Goal: Task Accomplishment & Management: Manage account settings

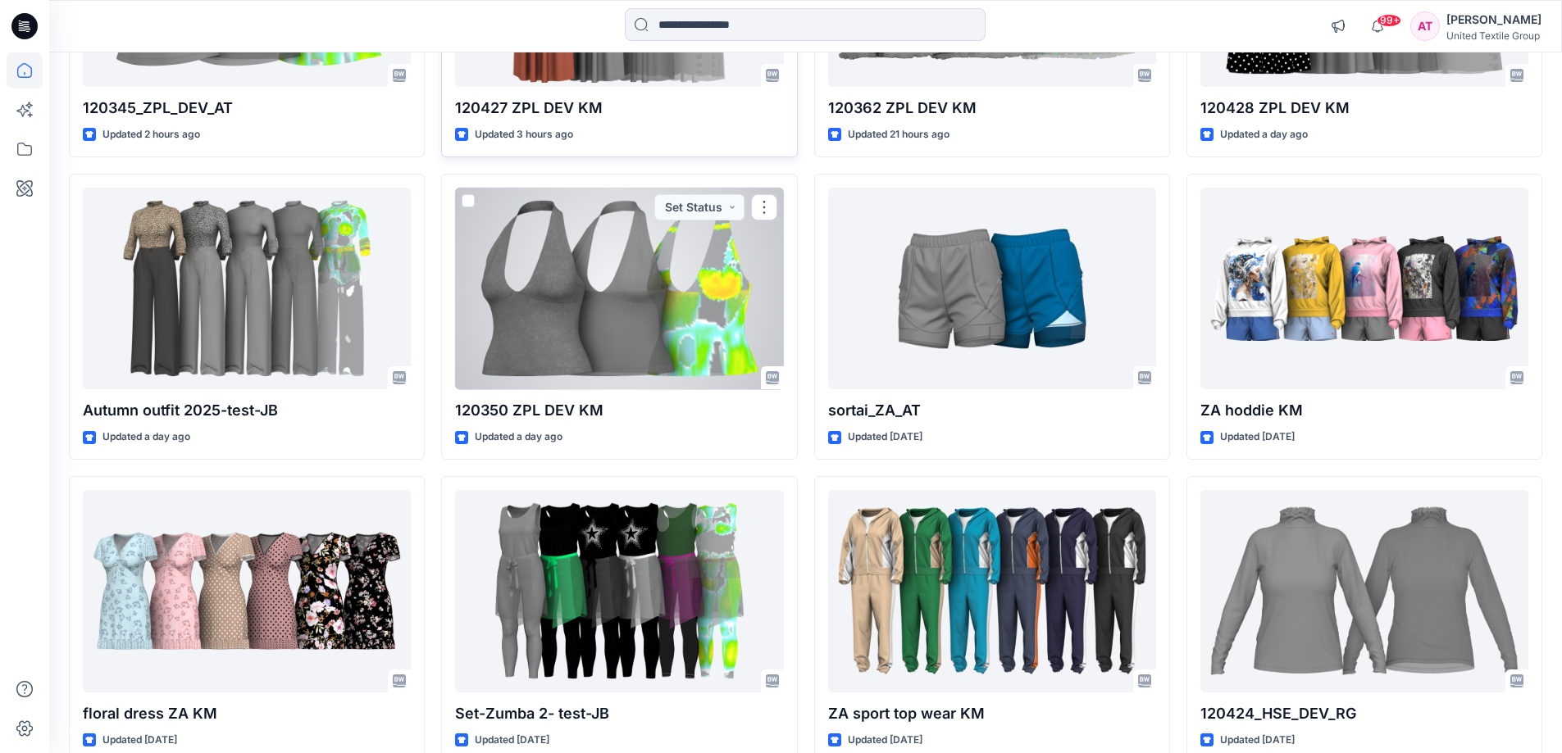
scroll to position [283, 0]
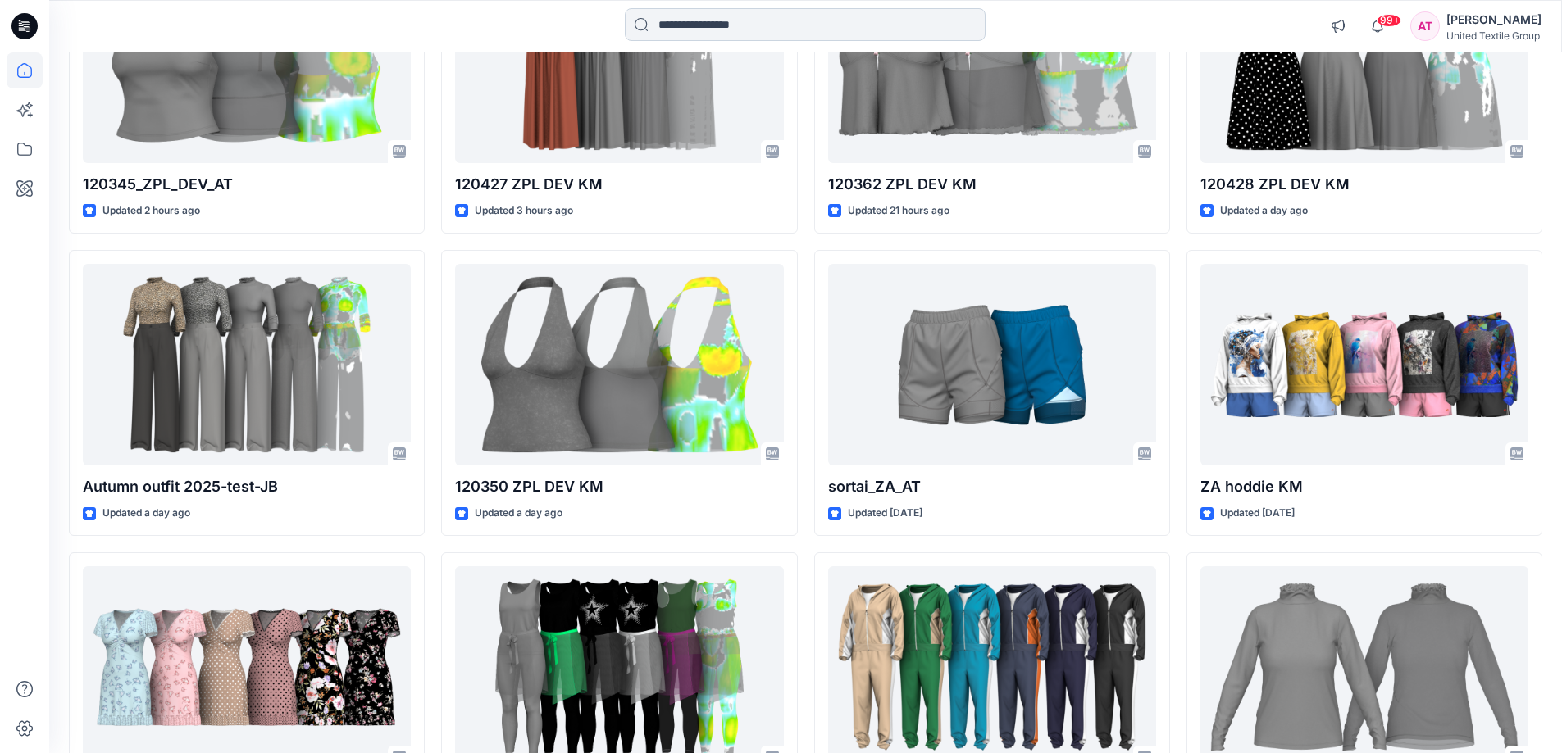
click at [718, 22] on input at bounding box center [805, 24] width 361 height 33
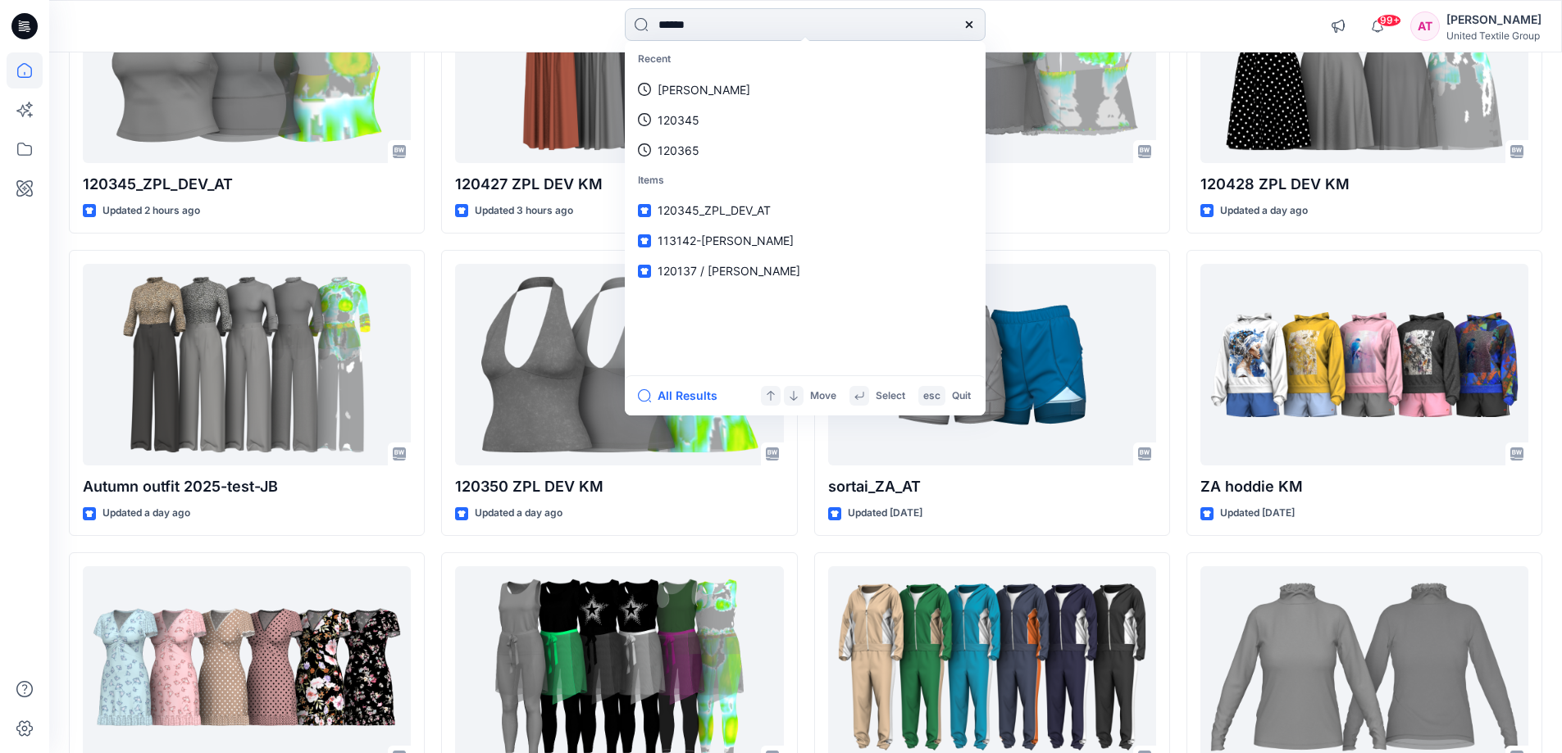
type input "******"
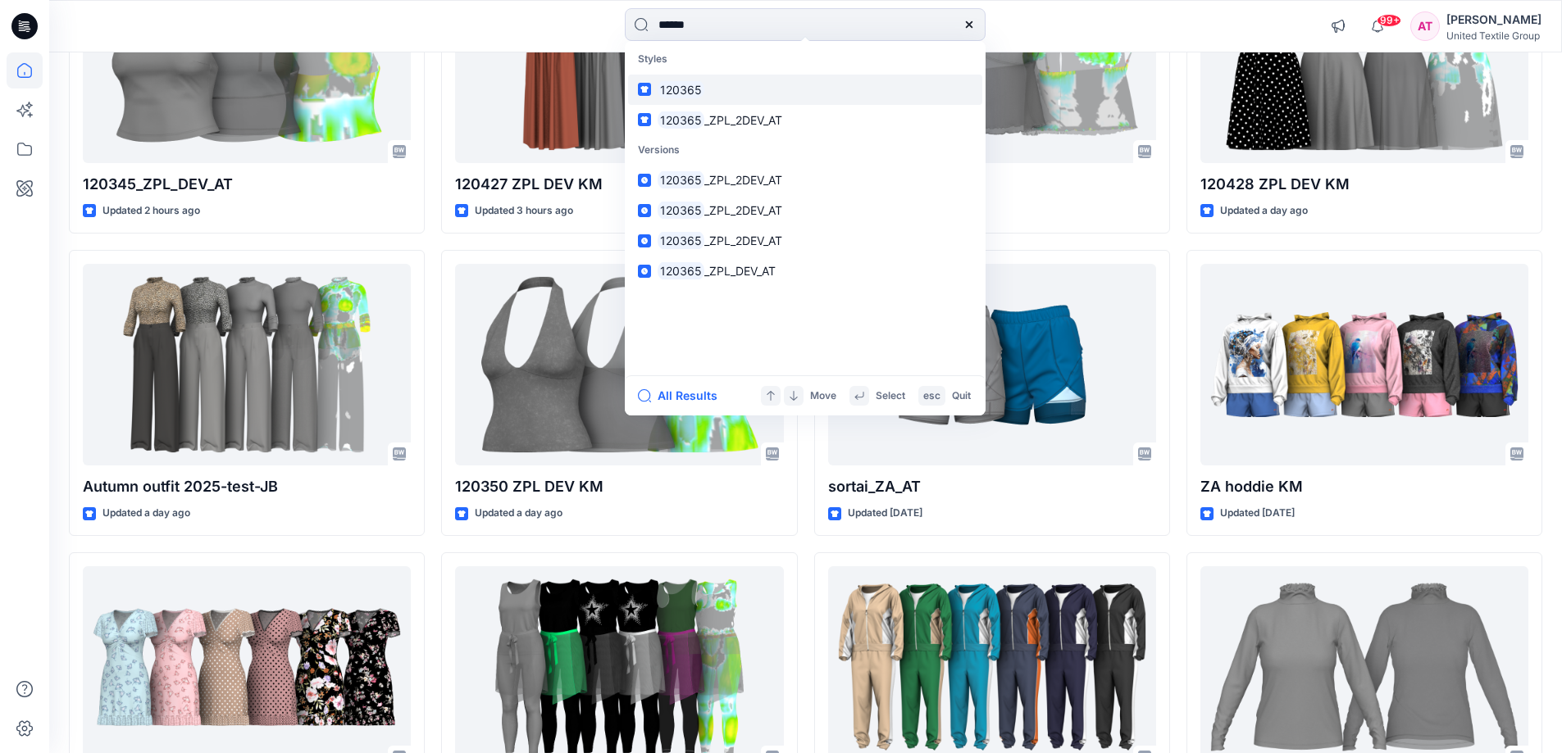
click at [679, 88] on mark "120365" at bounding box center [680, 89] width 47 height 19
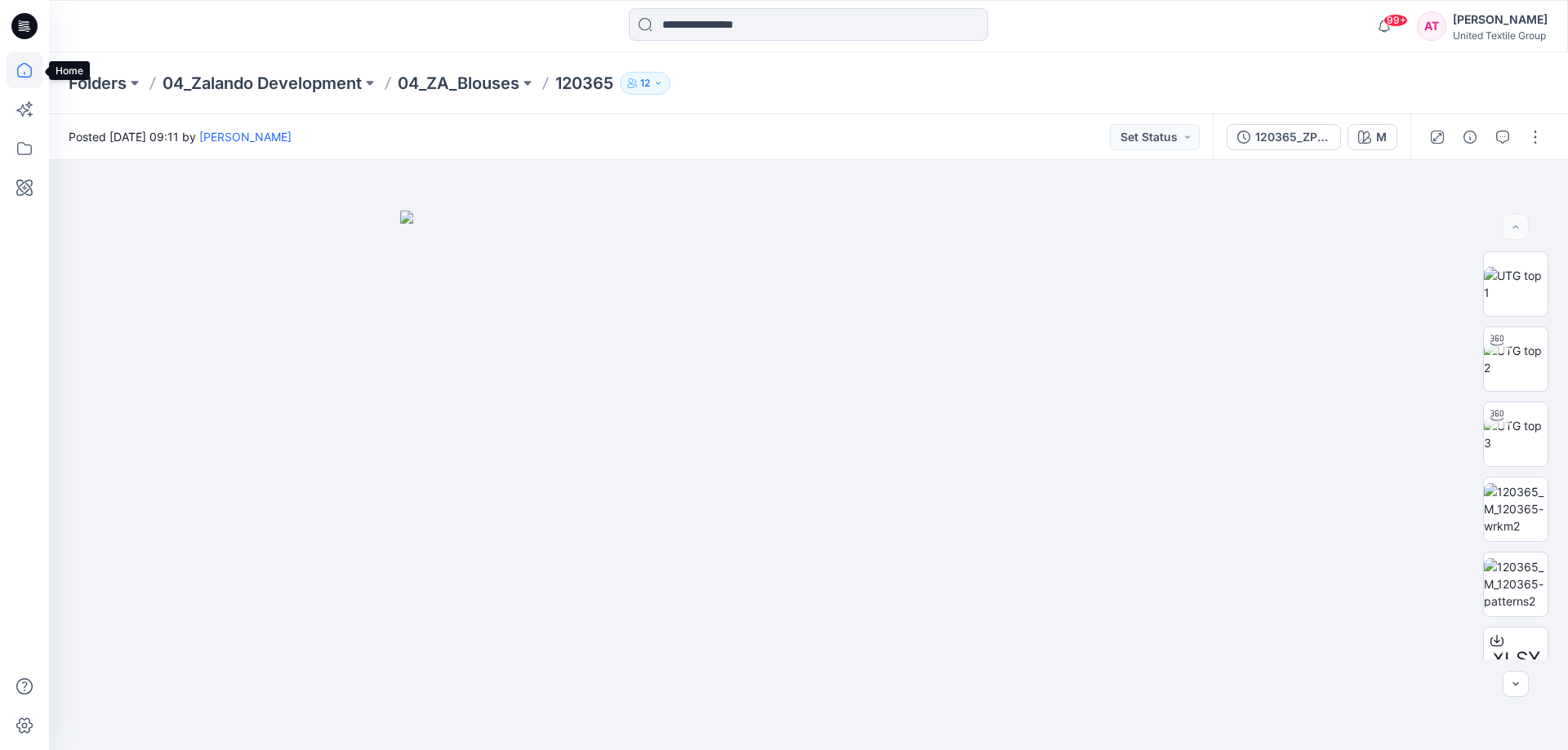
click at [24, 71] on icon at bounding box center [25, 70] width 36 height 36
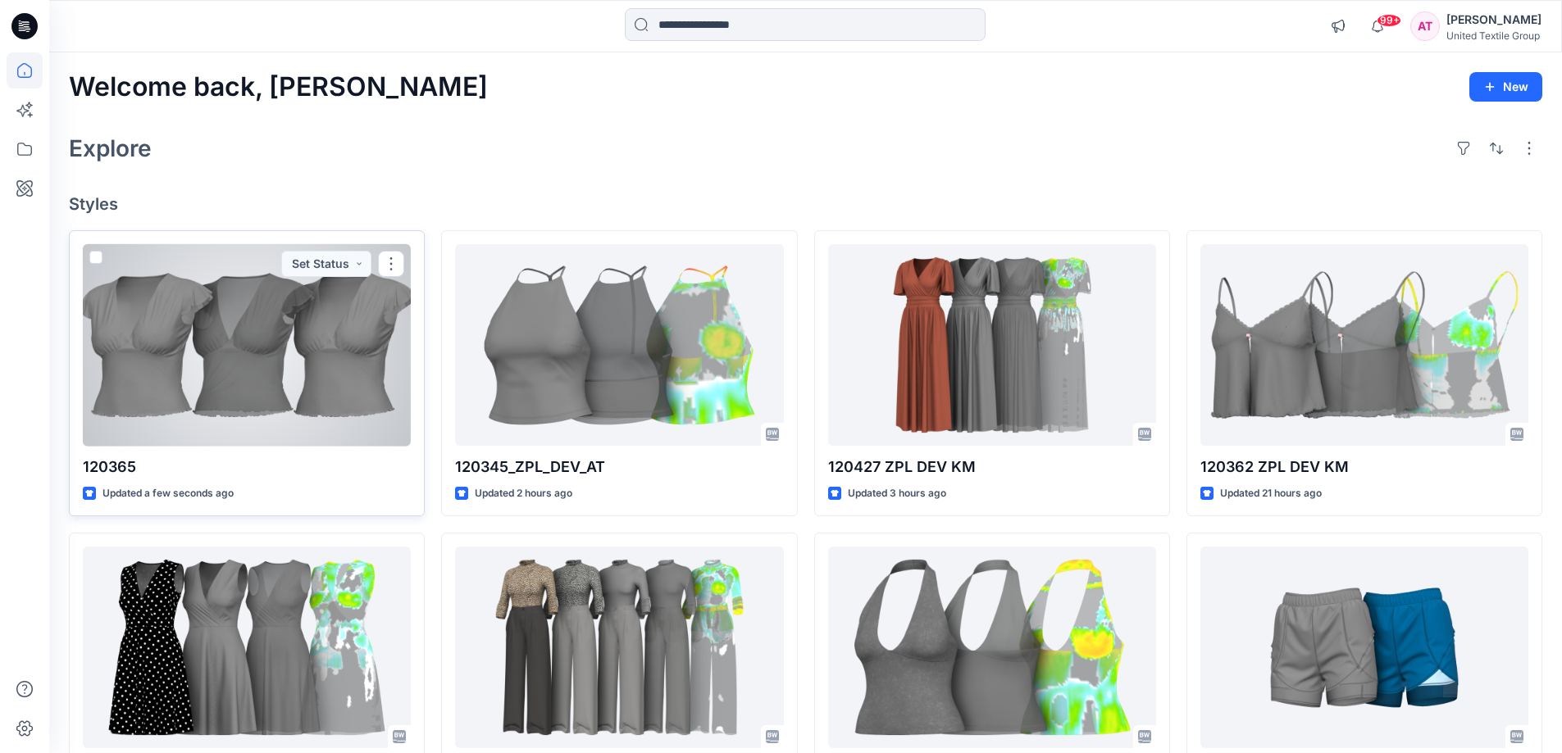
click at [303, 315] on div at bounding box center [247, 345] width 328 height 202
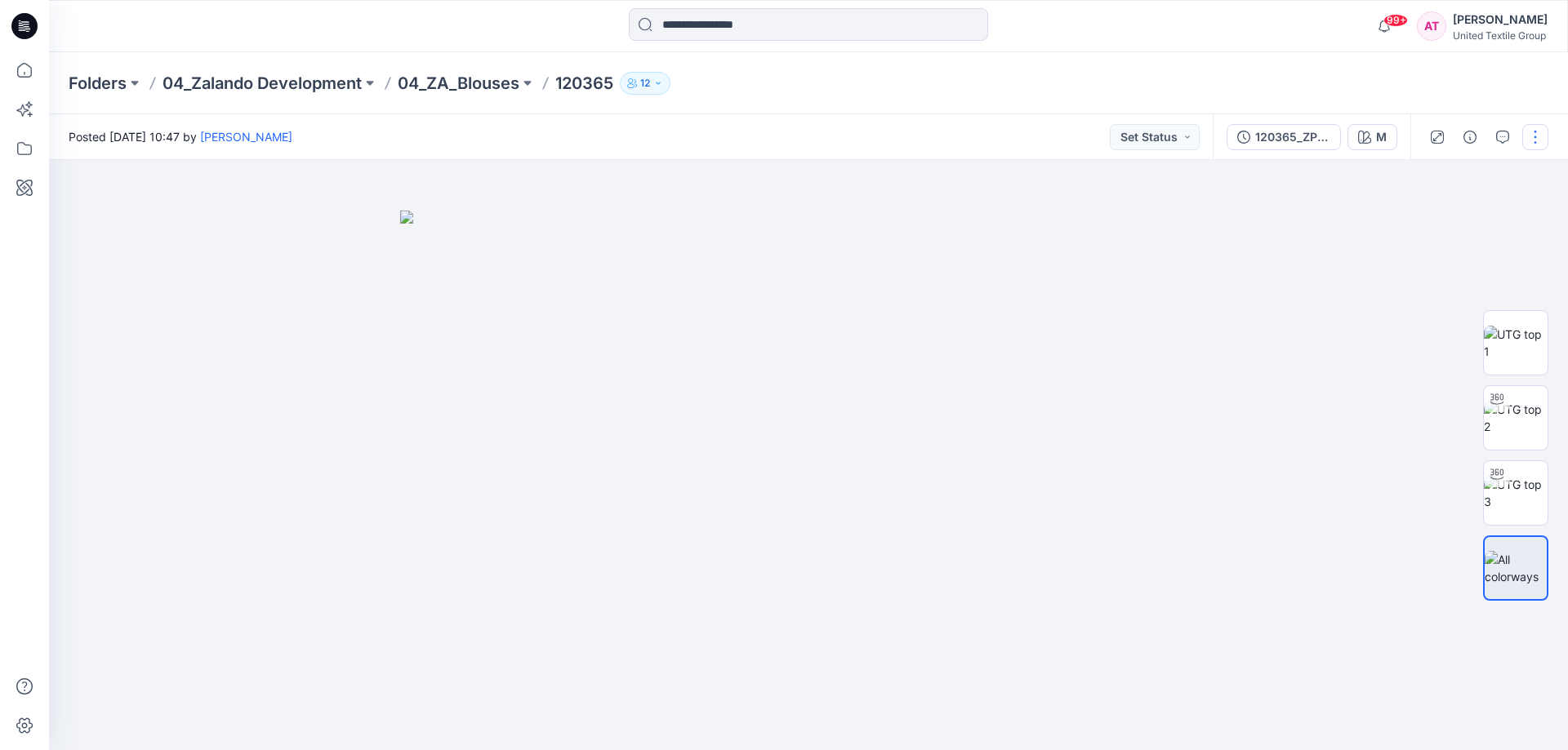
click at [1537, 138] on button "button" at bounding box center [1535, 137] width 26 height 26
click at [1437, 218] on p "Edit" at bounding box center [1431, 220] width 20 height 17
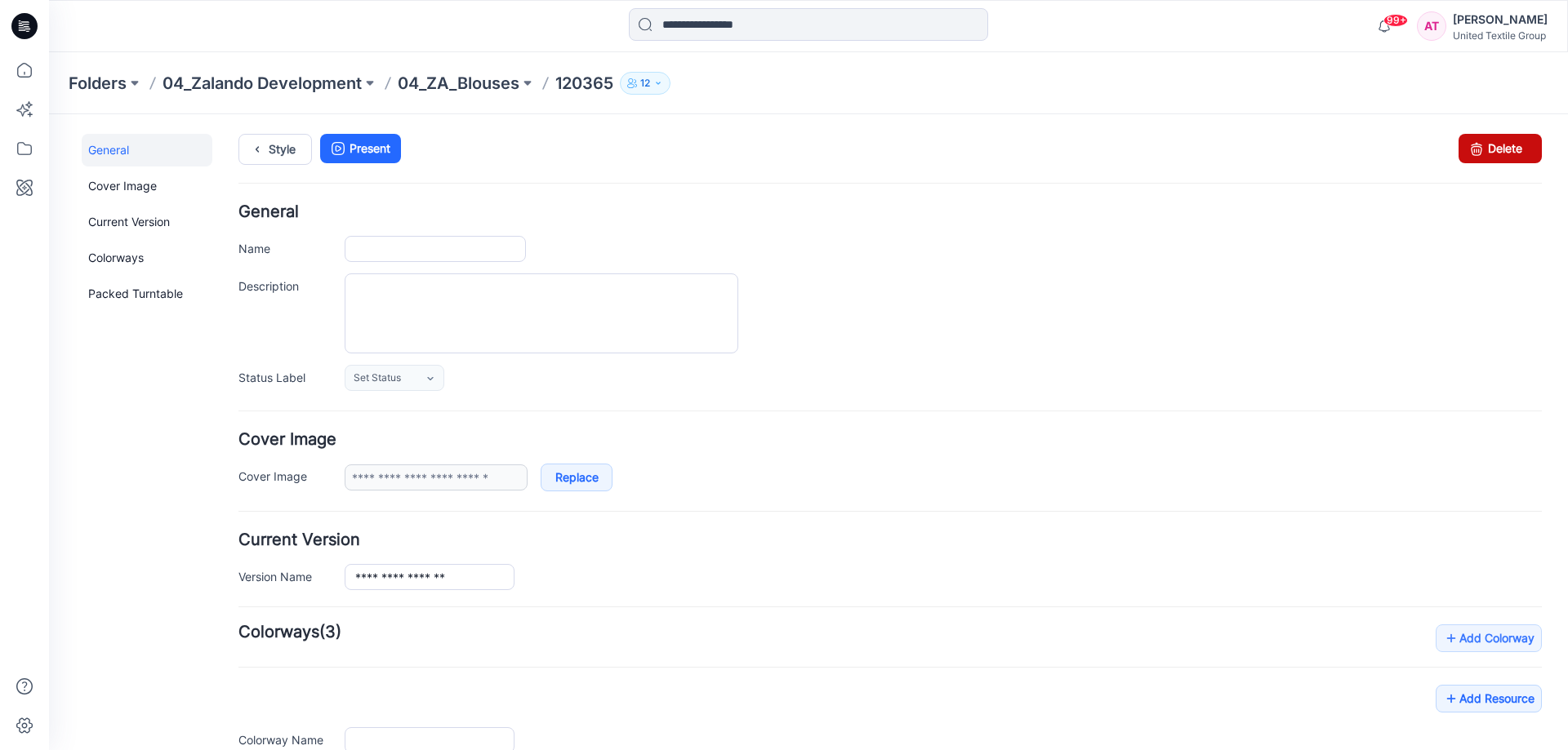
type input "******"
type input "*"
type input "**********"
click at [1504, 145] on link "Delete" at bounding box center [1500, 148] width 84 height 30
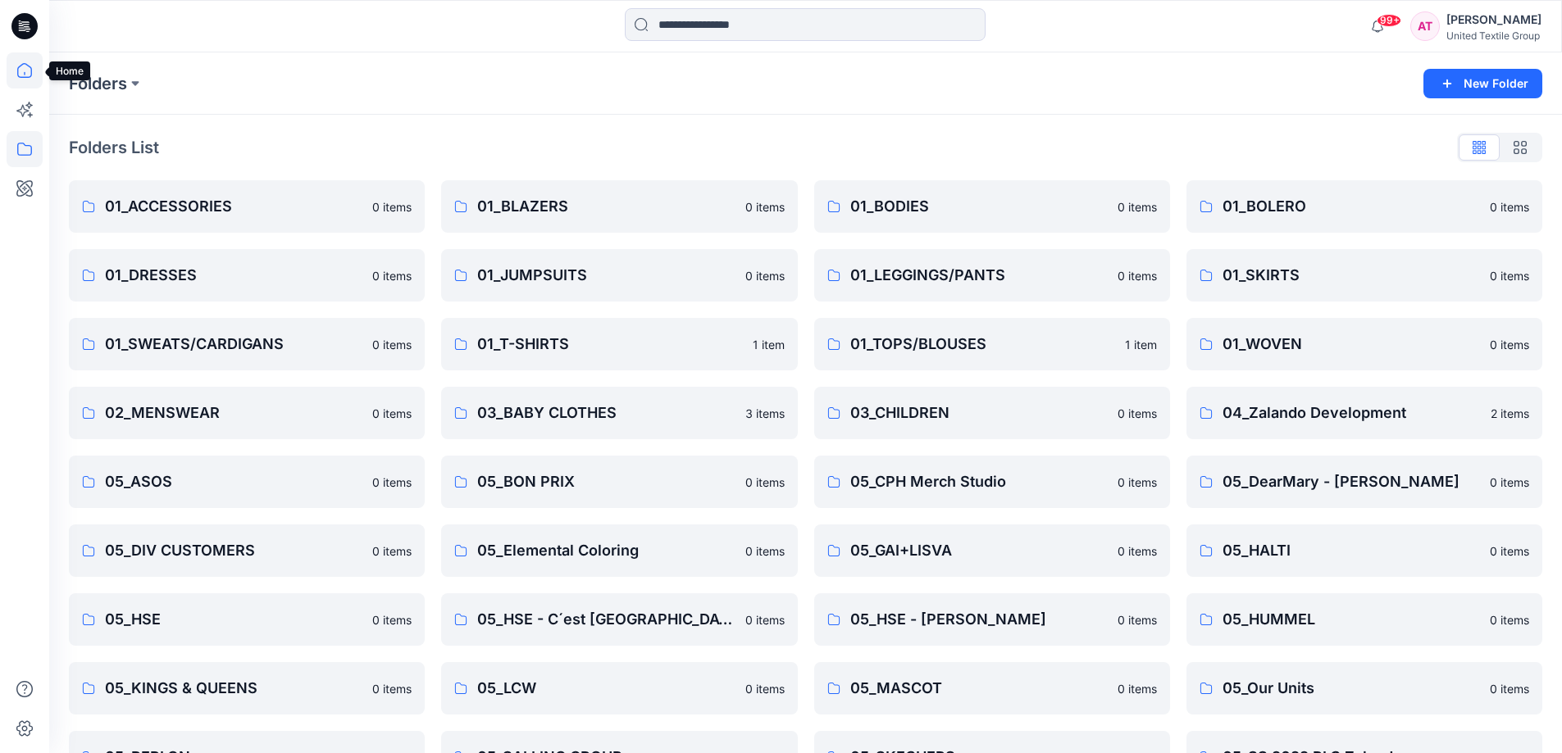
click at [20, 72] on icon at bounding box center [25, 70] width 36 height 36
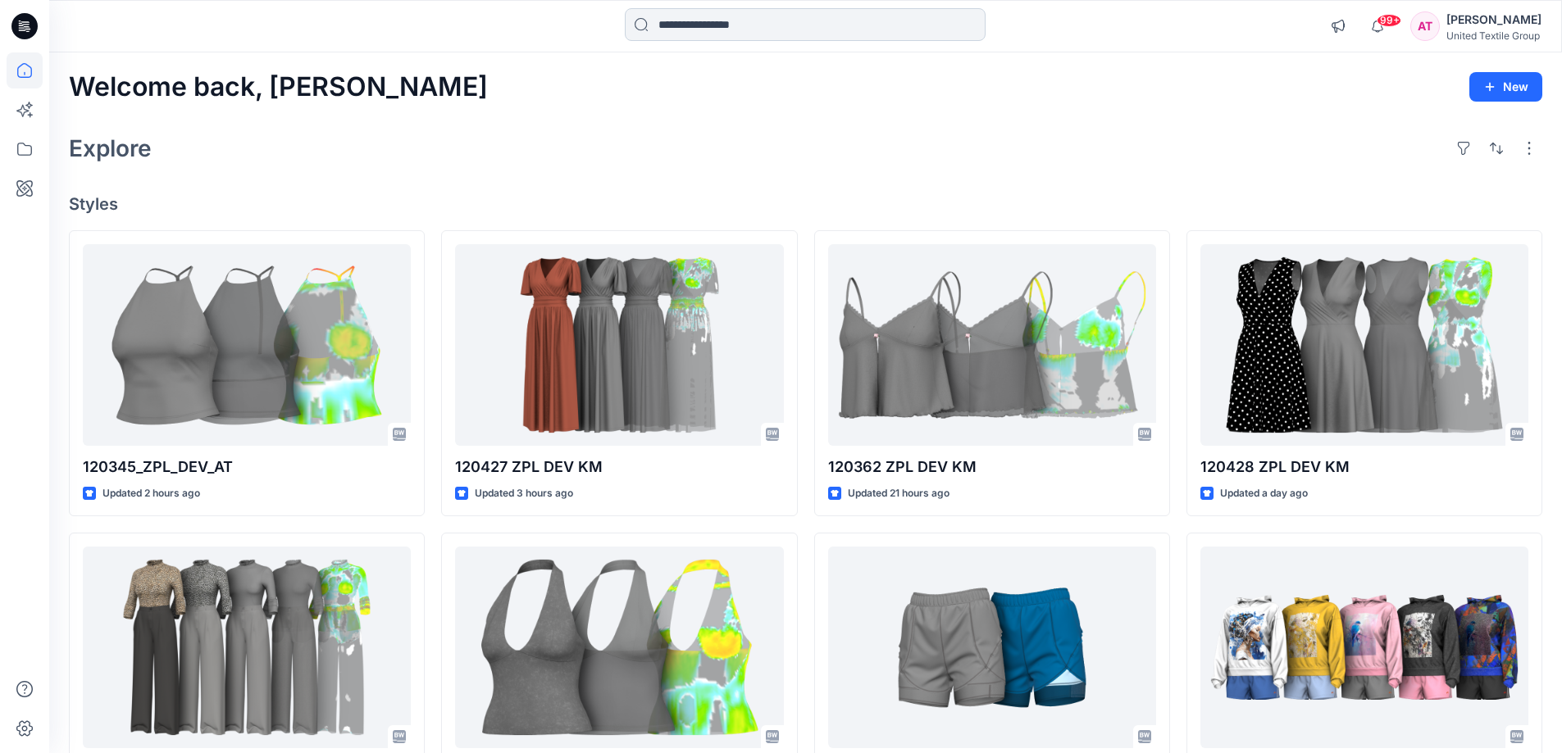
click at [656, 29] on input at bounding box center [805, 24] width 361 height 33
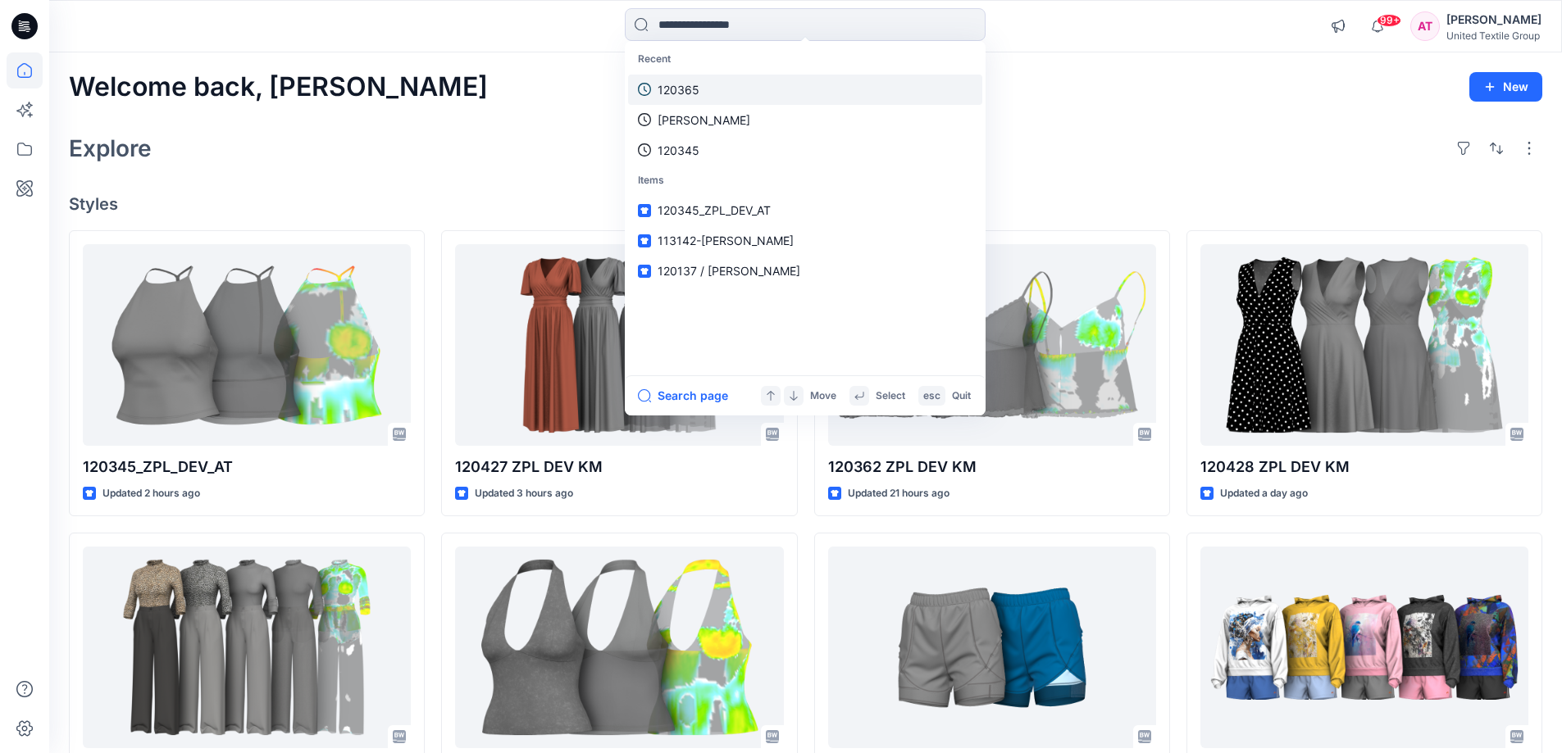
click at [698, 88] on p "120365" at bounding box center [678, 89] width 42 height 17
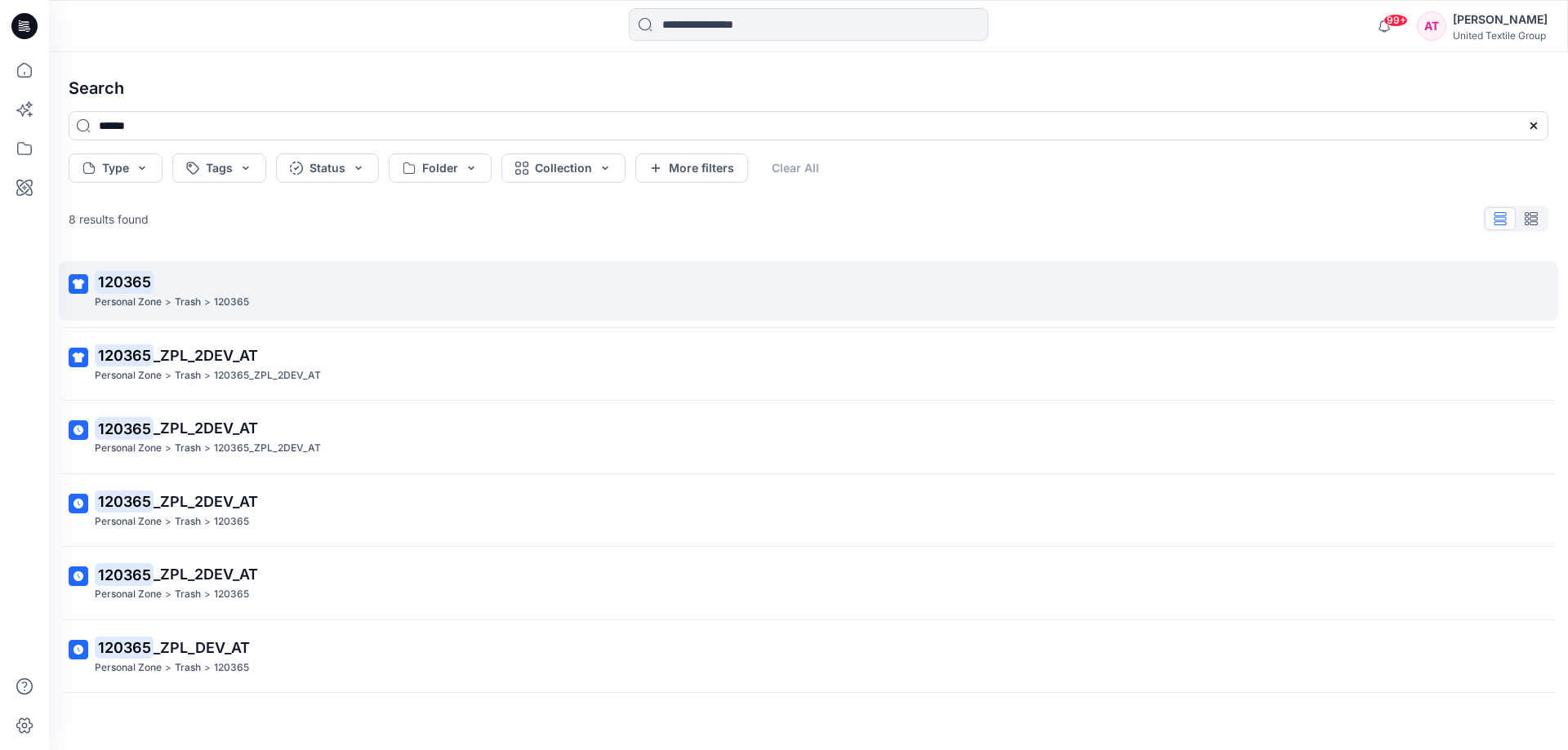
click at [181, 297] on p "Trash" at bounding box center [187, 302] width 26 height 17
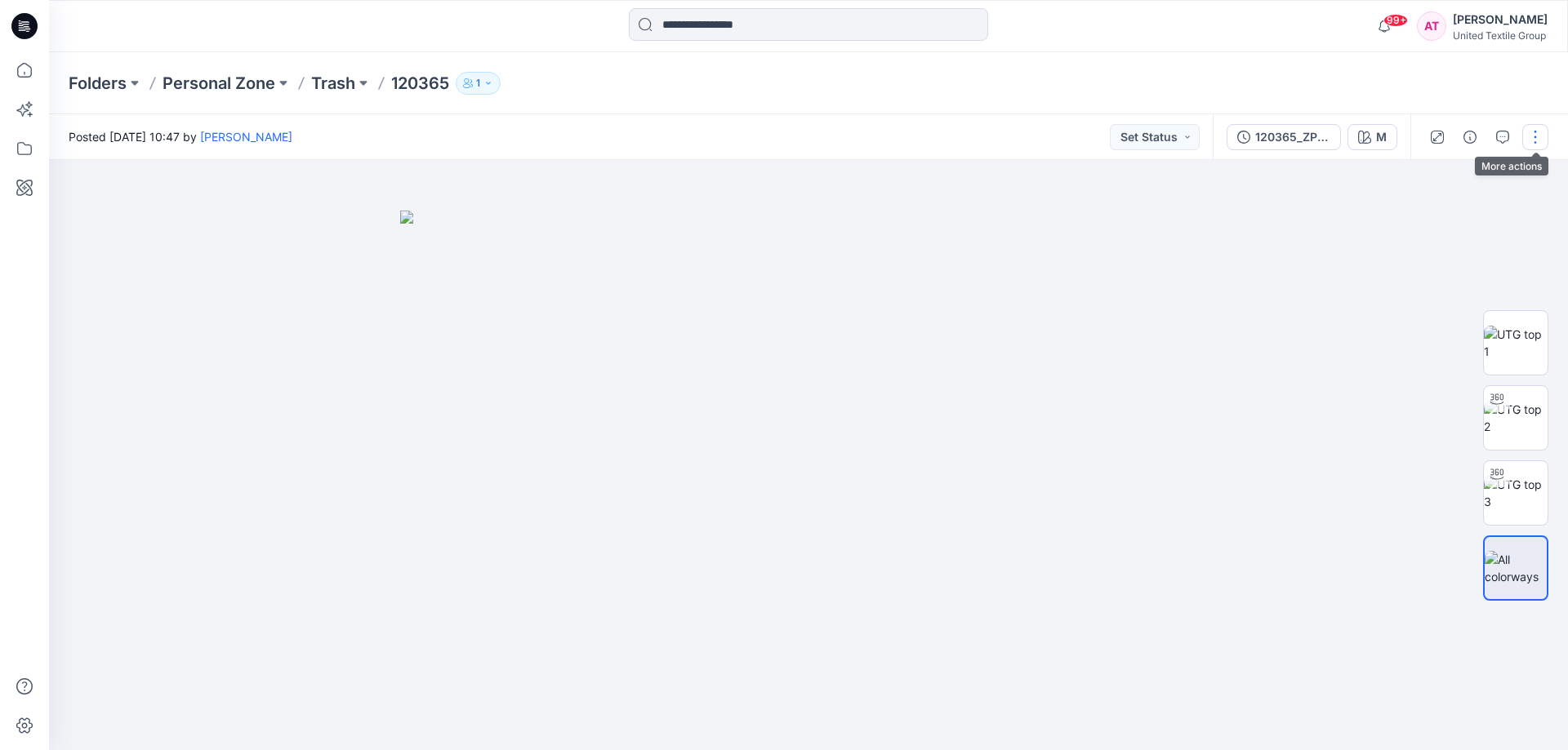
click at [1542, 129] on button "button" at bounding box center [1535, 137] width 26 height 26
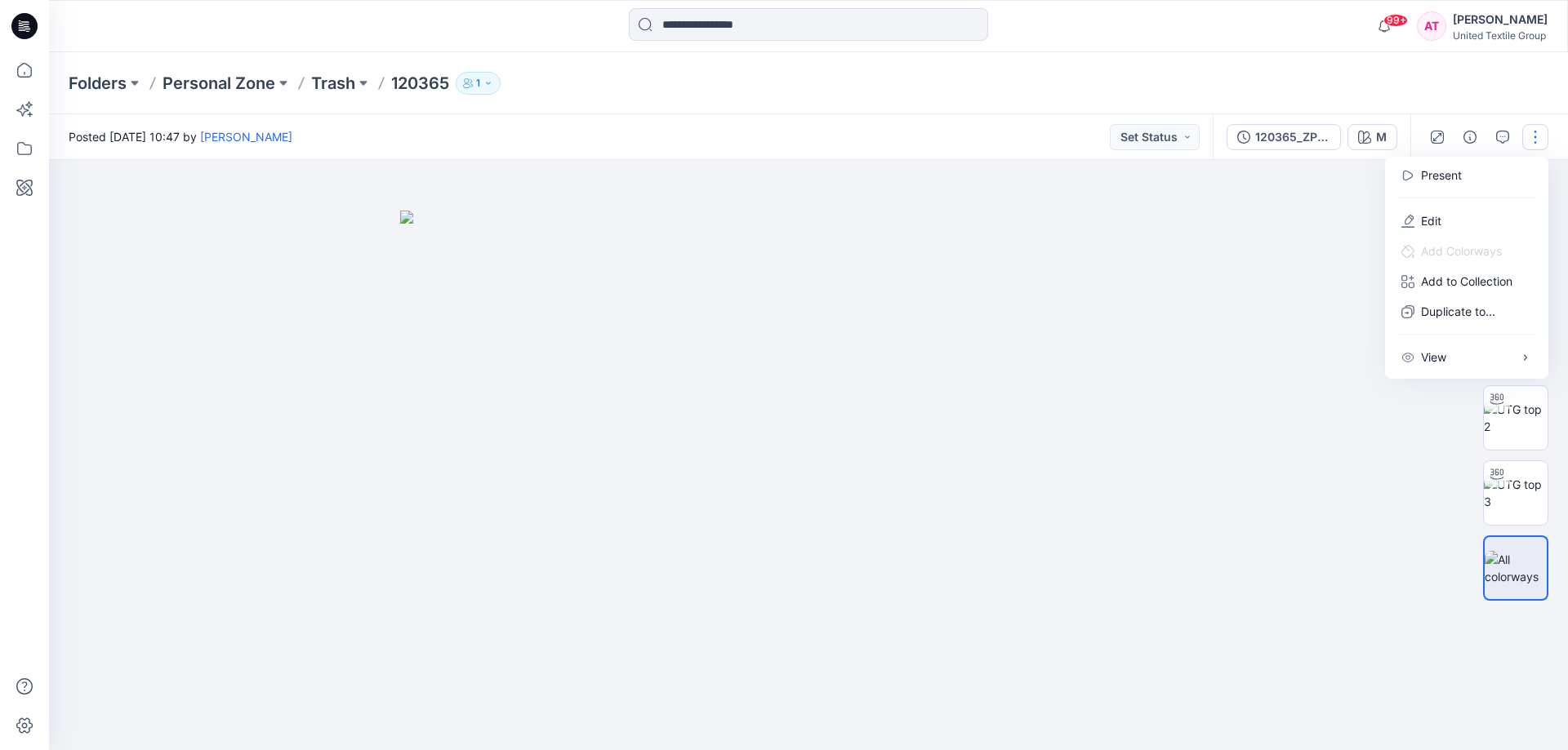
click at [1266, 601] on div at bounding box center [808, 455] width 1519 height 591
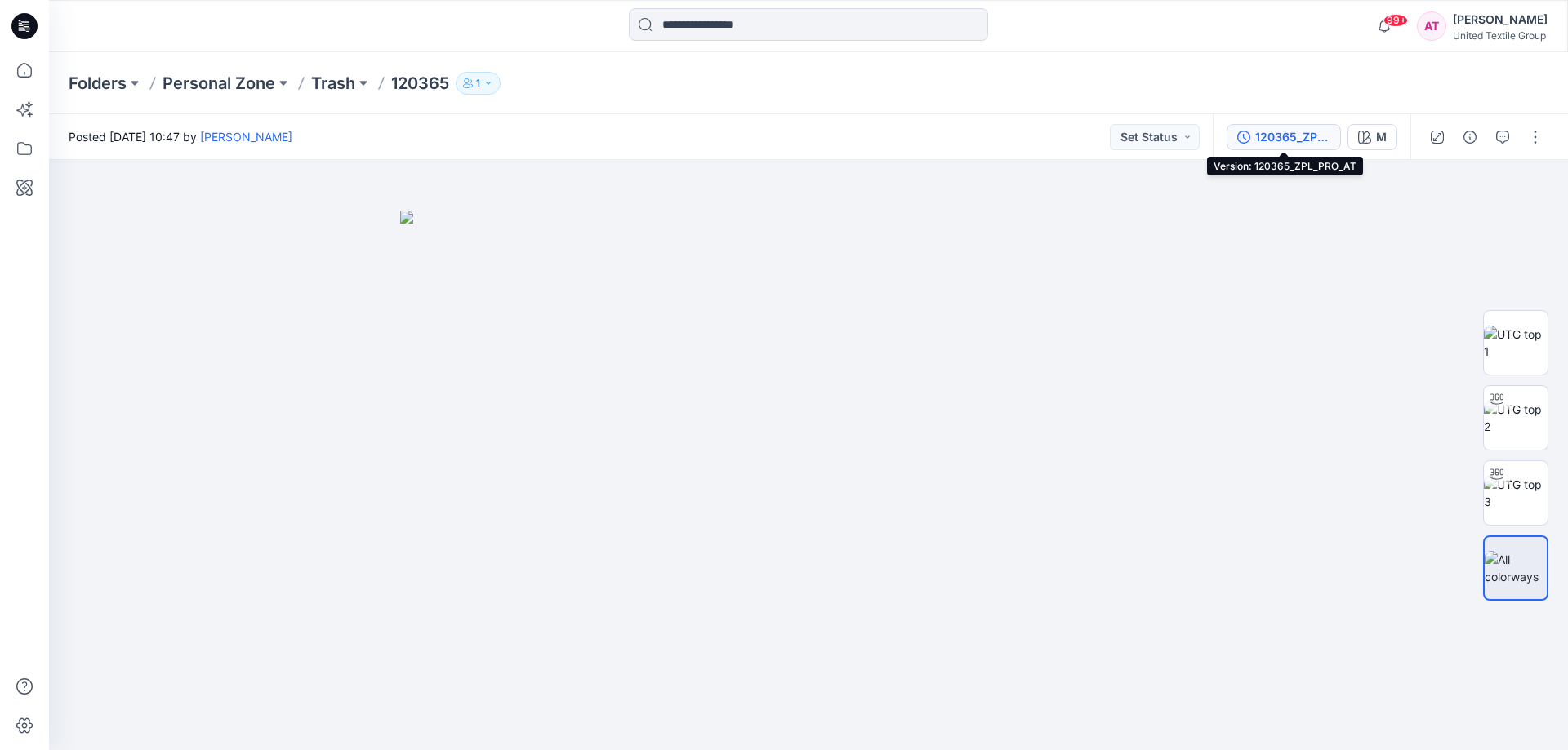
click at [1307, 131] on div "120365_ZPL_PRO_AT" at bounding box center [1292, 137] width 75 height 18
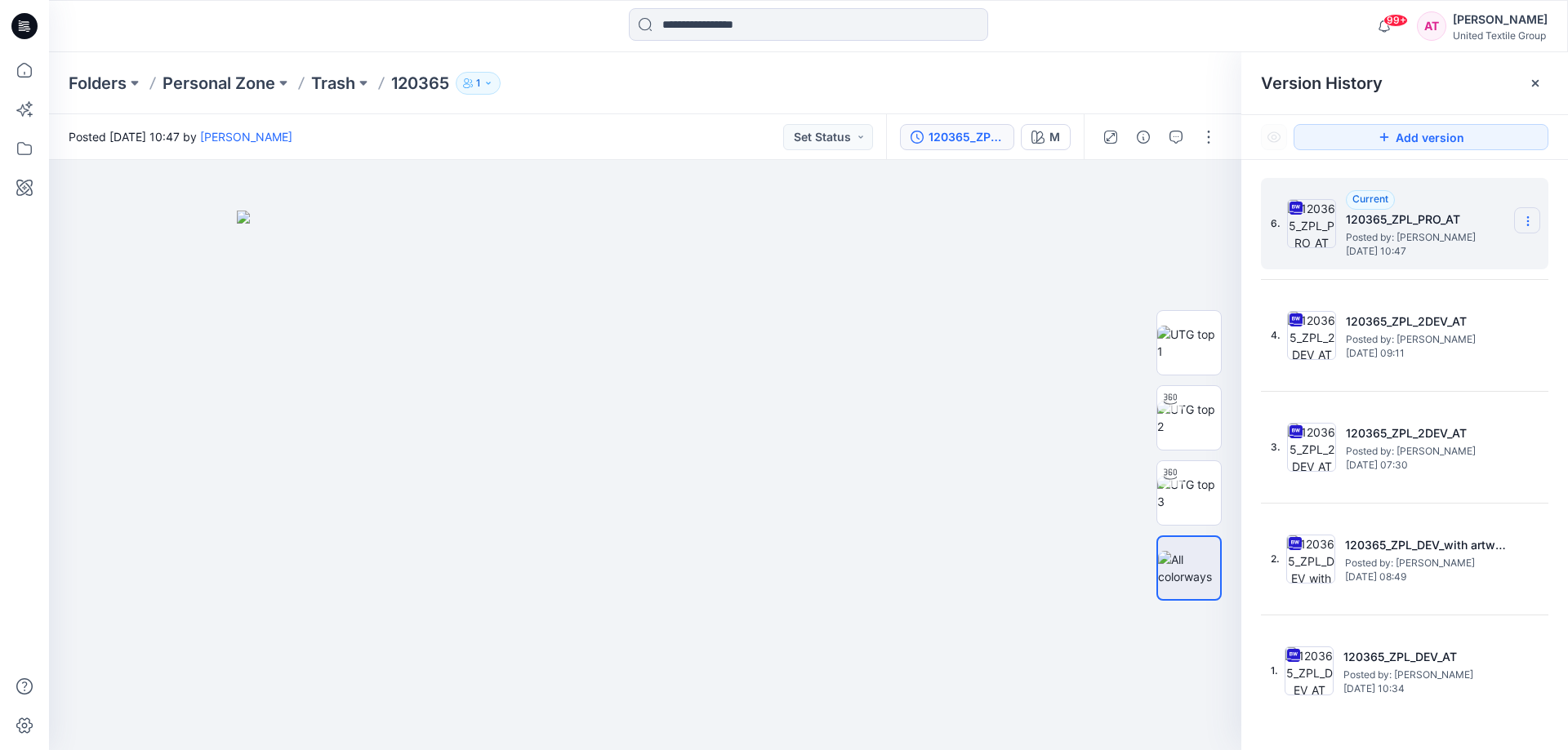
click at [1524, 211] on section at bounding box center [1527, 220] width 26 height 26
click at [1442, 360] on span "Delete Version" at bounding box center [1415, 359] width 76 height 20
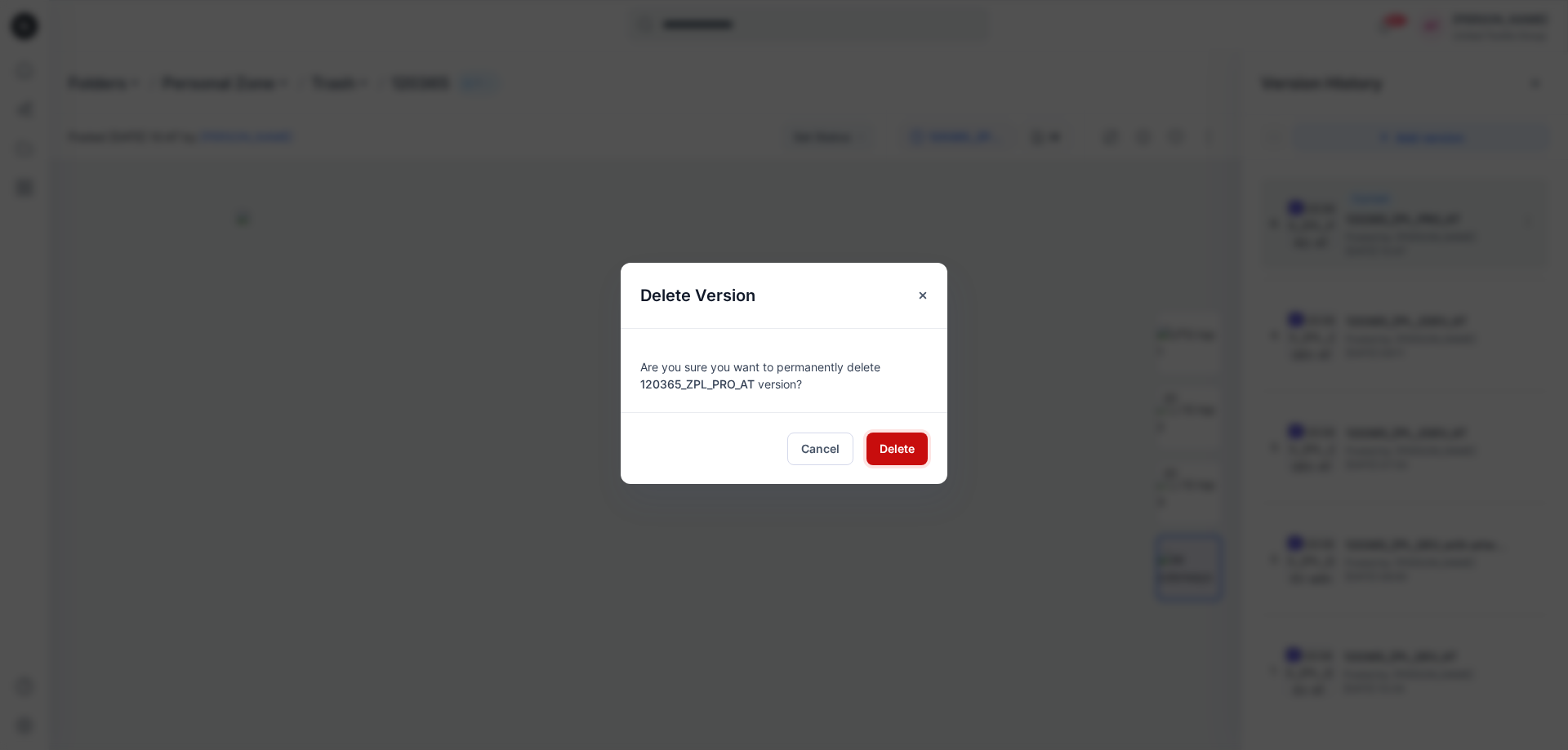
click at [897, 446] on span "Delete" at bounding box center [897, 448] width 35 height 17
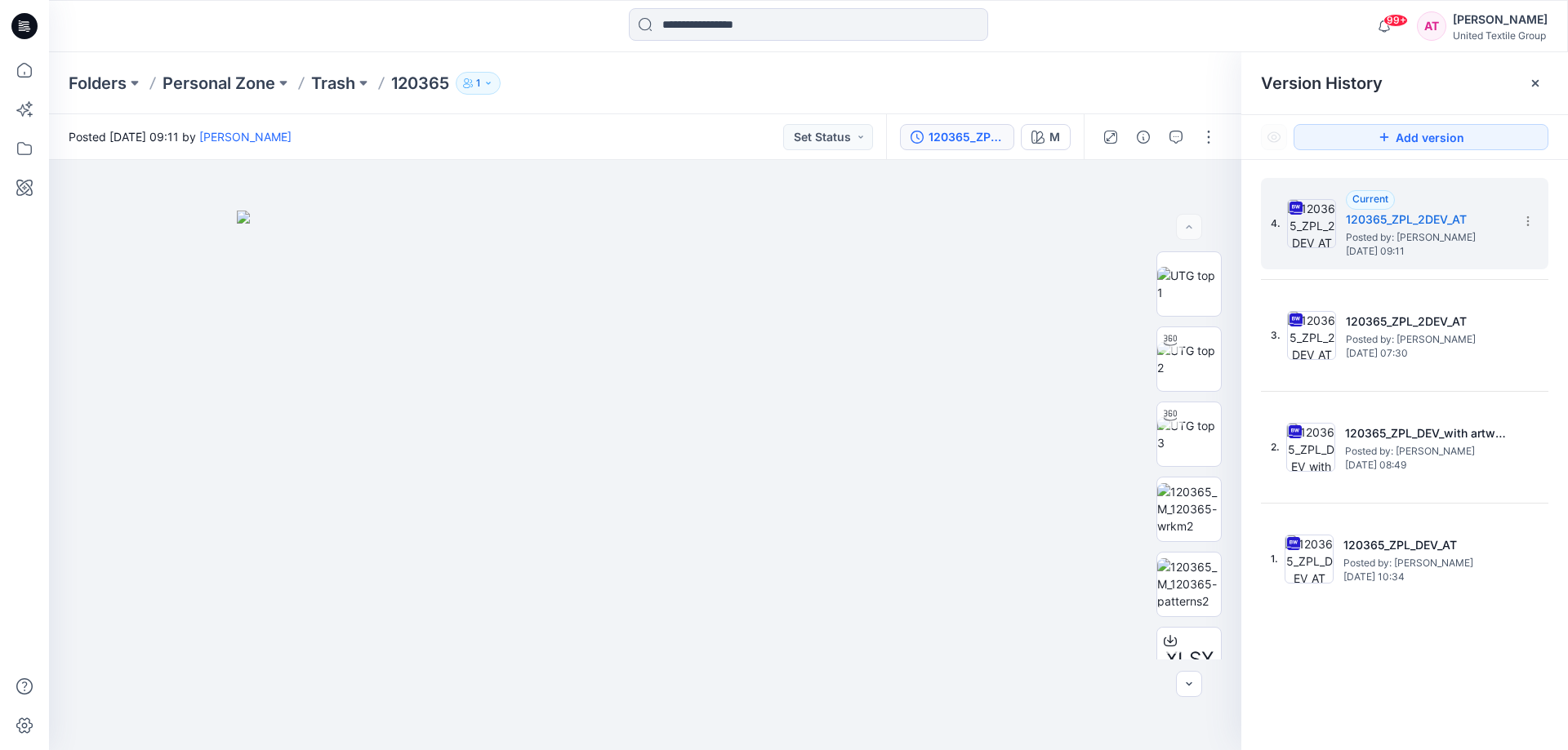
click at [435, 88] on p "120365" at bounding box center [420, 83] width 58 height 23
click at [365, 83] on button at bounding box center [364, 83] width 16 height 23
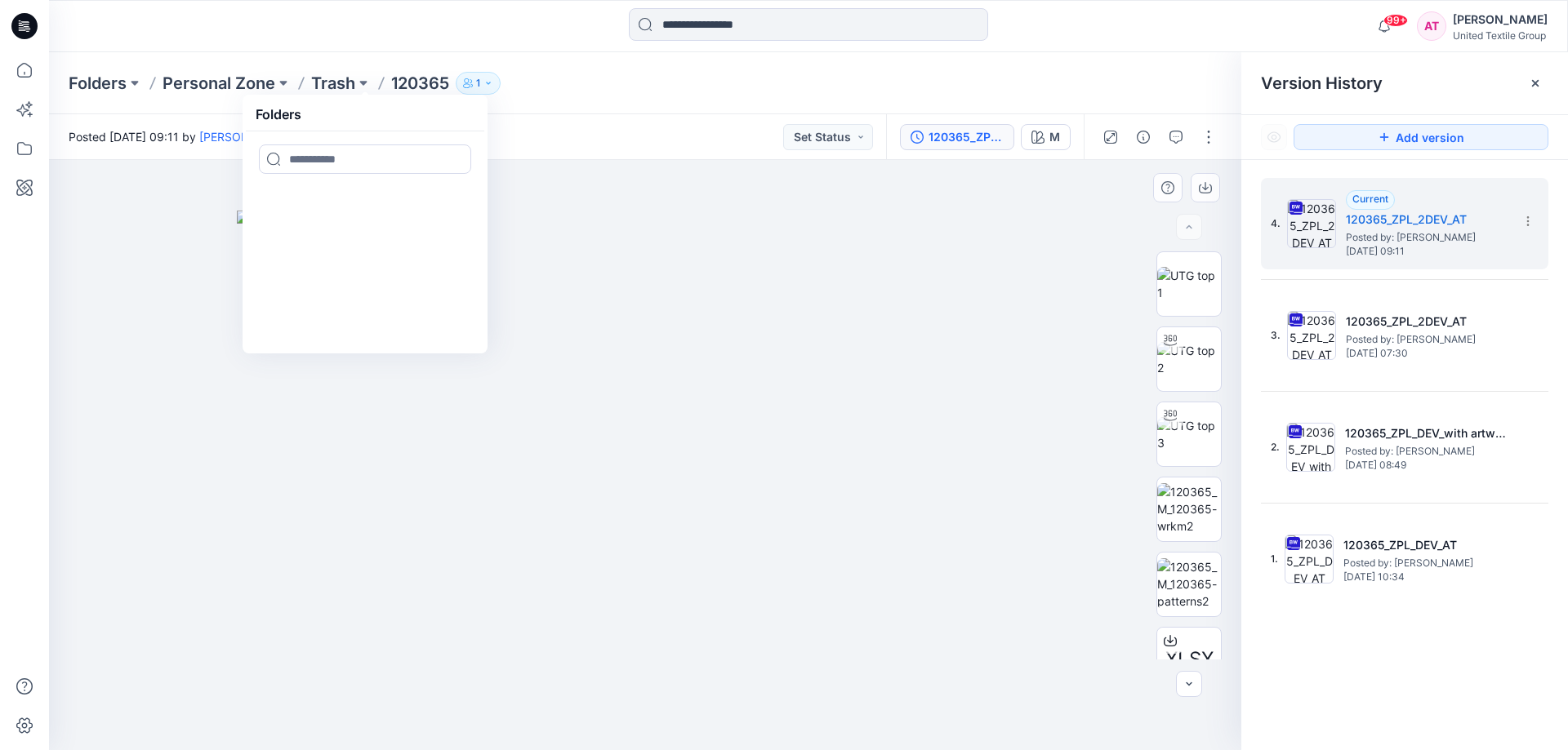
click at [581, 173] on div at bounding box center [645, 455] width 1192 height 591
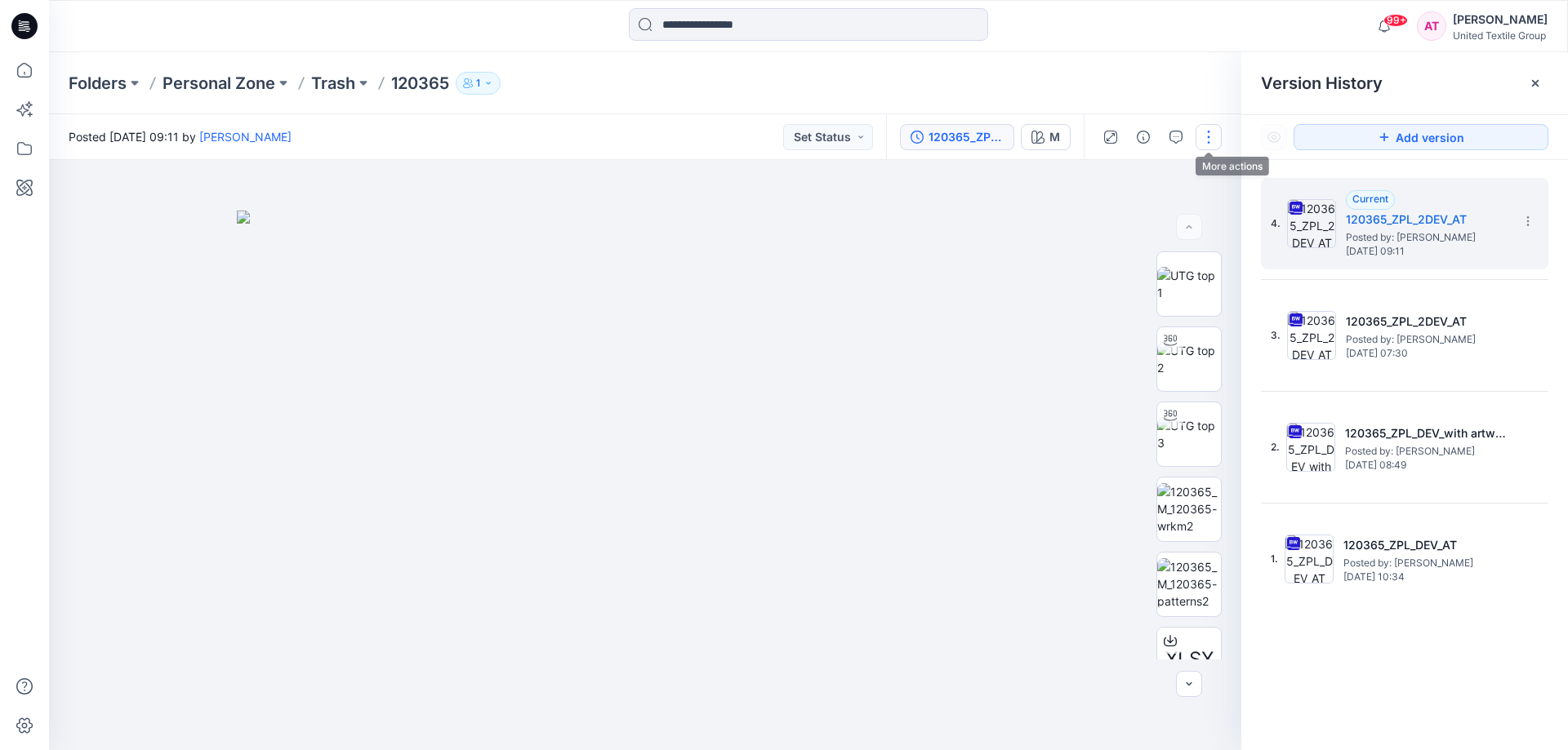
click at [1210, 134] on button "button" at bounding box center [1208, 137] width 26 height 26
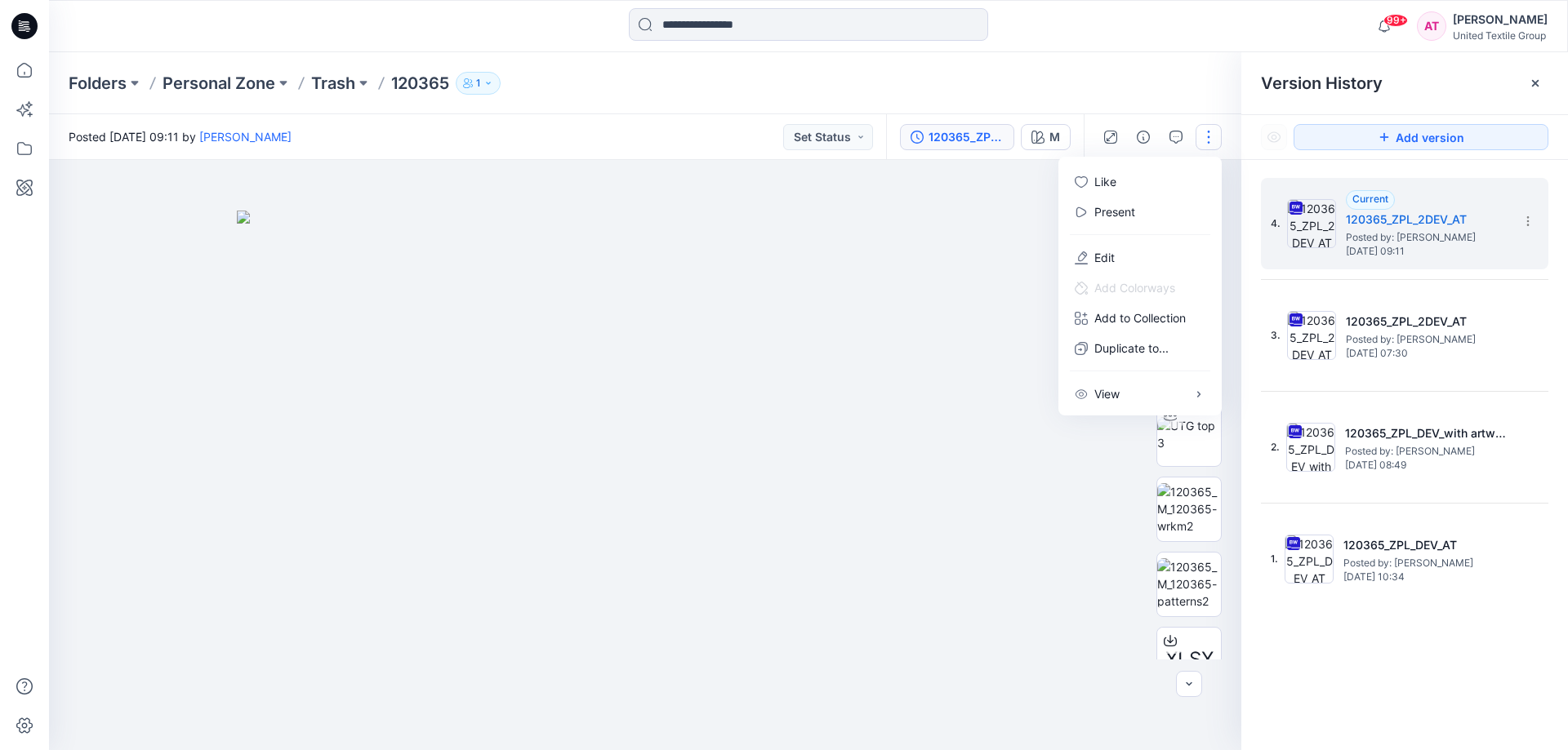
click at [925, 203] on div at bounding box center [645, 455] width 1192 height 591
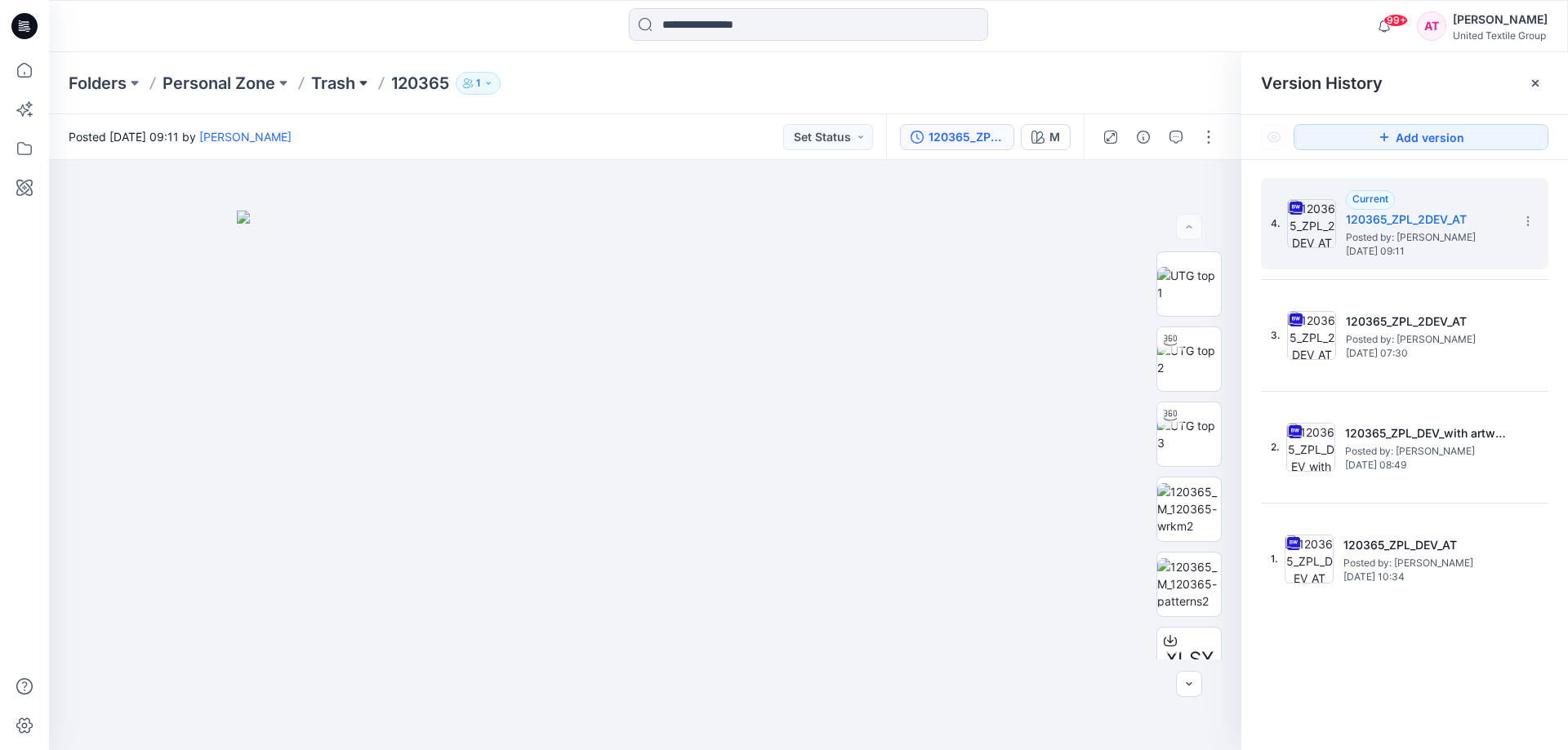
click at [363, 83] on button at bounding box center [364, 83] width 16 height 23
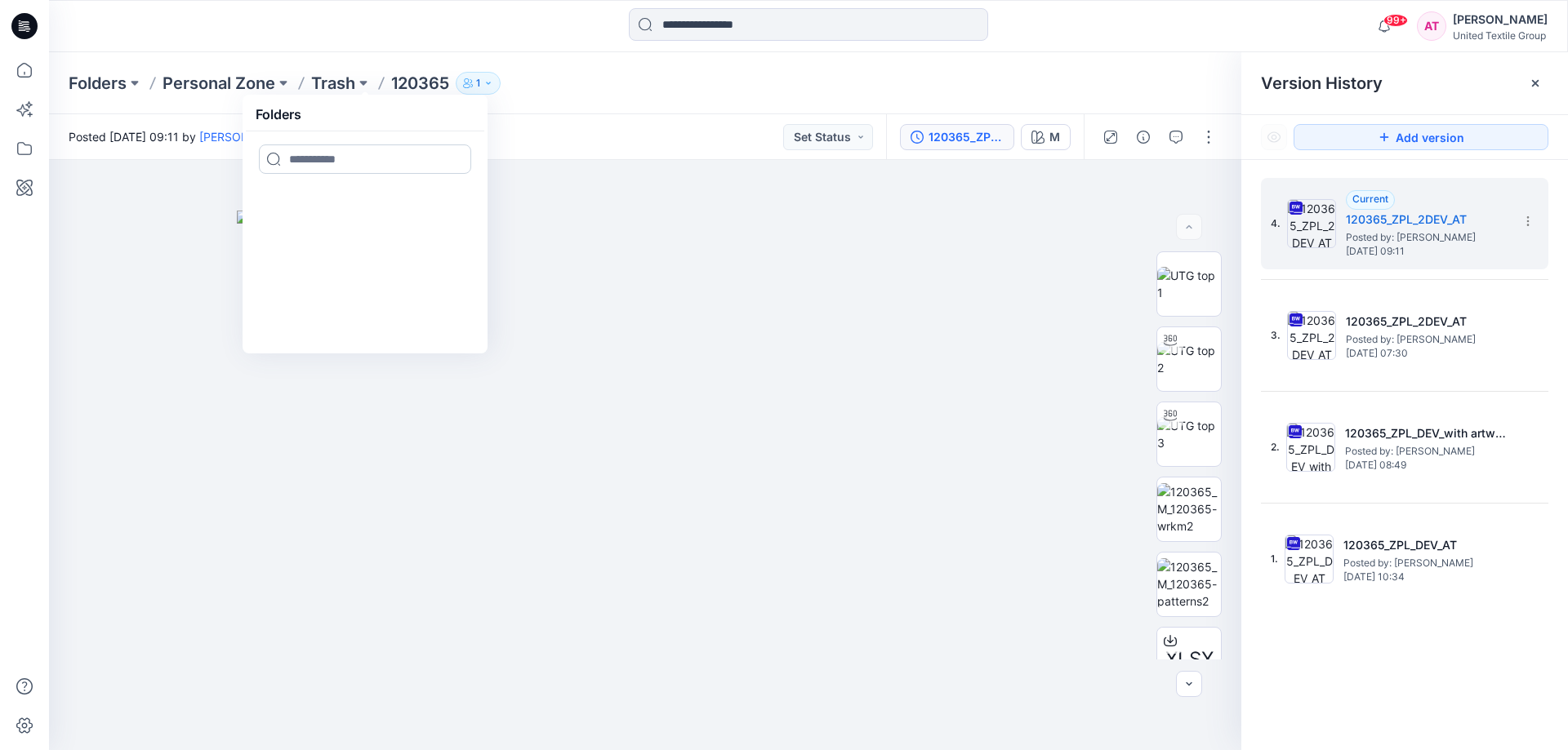
click at [374, 157] on input at bounding box center [365, 159] width 212 height 30
type input "*"
click at [721, 182] on div at bounding box center [645, 455] width 1192 height 591
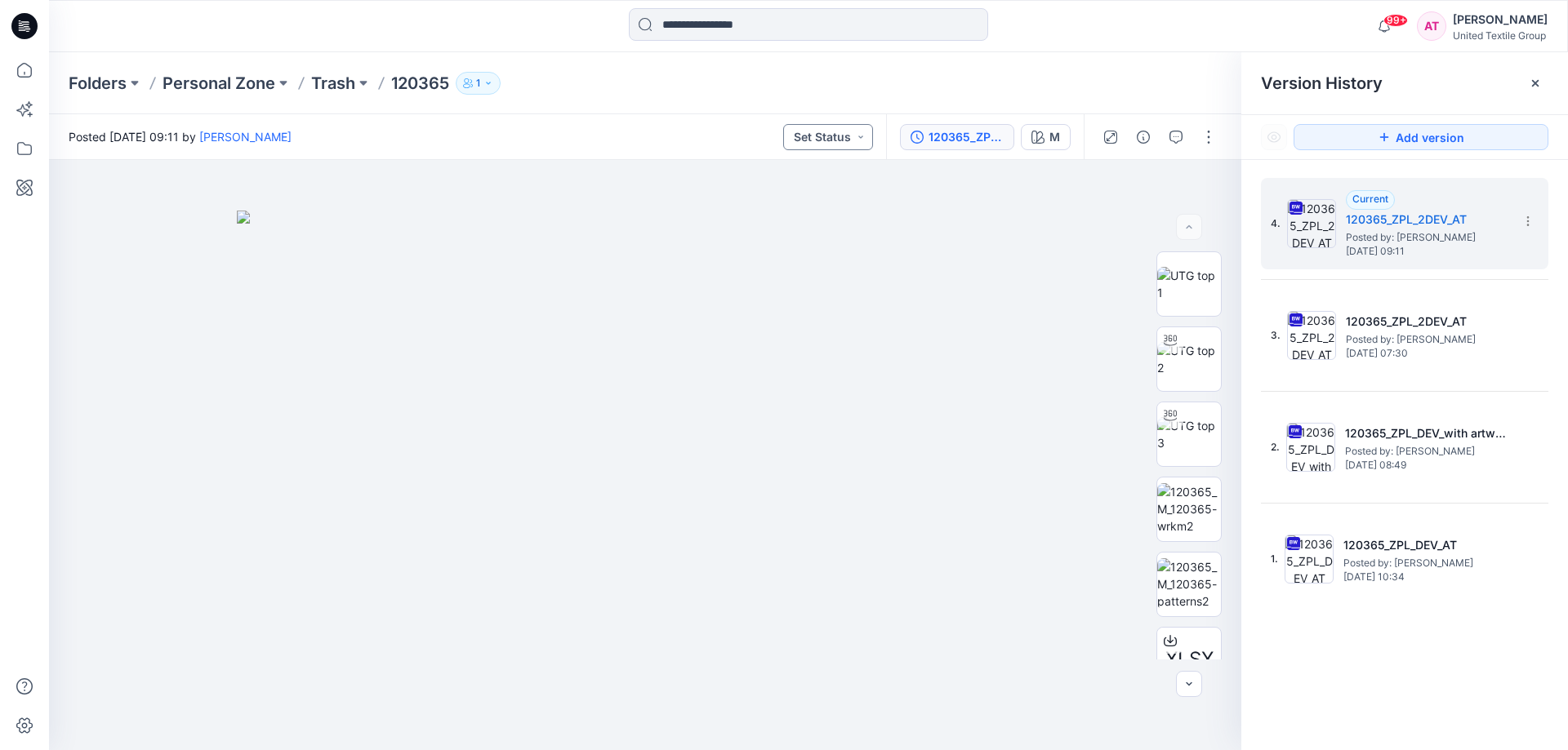
click at [856, 135] on button "Set Status" at bounding box center [828, 137] width 90 height 26
click at [969, 188] on div at bounding box center [645, 455] width 1192 height 591
click at [1146, 135] on icon "button" at bounding box center [1143, 136] width 13 height 13
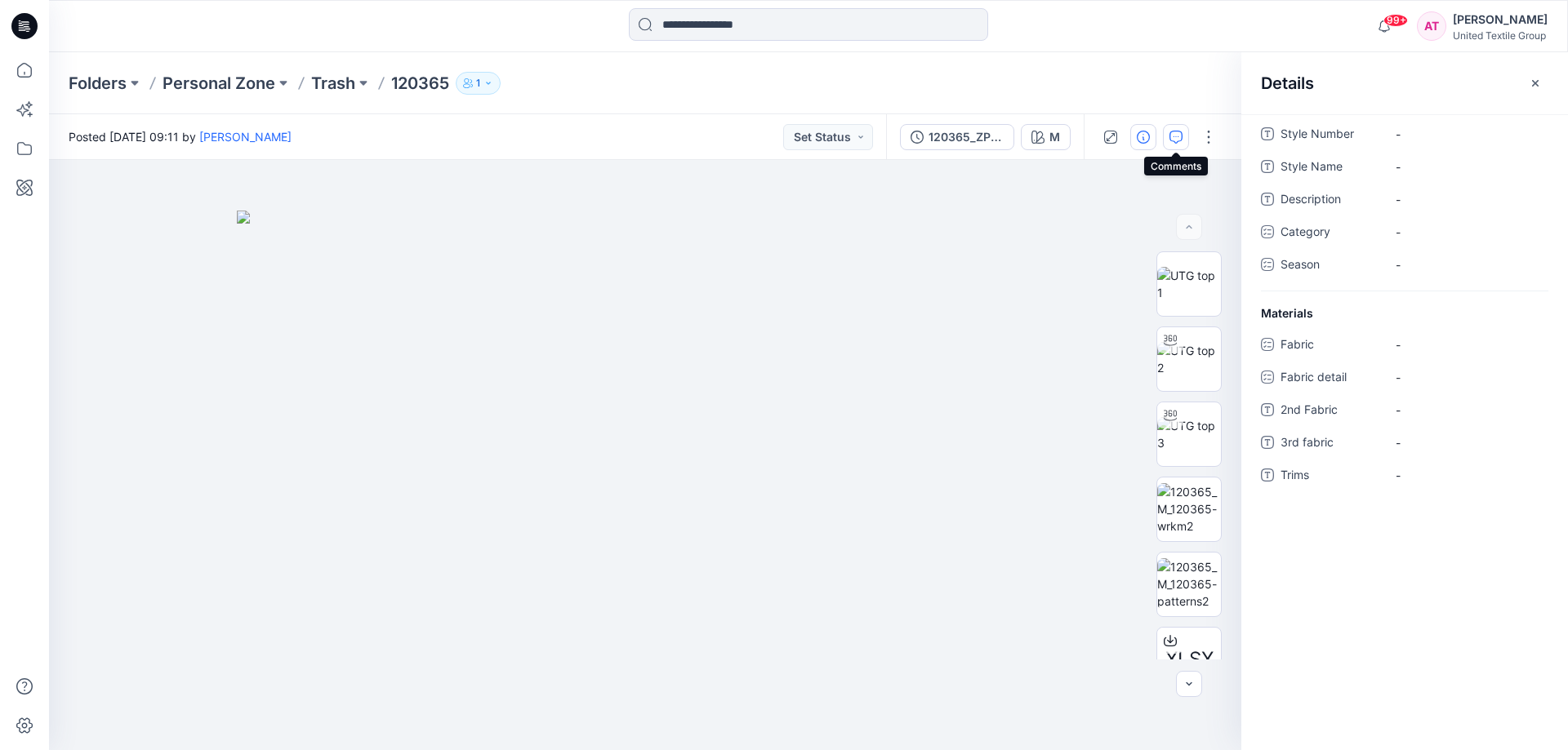
click at [1169, 135] on button "button" at bounding box center [1176, 137] width 26 height 26
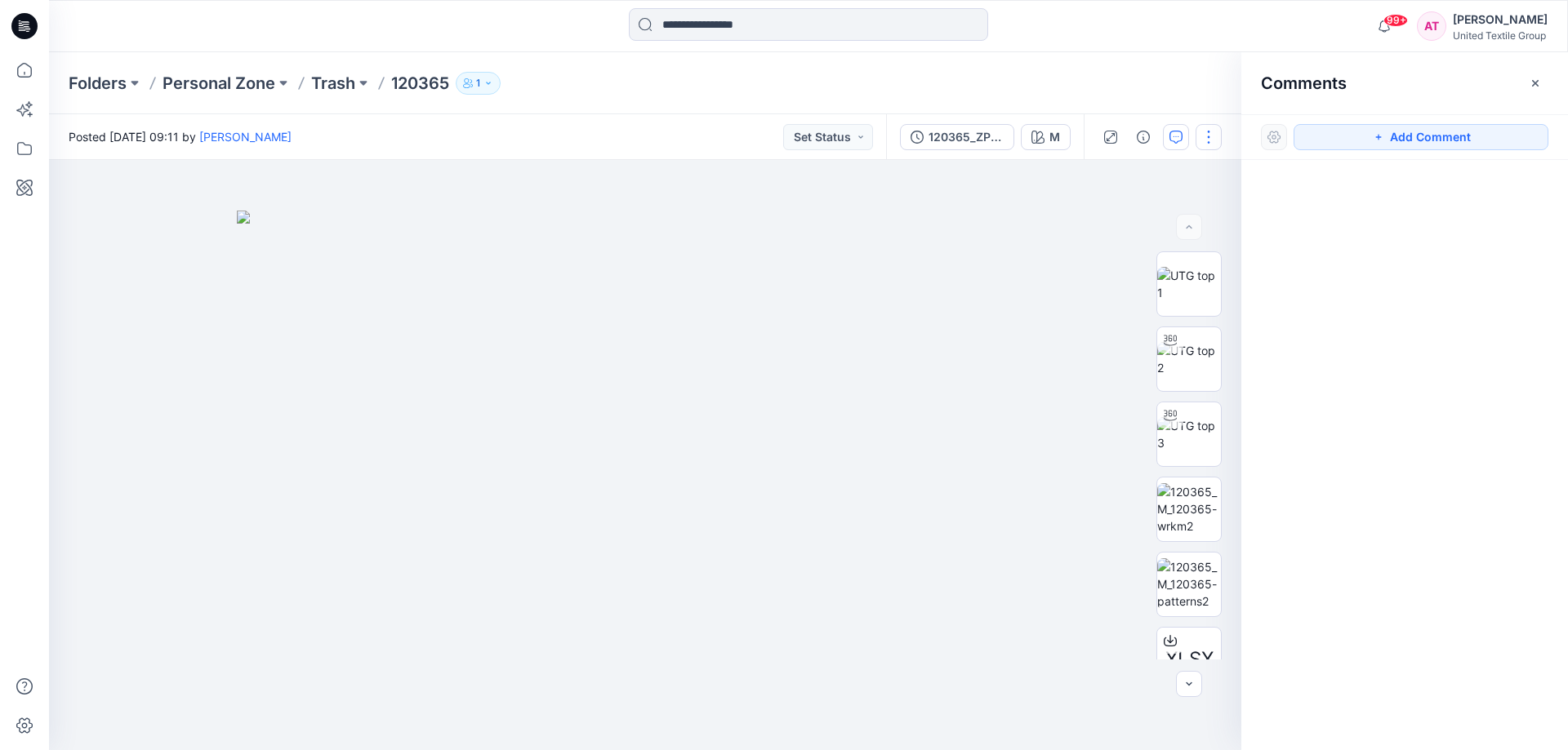
click at [1200, 138] on button "button" at bounding box center [1208, 137] width 26 height 26
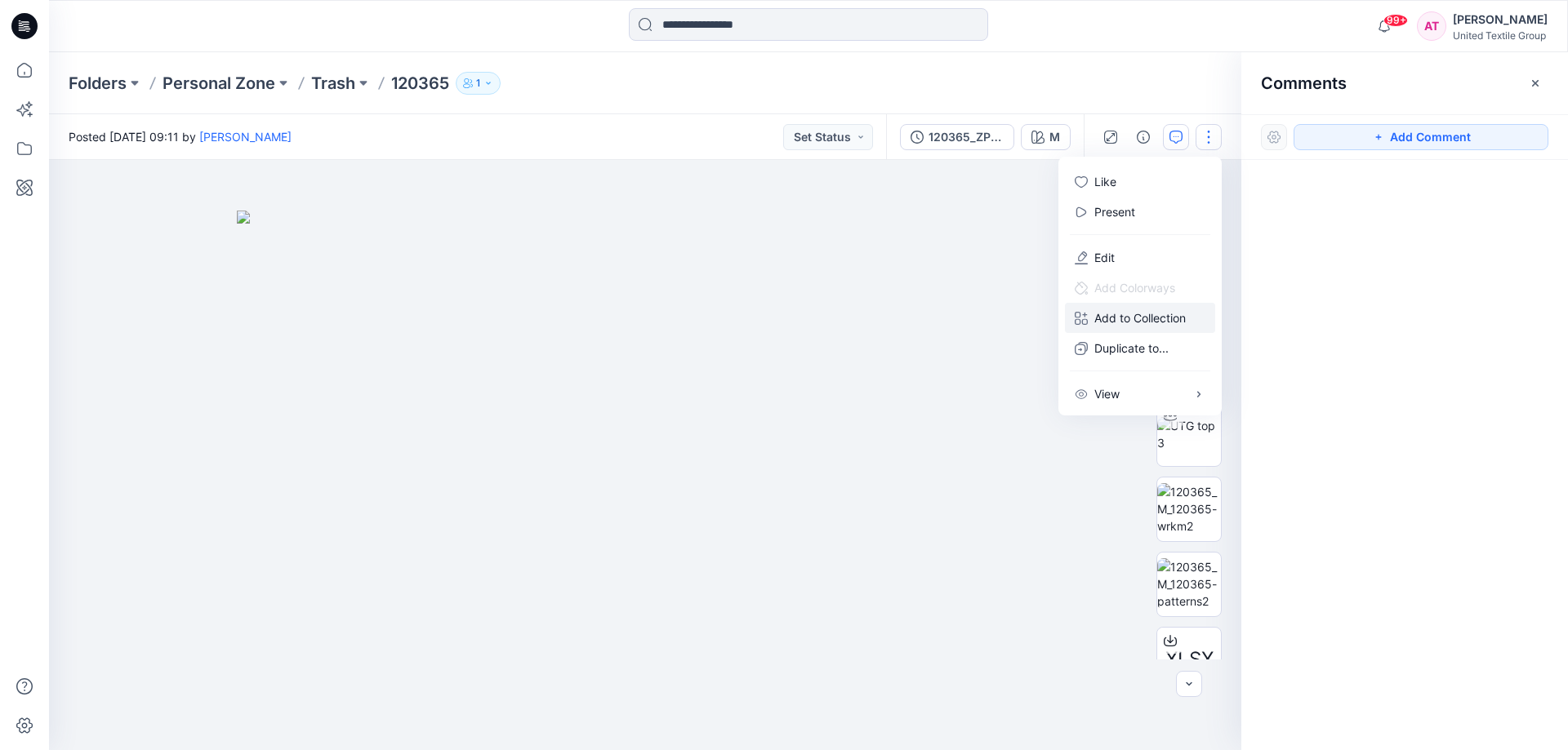
click at [1167, 312] on p "Add to Collection" at bounding box center [1140, 318] width 92 height 17
click at [1119, 343] on p "Duplicate to..." at bounding box center [1131, 348] width 75 height 17
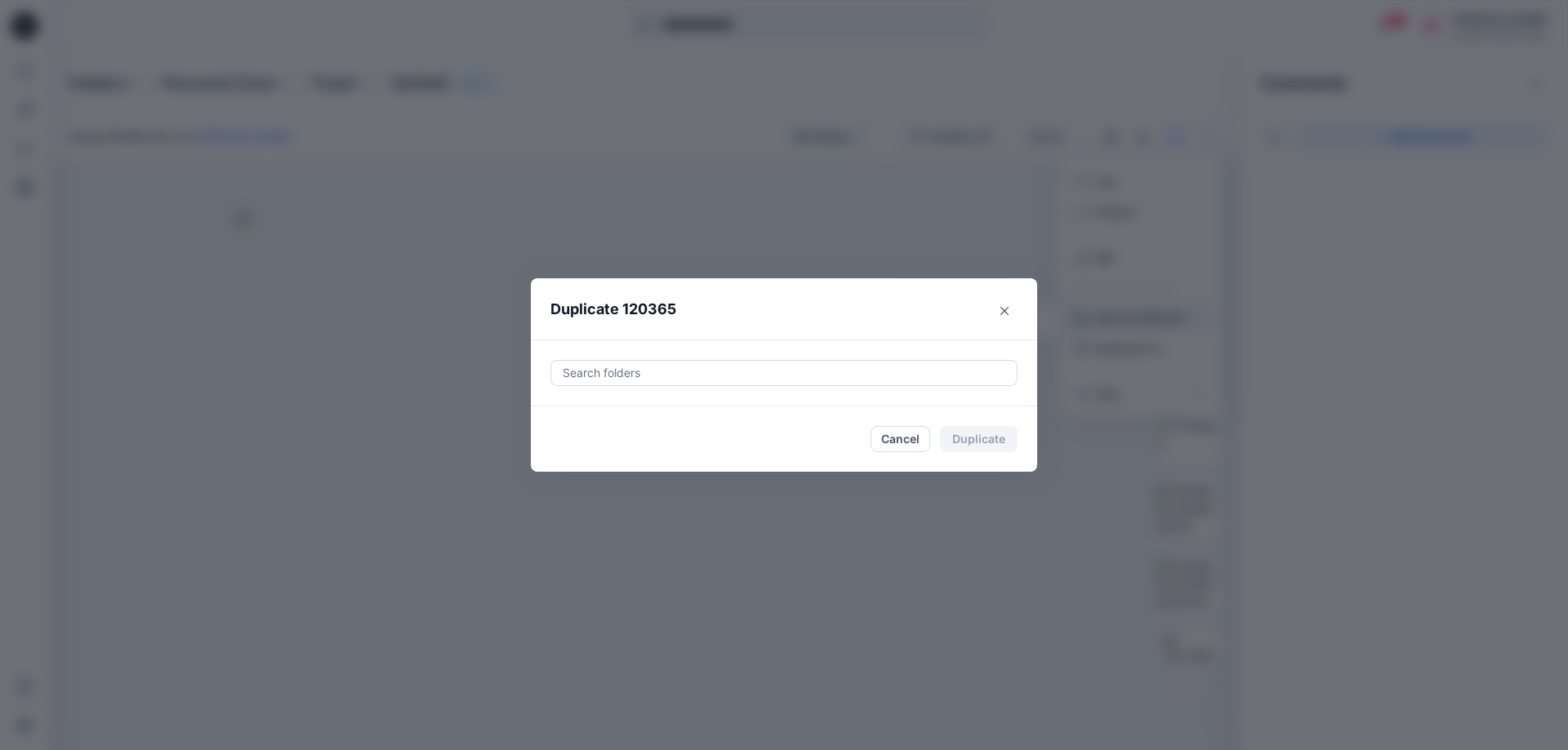
click at [632, 373] on div at bounding box center [784, 374] width 446 height 20
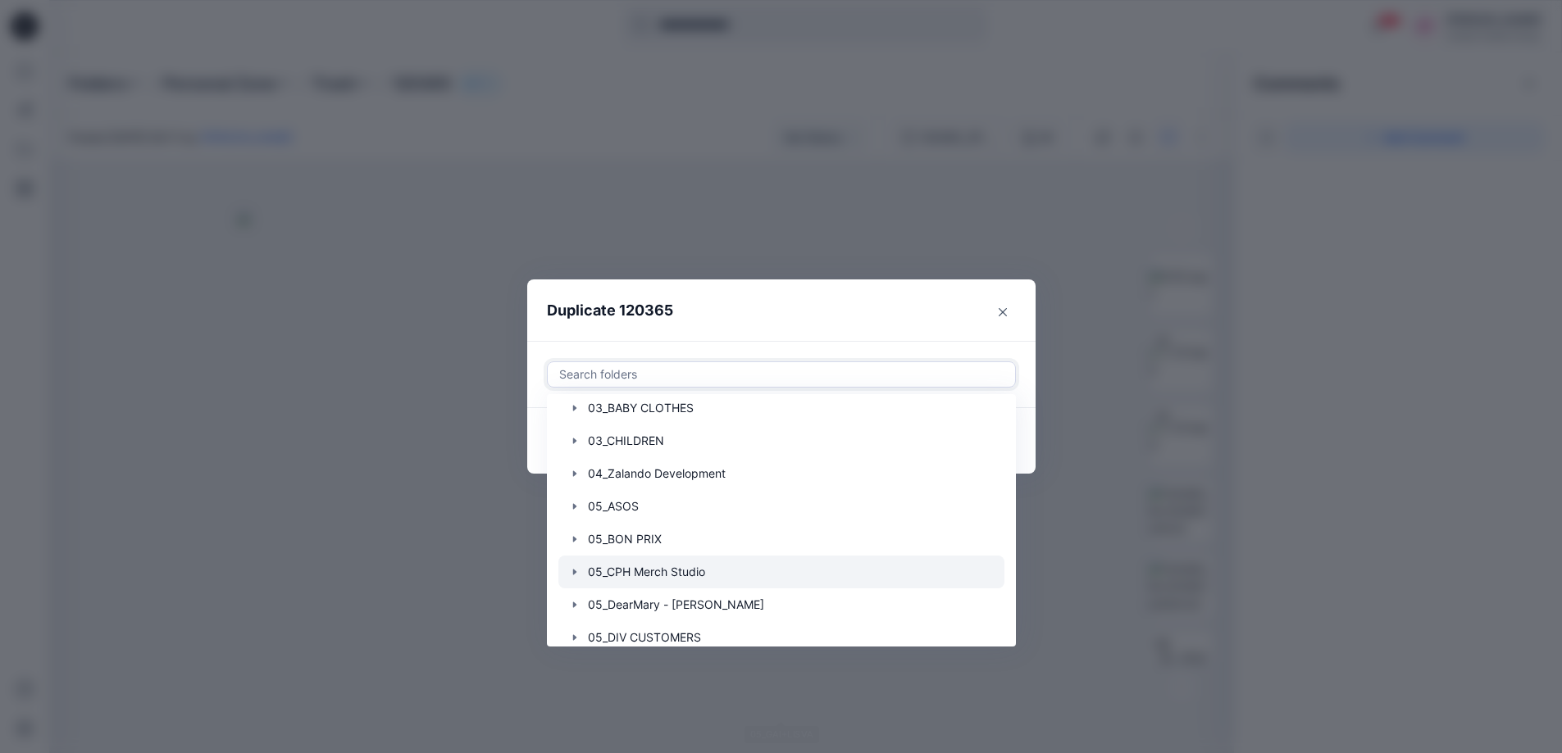
scroll to position [328, 0]
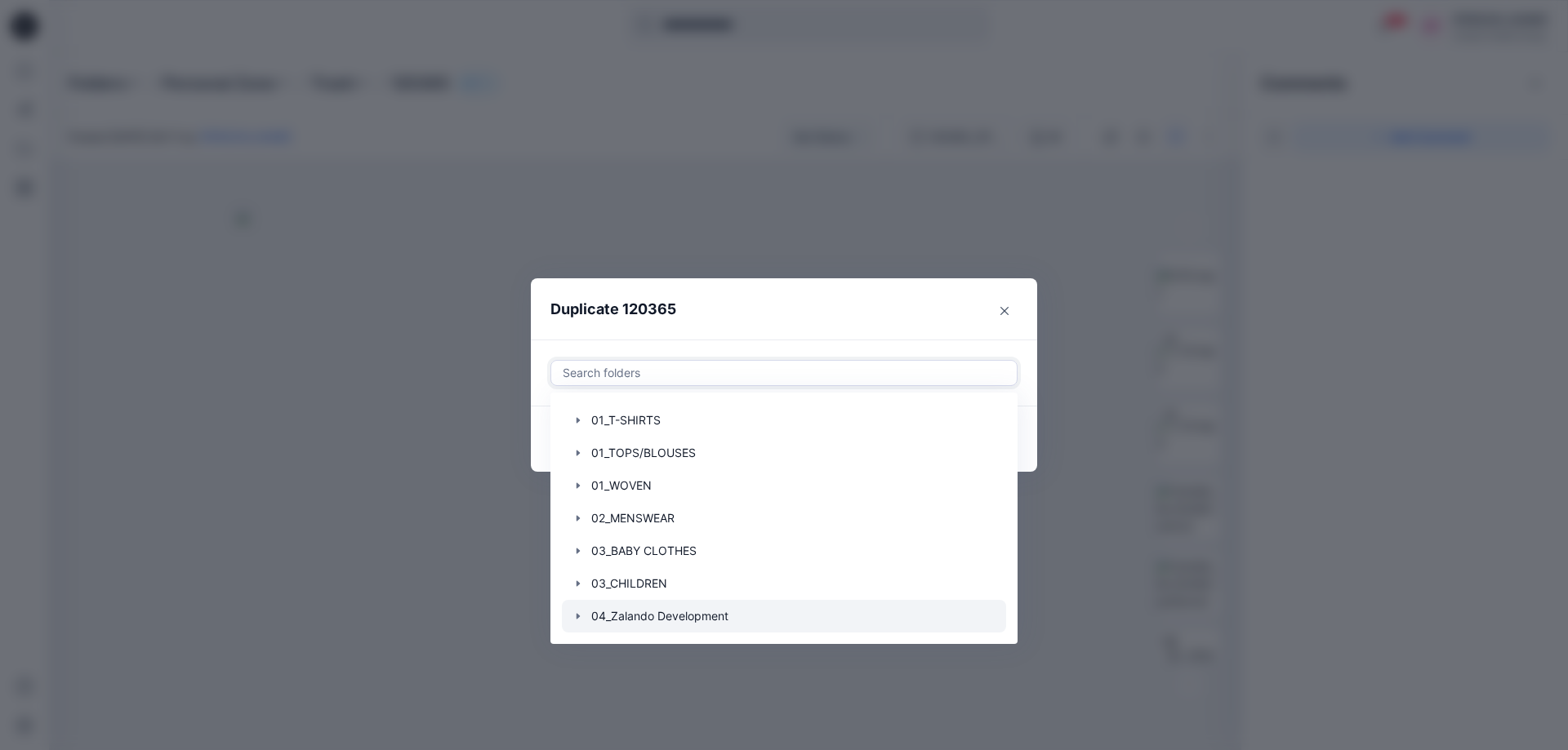
click at [685, 607] on div at bounding box center [784, 616] width 444 height 33
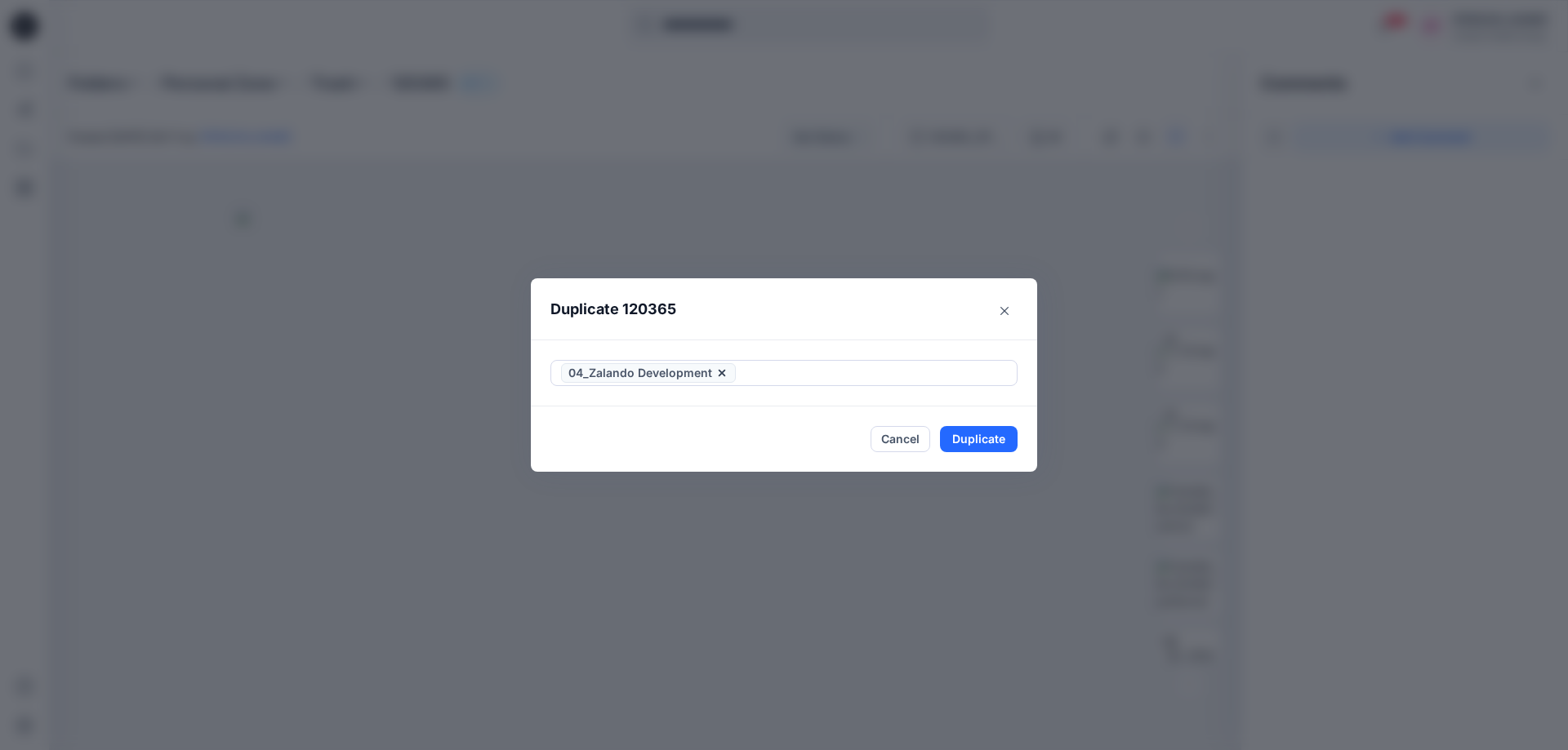
click at [1093, 430] on div "Duplicate 120365 04_Zalando Development Cancel Duplicate" at bounding box center [784, 375] width 1568 height 750
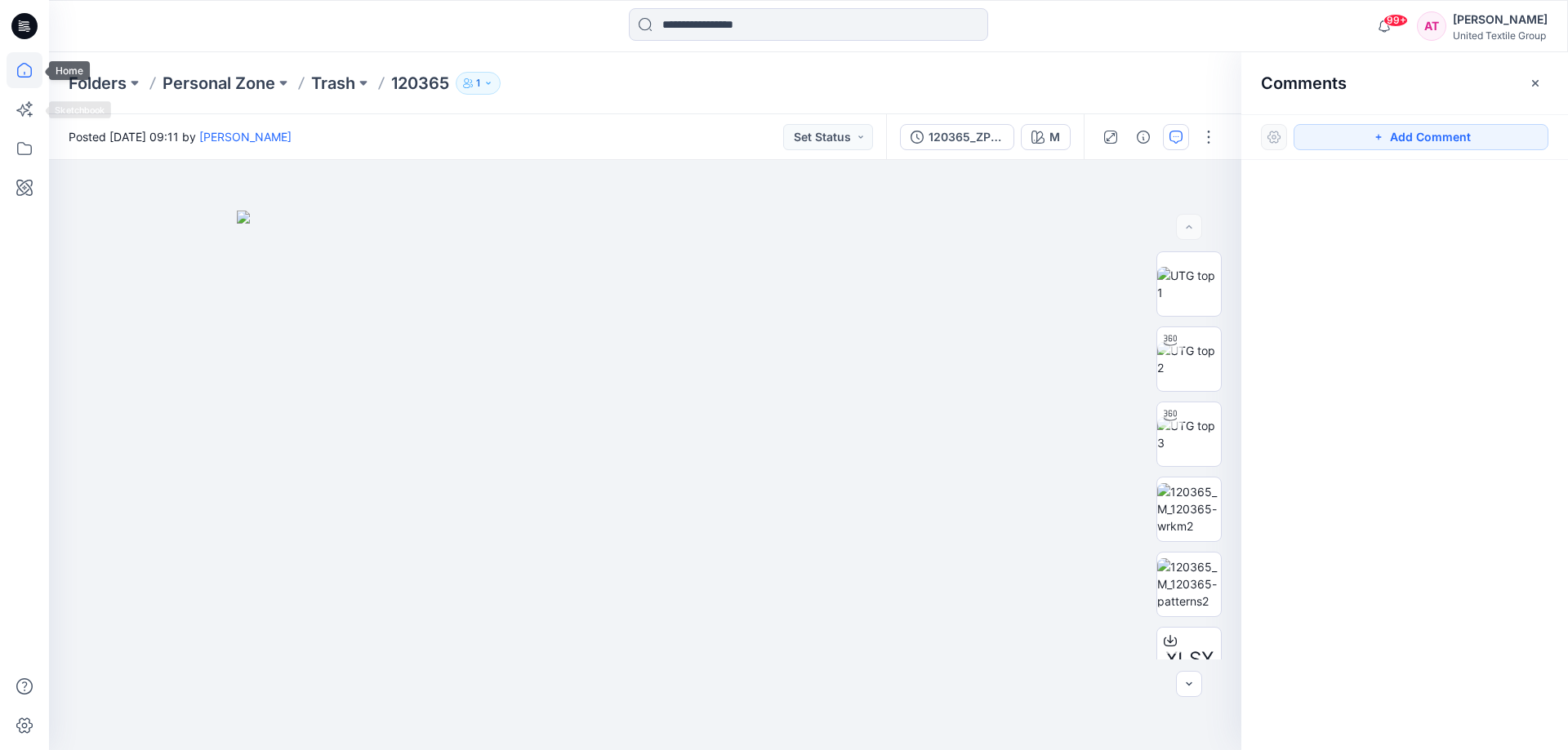
click at [22, 70] on icon at bounding box center [25, 70] width 36 height 36
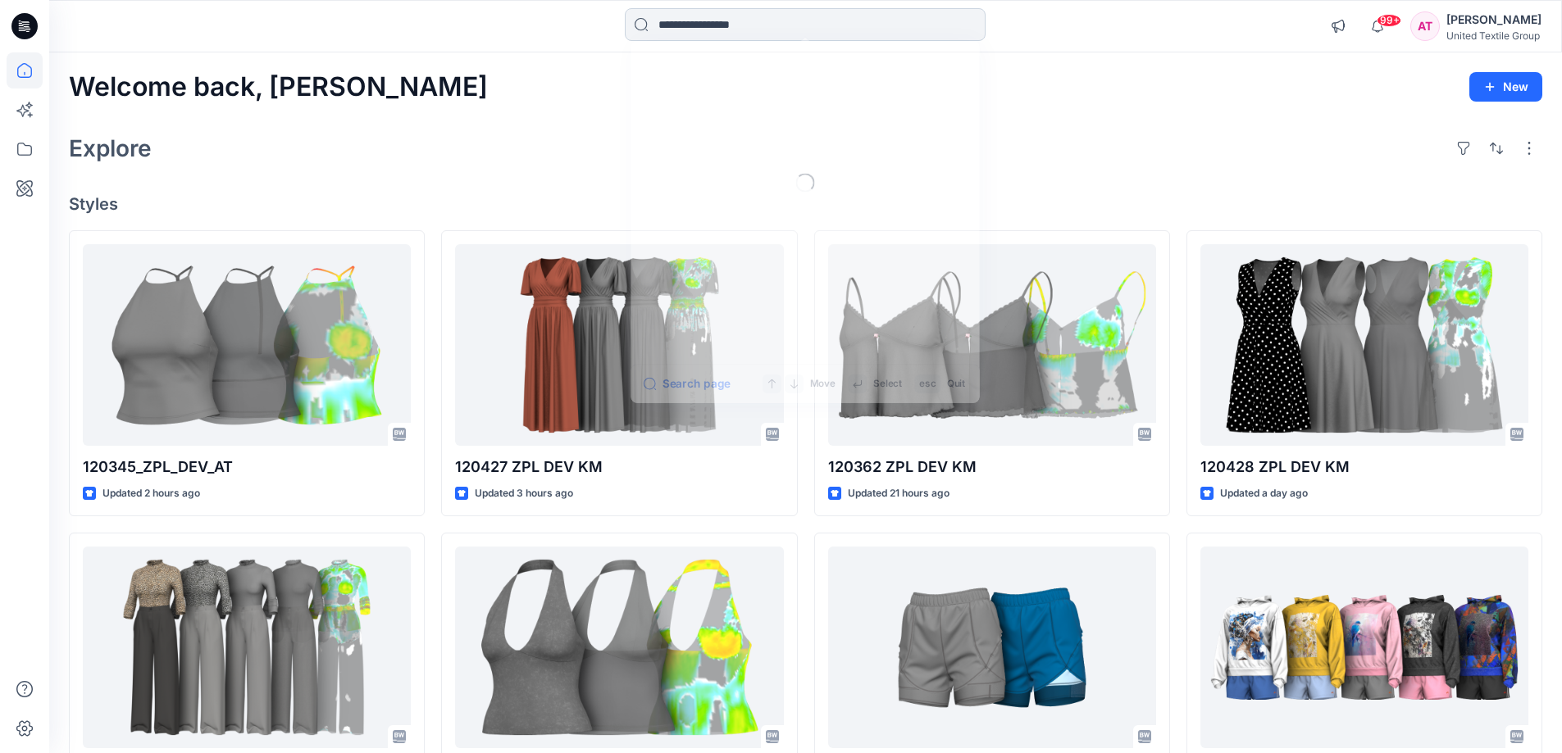
click at [742, 26] on input at bounding box center [805, 24] width 361 height 33
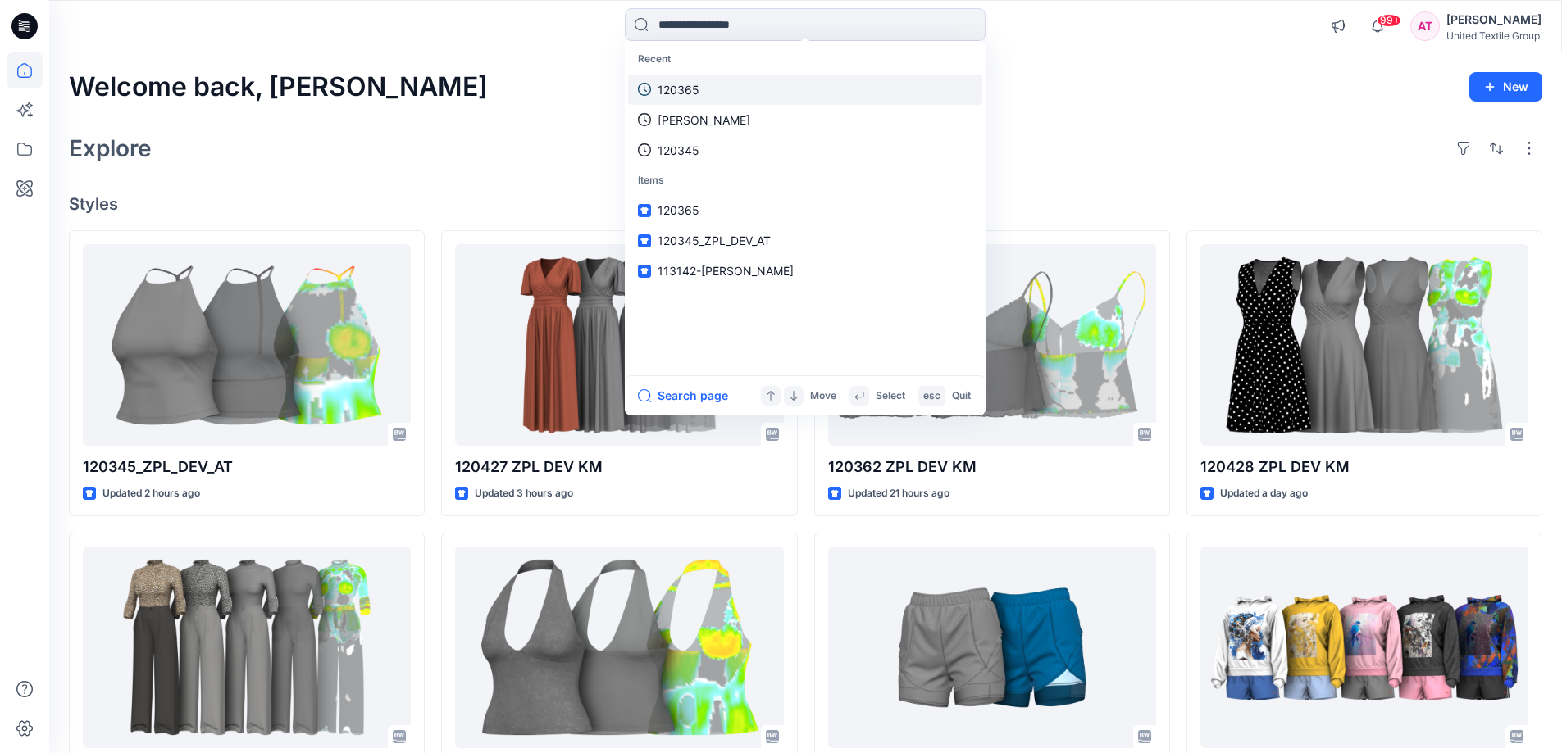
click at [701, 85] on link "120365" at bounding box center [805, 90] width 354 height 30
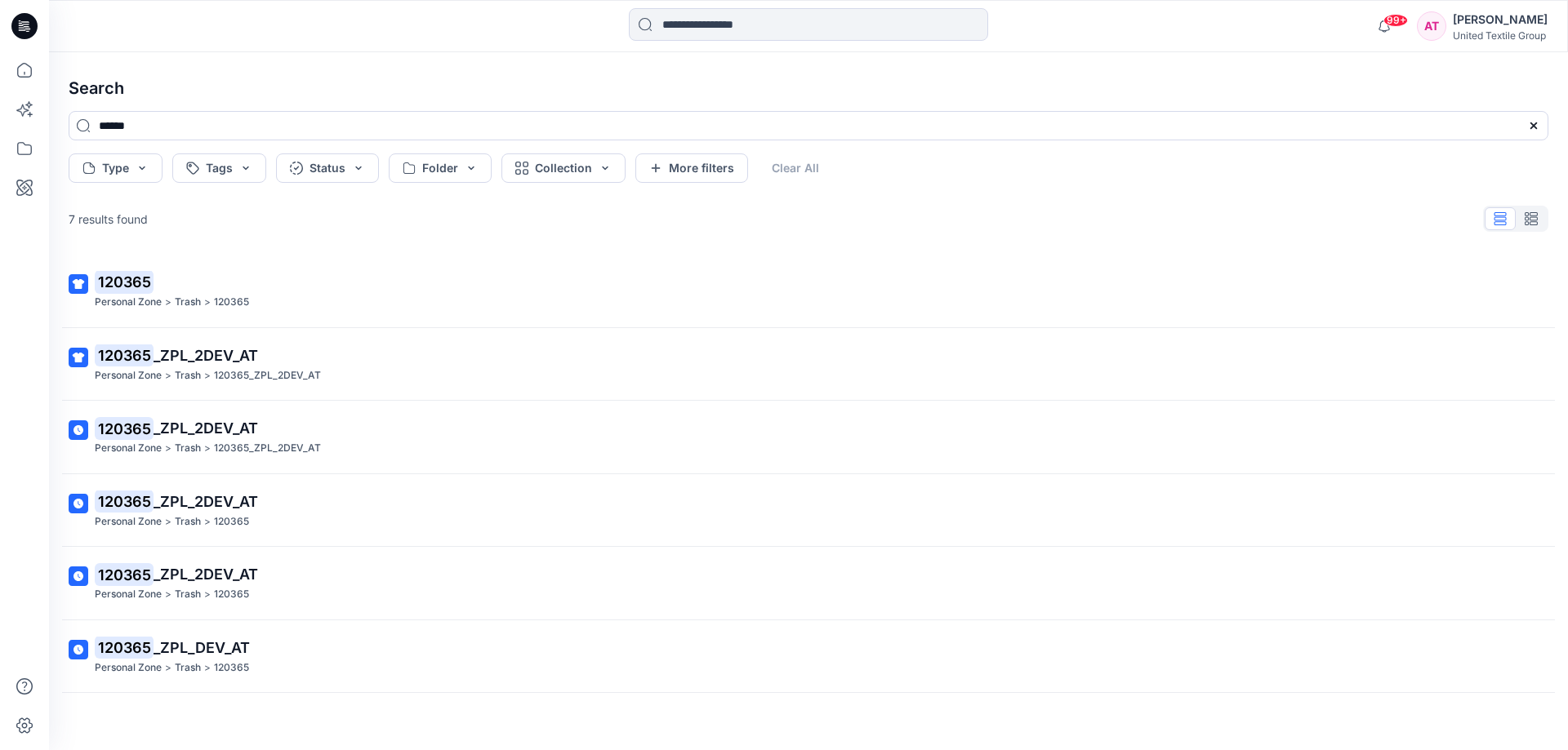
click at [1496, 224] on div at bounding box center [1516, 219] width 66 height 26
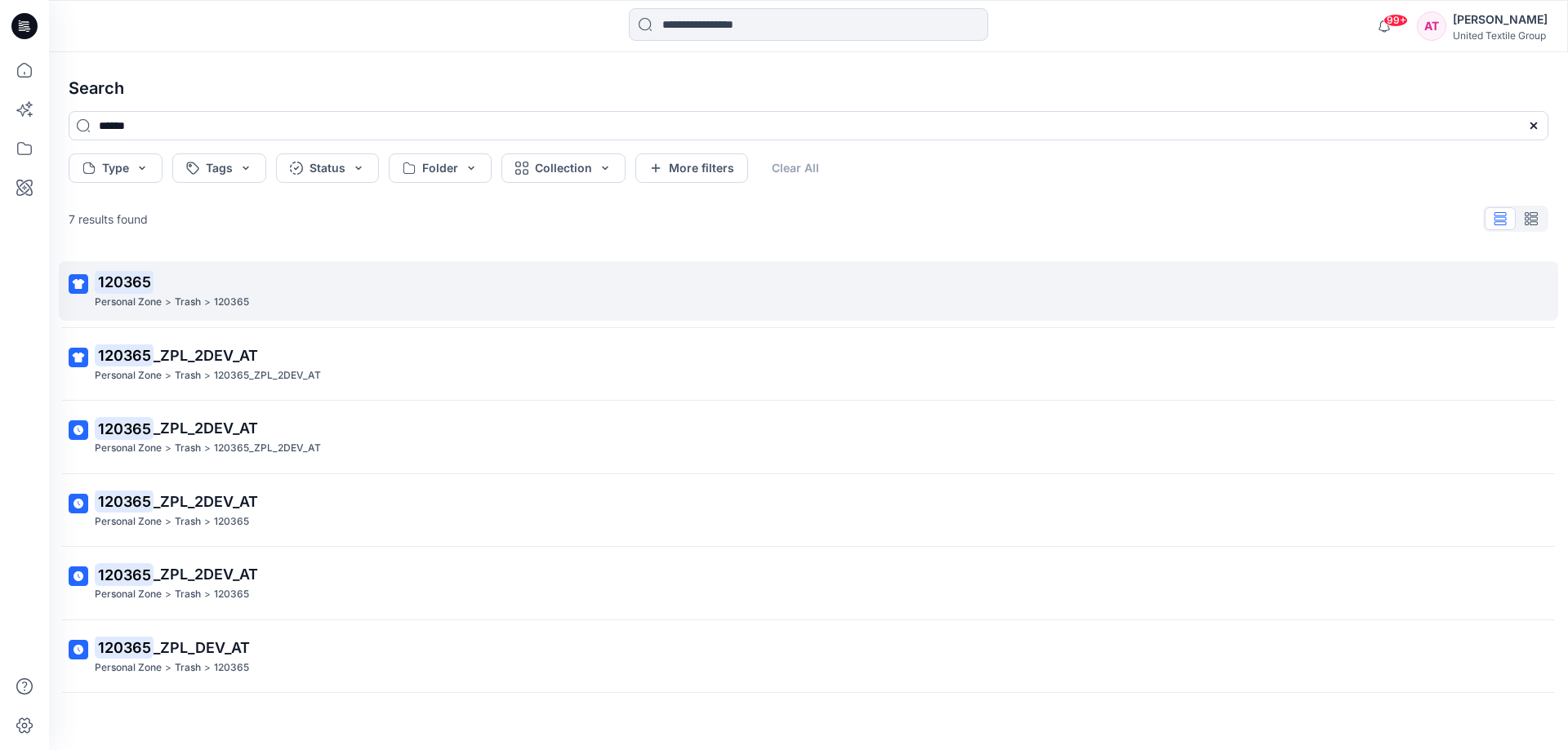
click at [224, 280] on p "120365" at bounding box center [807, 282] width 1425 height 23
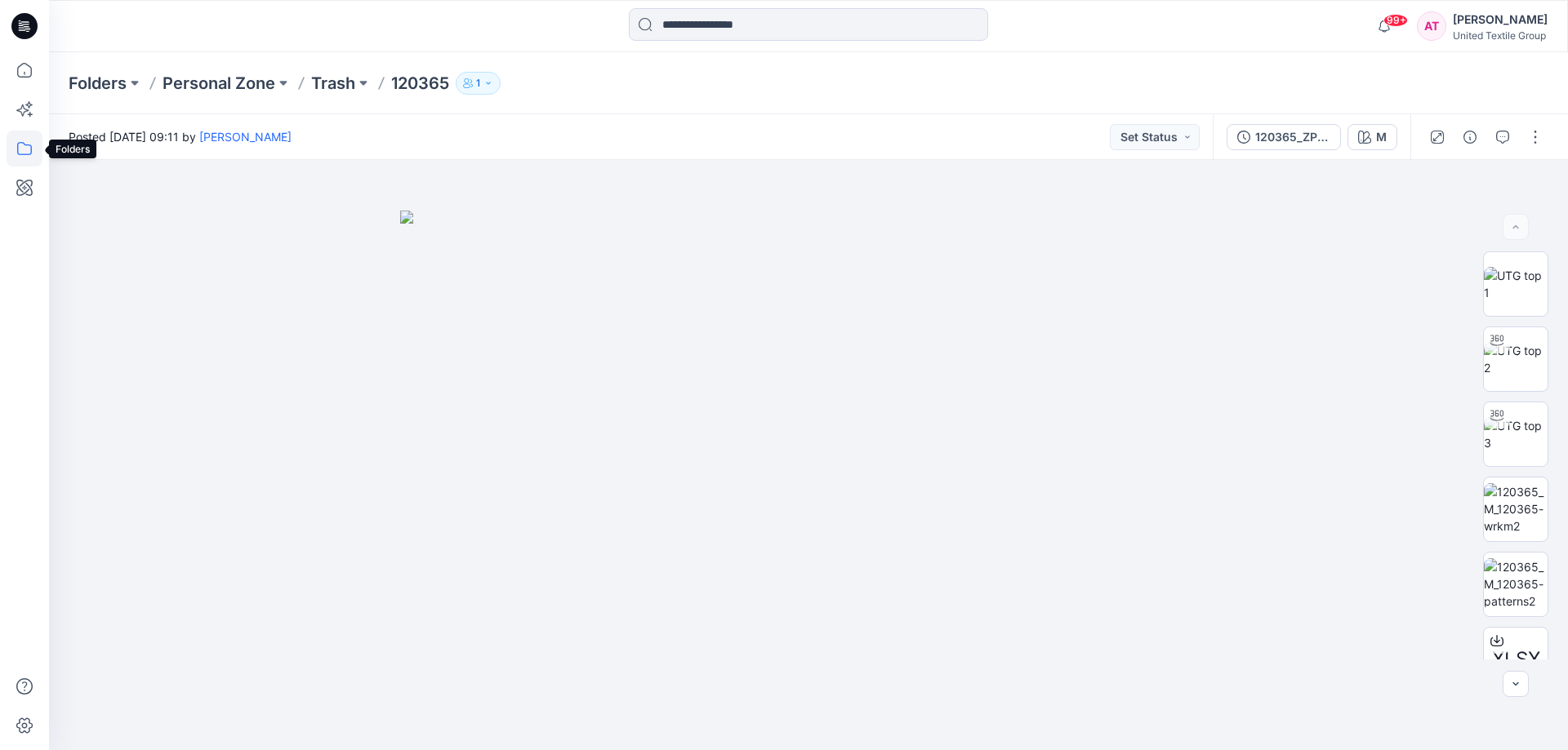
click at [25, 148] on icon at bounding box center [25, 148] width 36 height 36
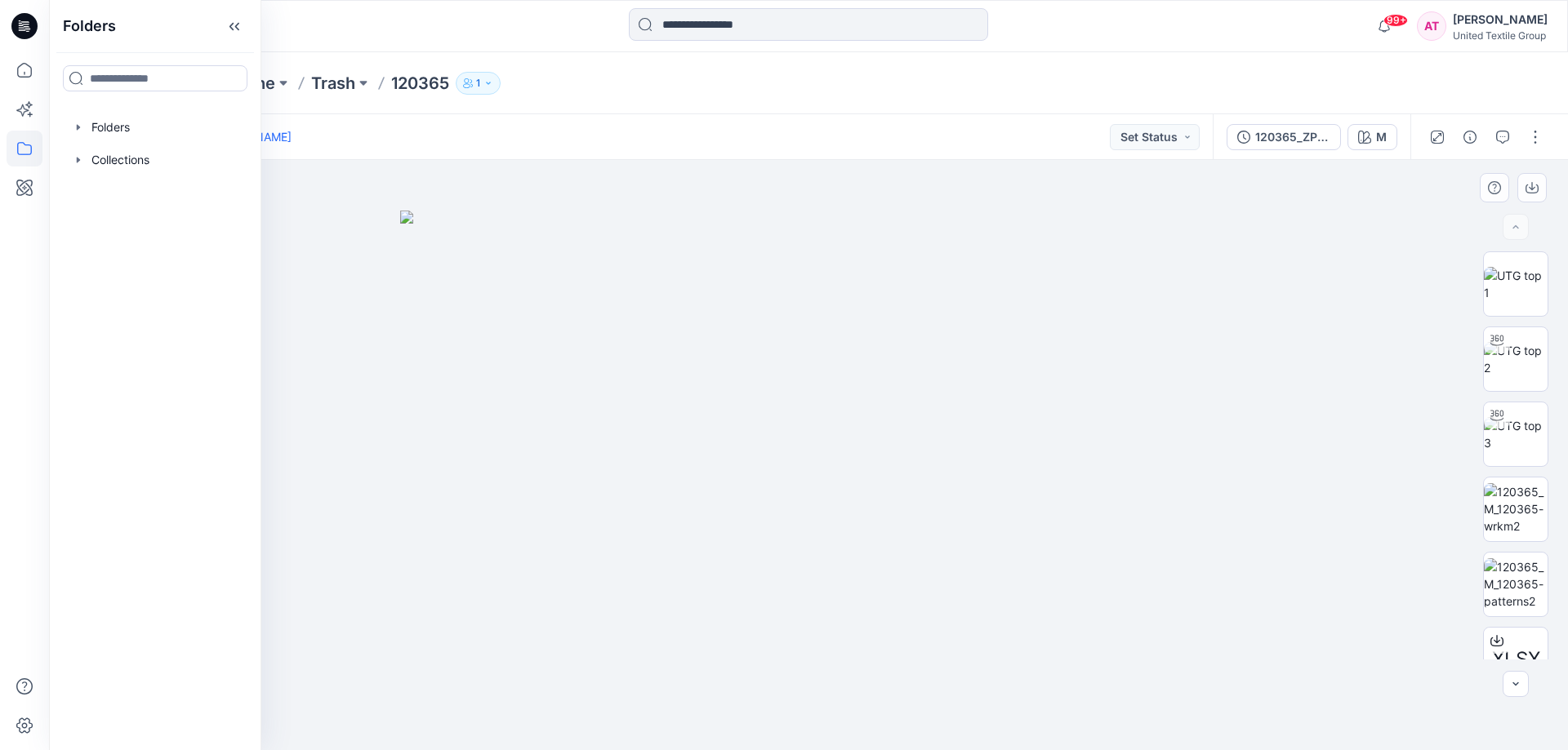
click at [374, 197] on div at bounding box center [808, 455] width 1519 height 591
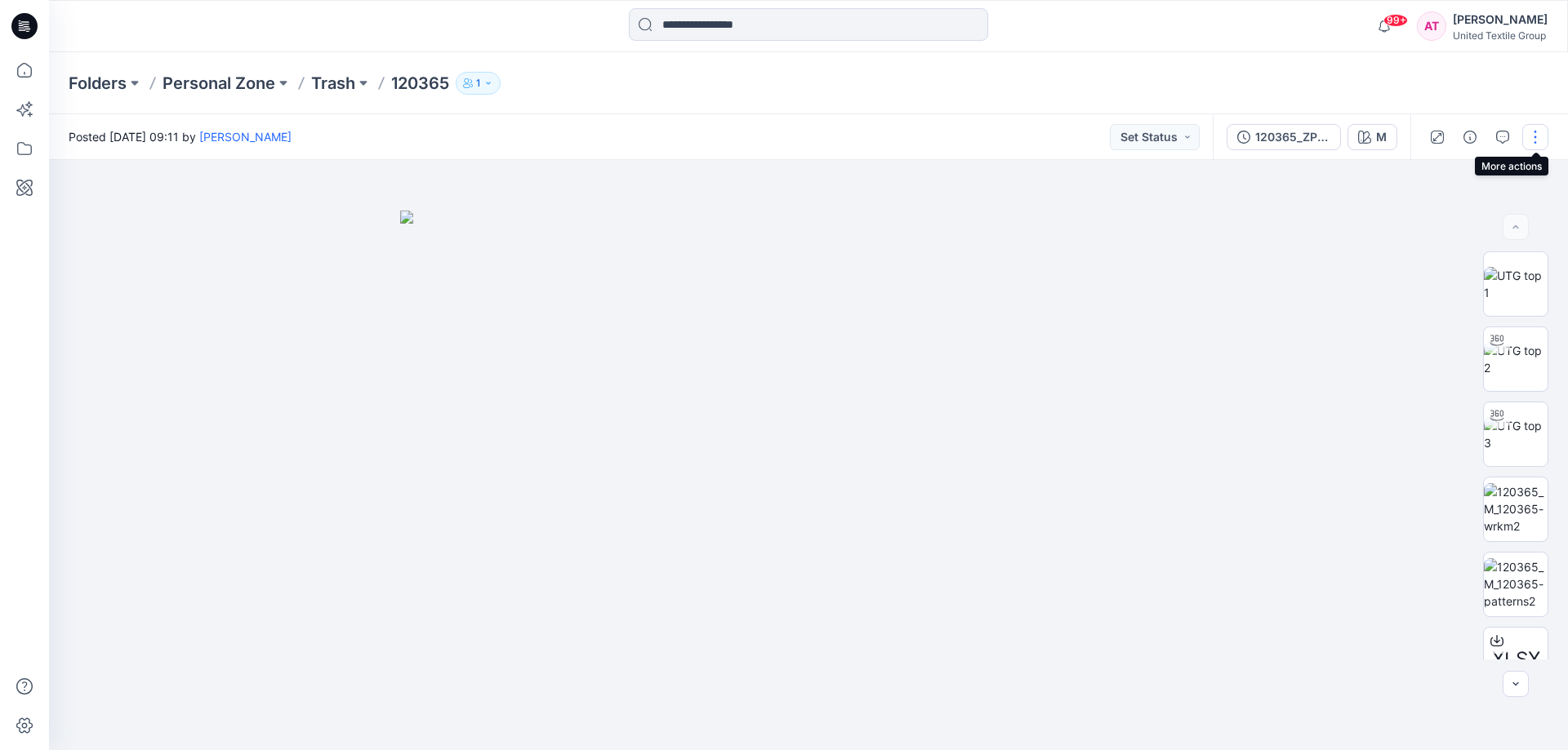
click at [1537, 133] on button "button" at bounding box center [1535, 137] width 26 height 26
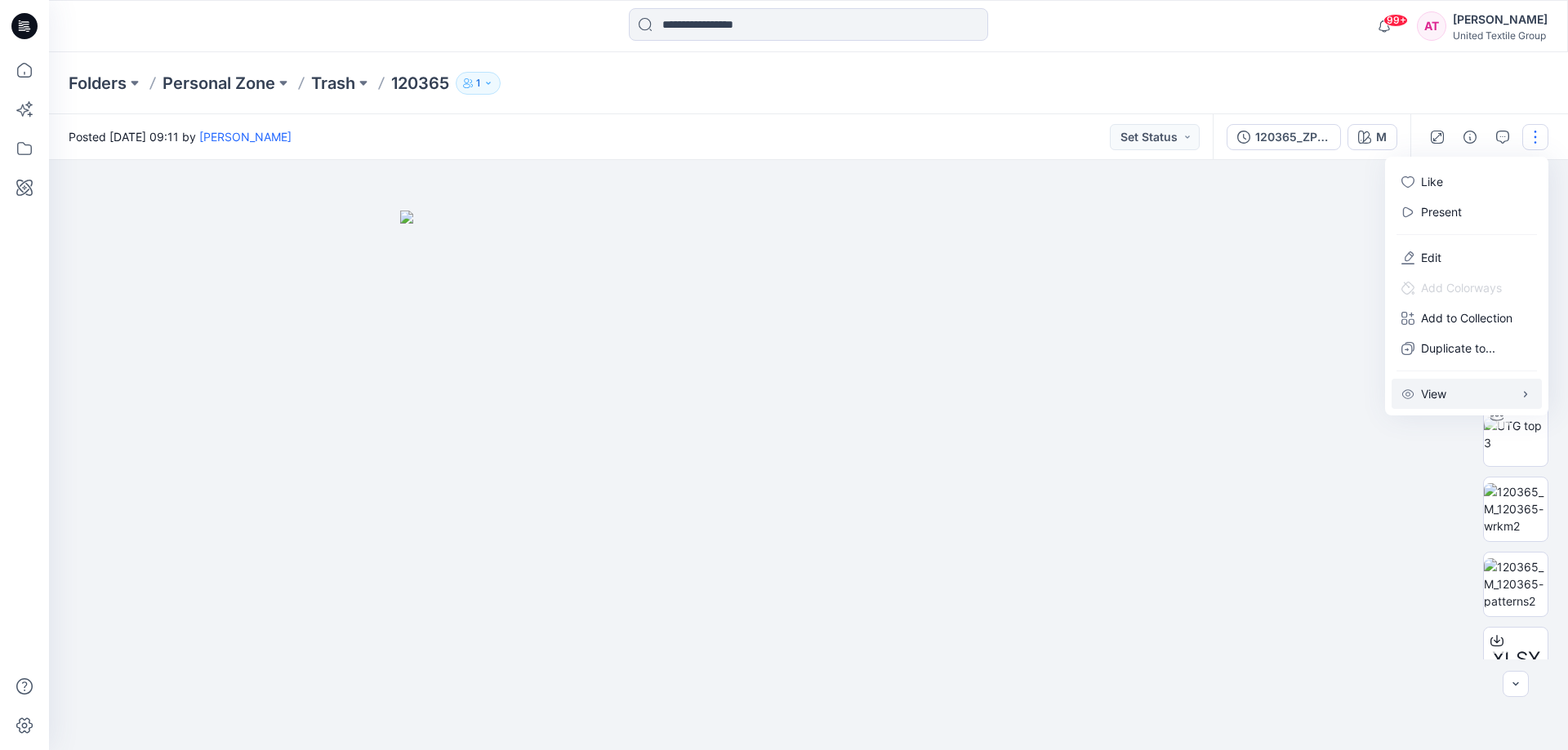
click at [1518, 395] on button "View" at bounding box center [1466, 393] width 150 height 30
click at [1401, 478] on div at bounding box center [808, 455] width 1519 height 591
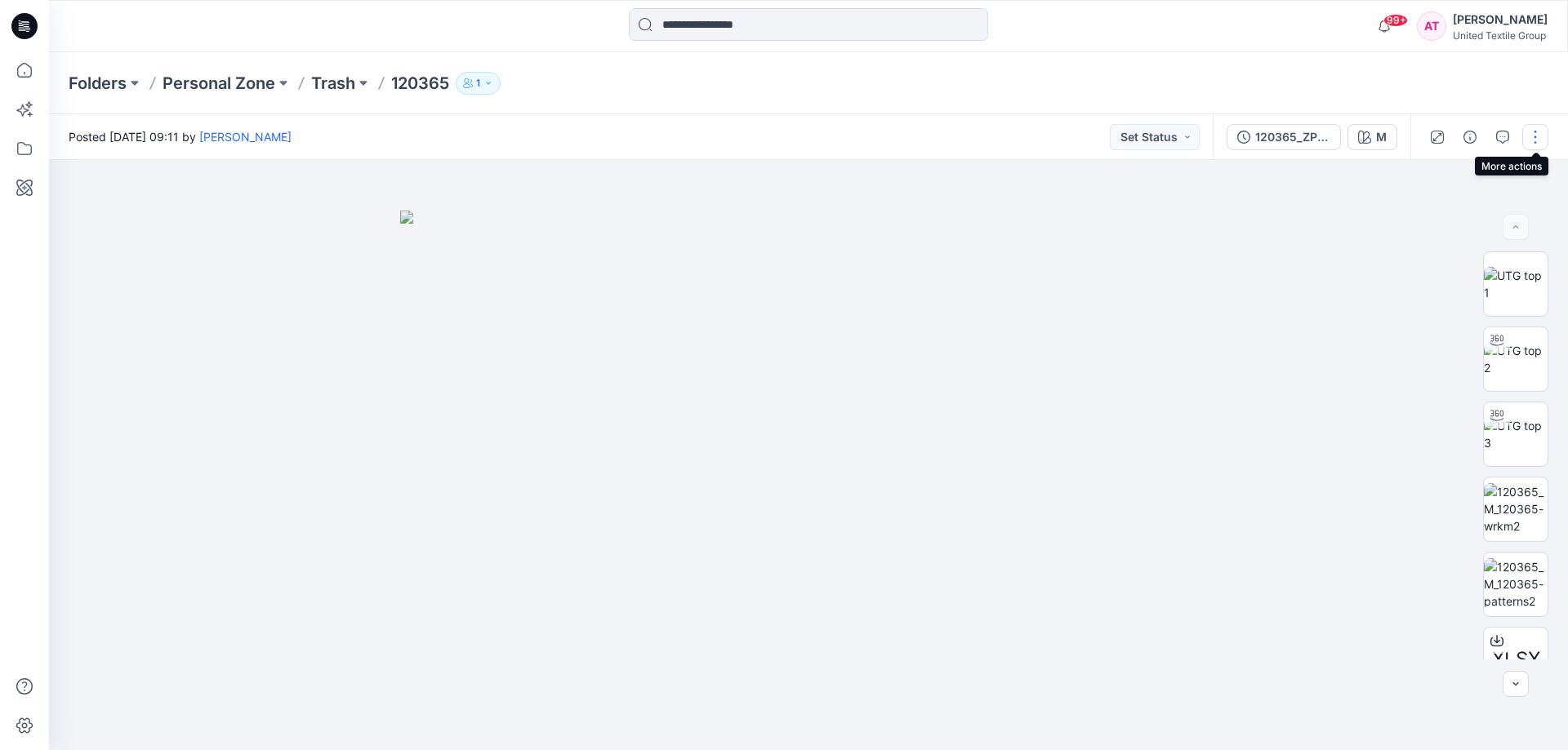
click at [1532, 135] on button "button" at bounding box center [1535, 137] width 26 height 26
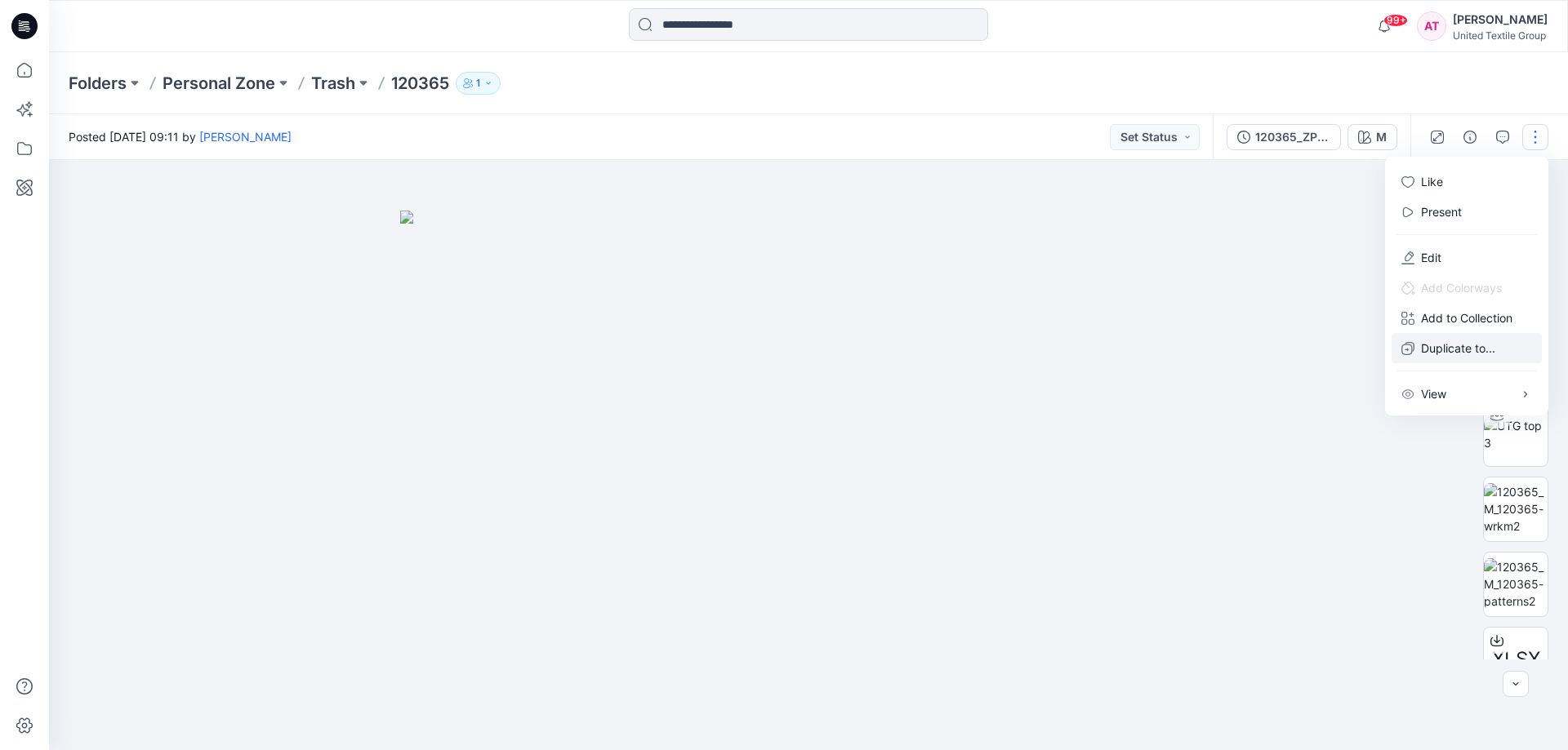
click at [1496, 346] on button "Duplicate to..." at bounding box center [1466, 348] width 150 height 30
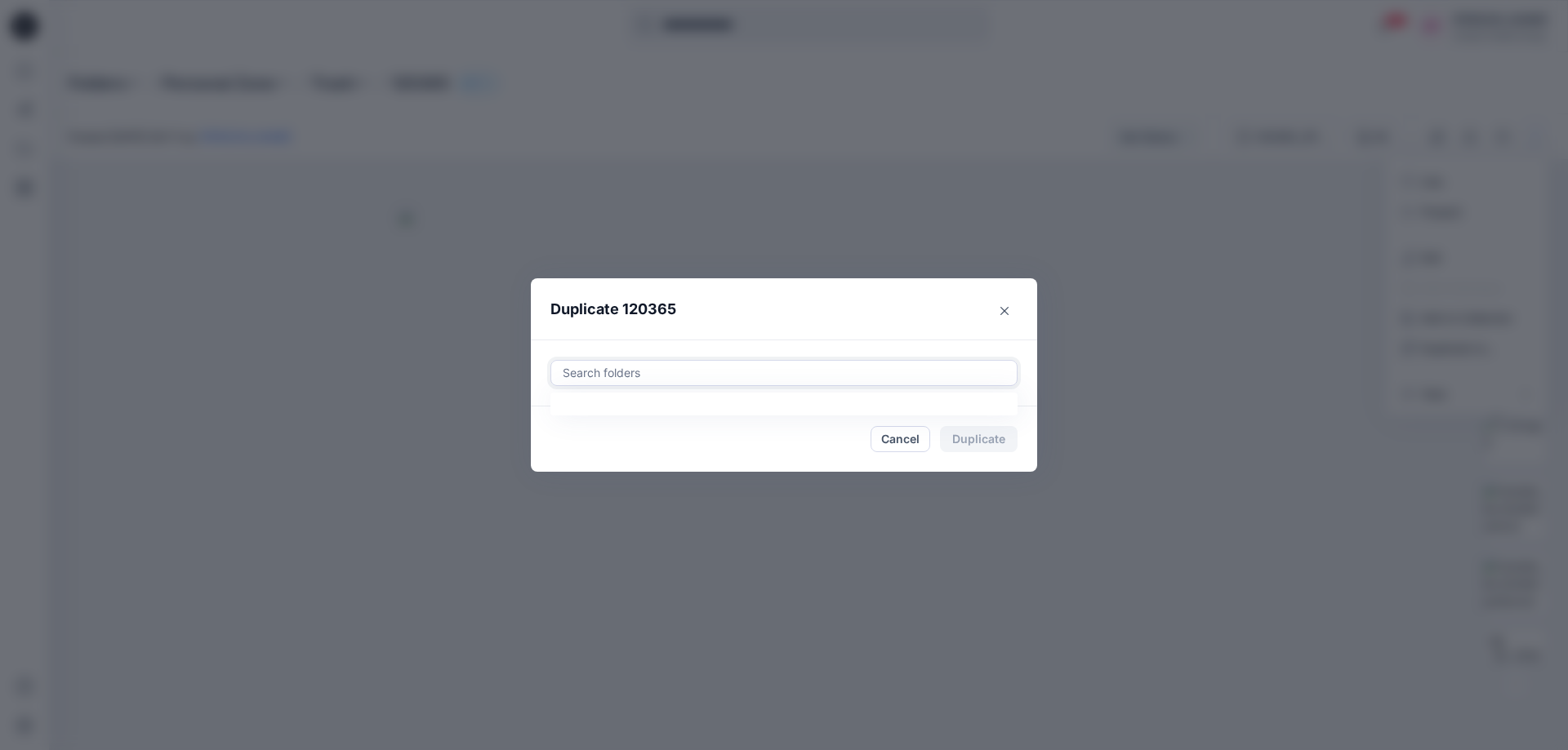
click at [686, 370] on div at bounding box center [784, 374] width 446 height 20
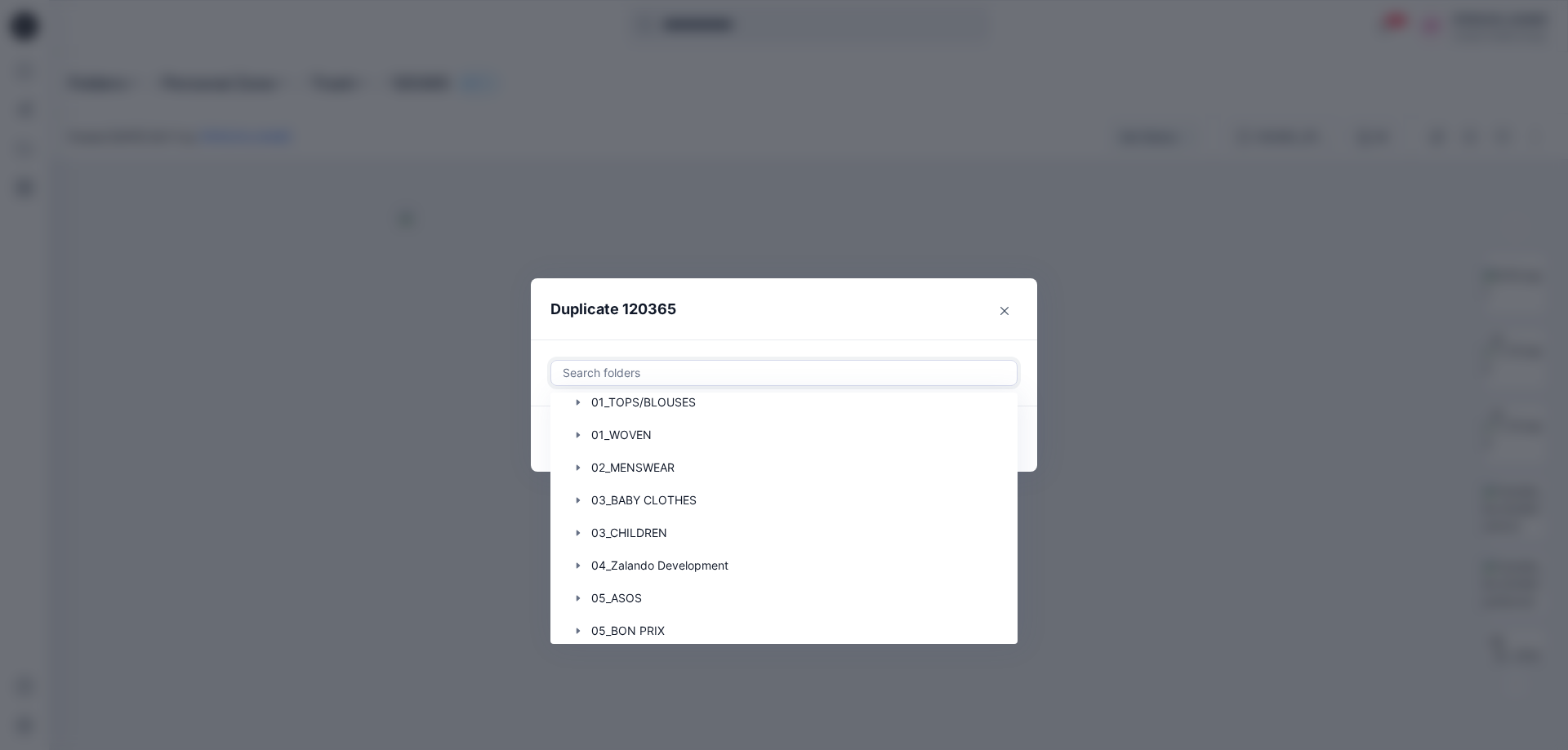
scroll to position [408, 0]
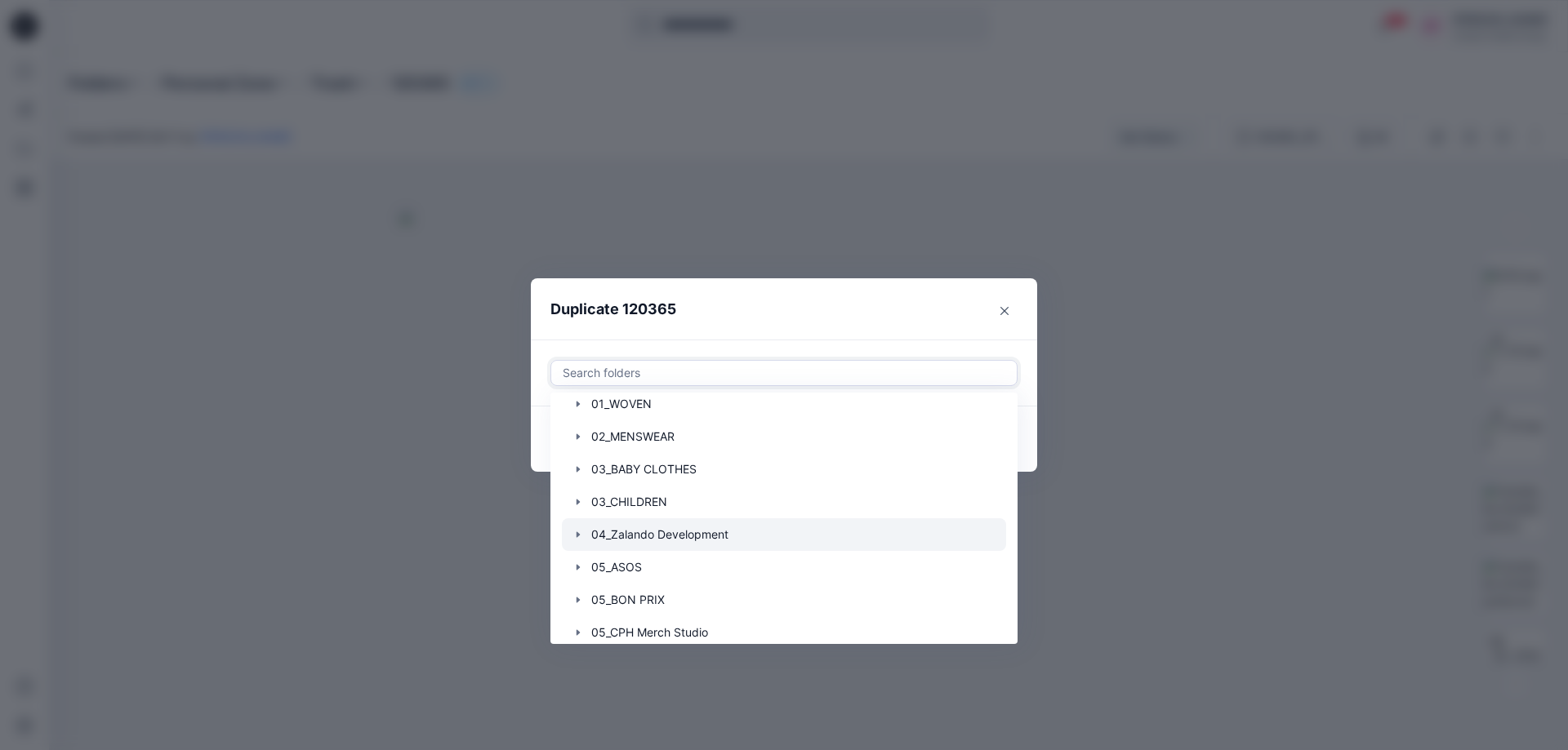
click at [668, 532] on div at bounding box center [784, 535] width 444 height 33
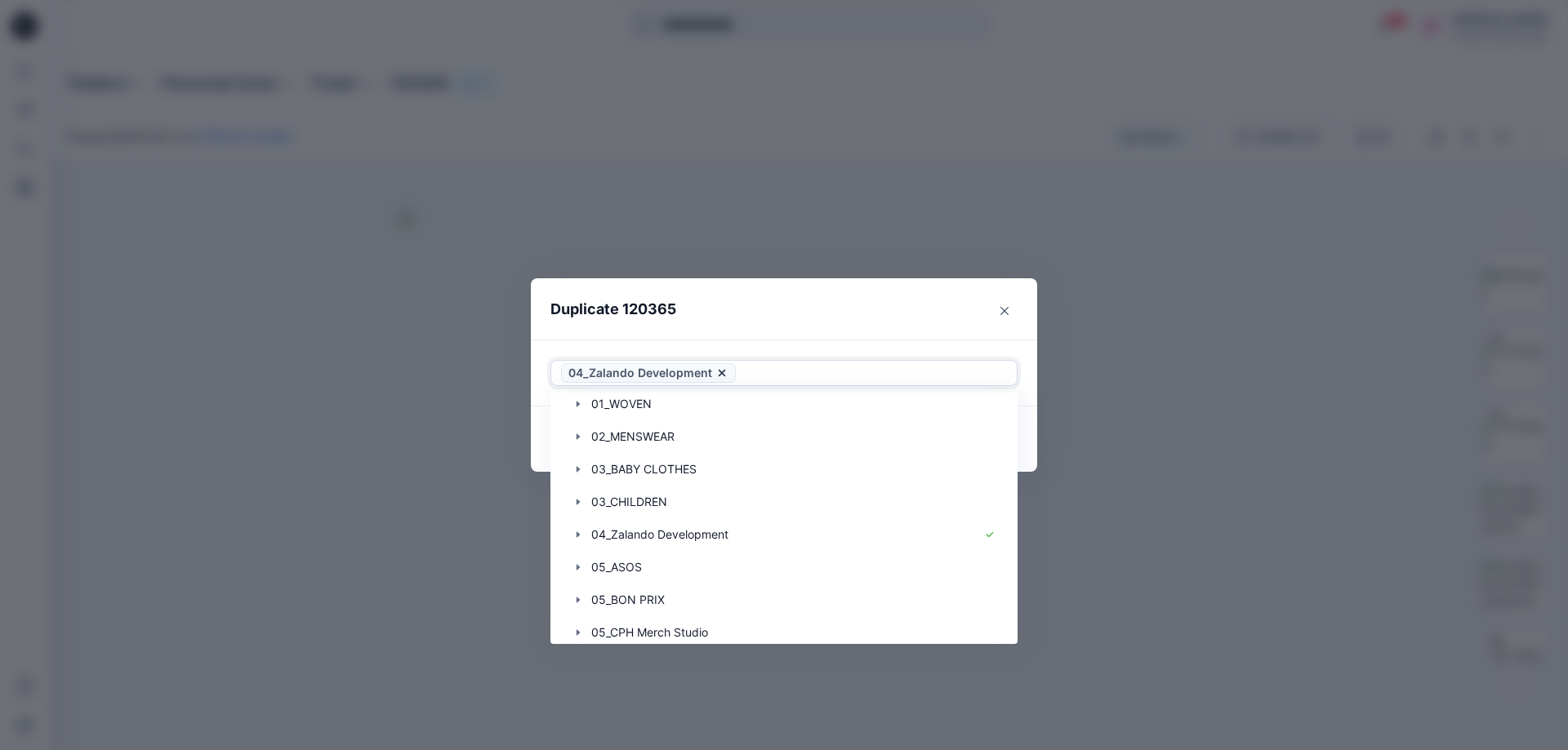
click at [870, 313] on header "Duplicate 120365" at bounding box center [767, 310] width 473 height 62
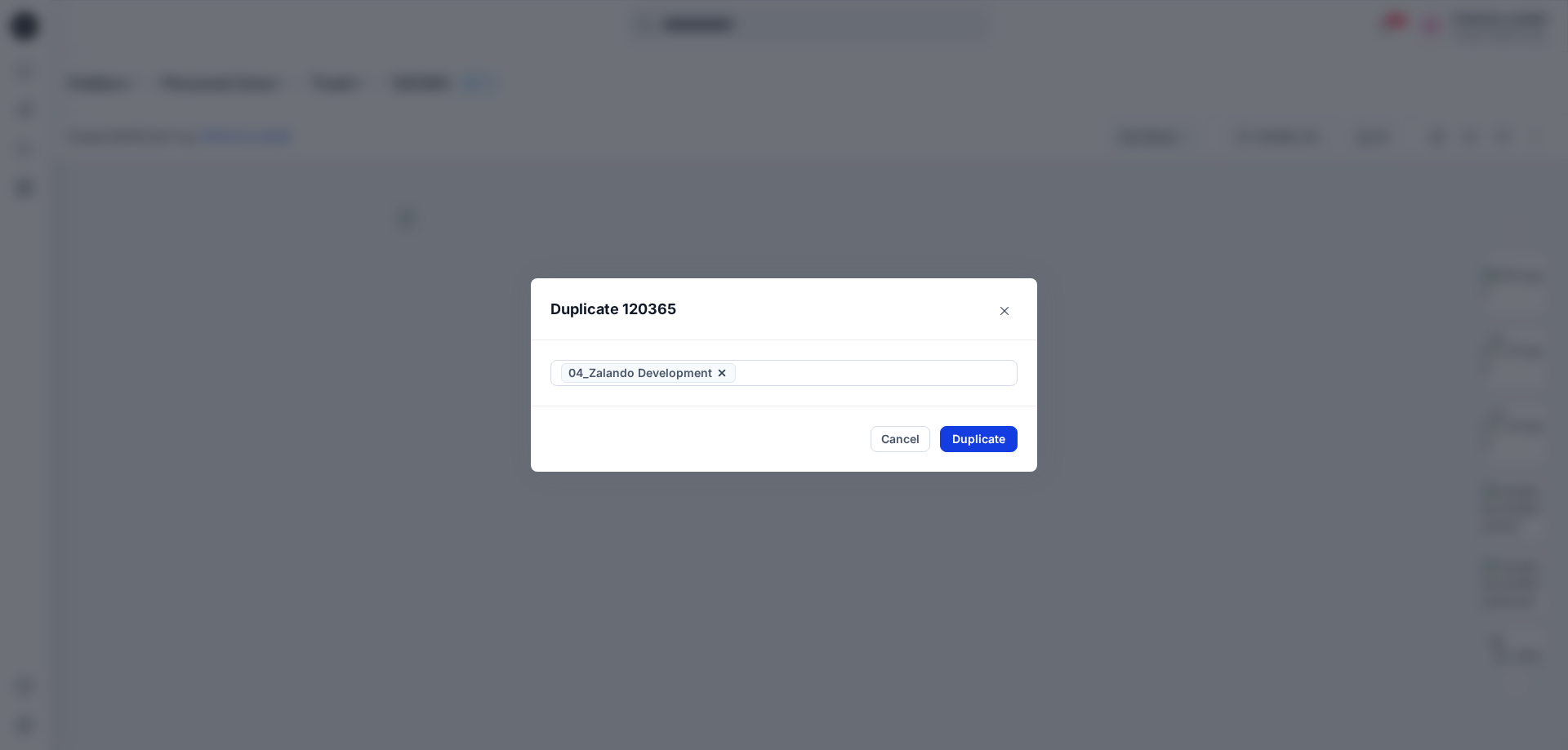
click at [972, 437] on button "Duplicate" at bounding box center [978, 439] width 78 height 26
click at [1000, 310] on icon "Close" at bounding box center [1004, 310] width 8 height 8
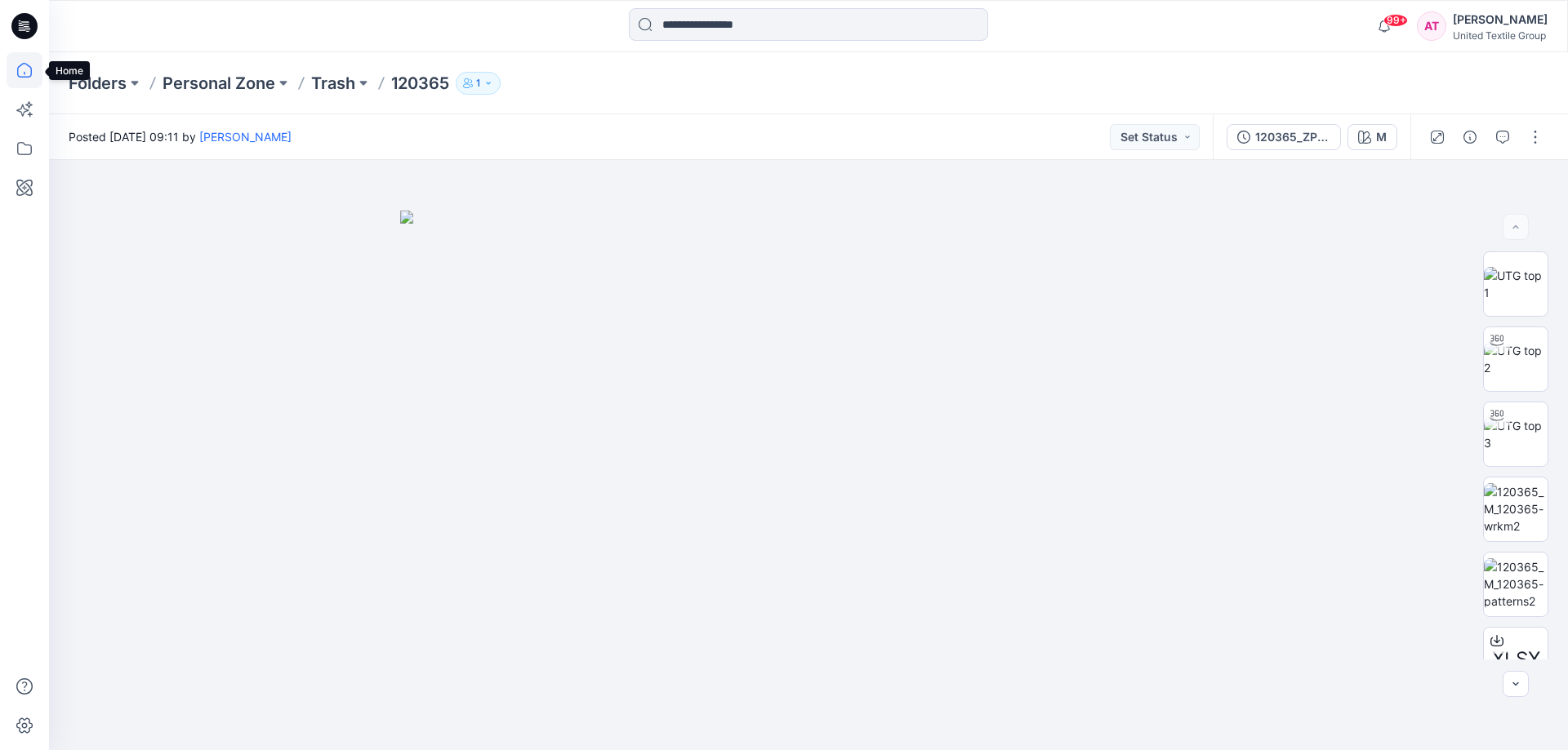
click at [24, 75] on icon at bounding box center [25, 70] width 36 height 36
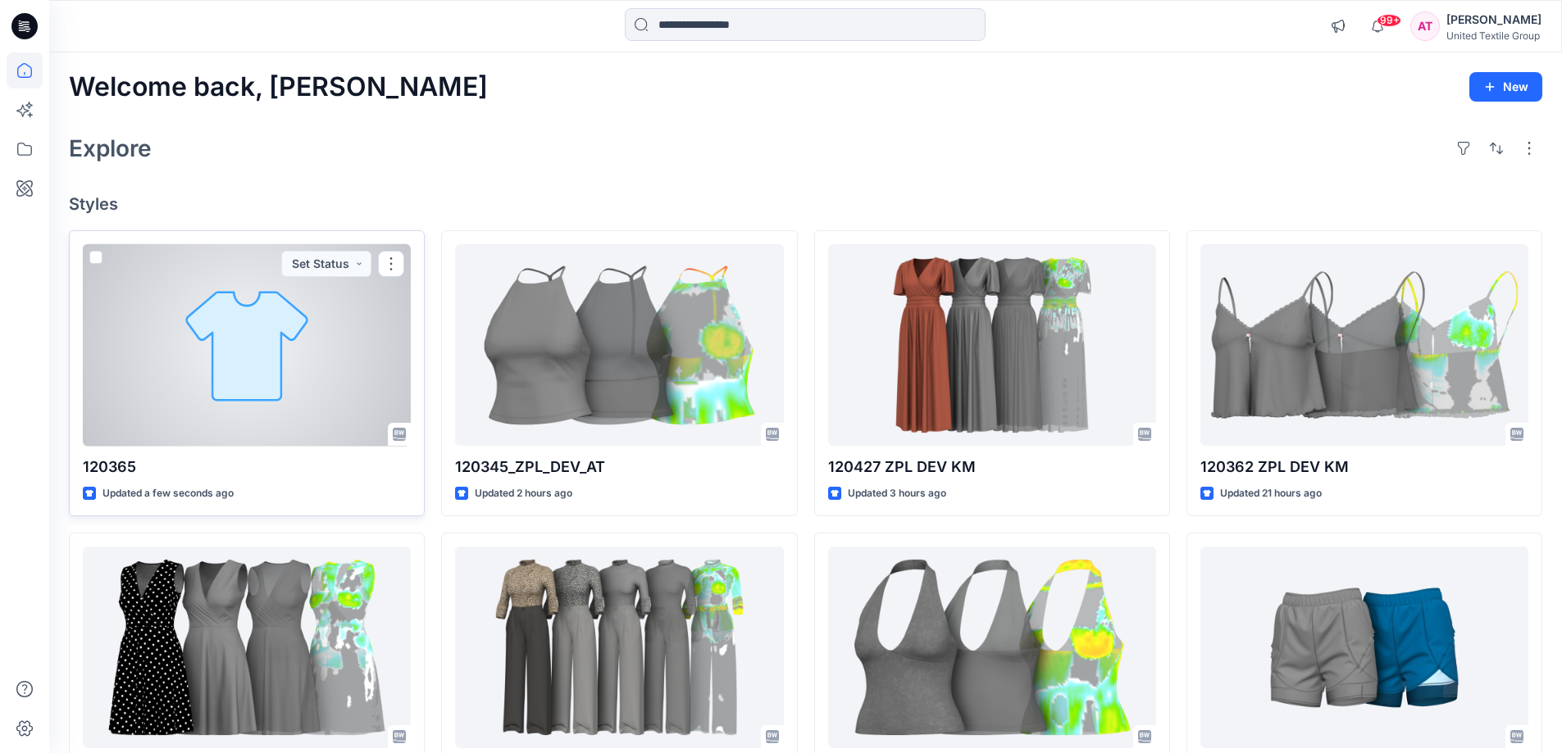
click at [256, 316] on div at bounding box center [247, 345] width 328 height 202
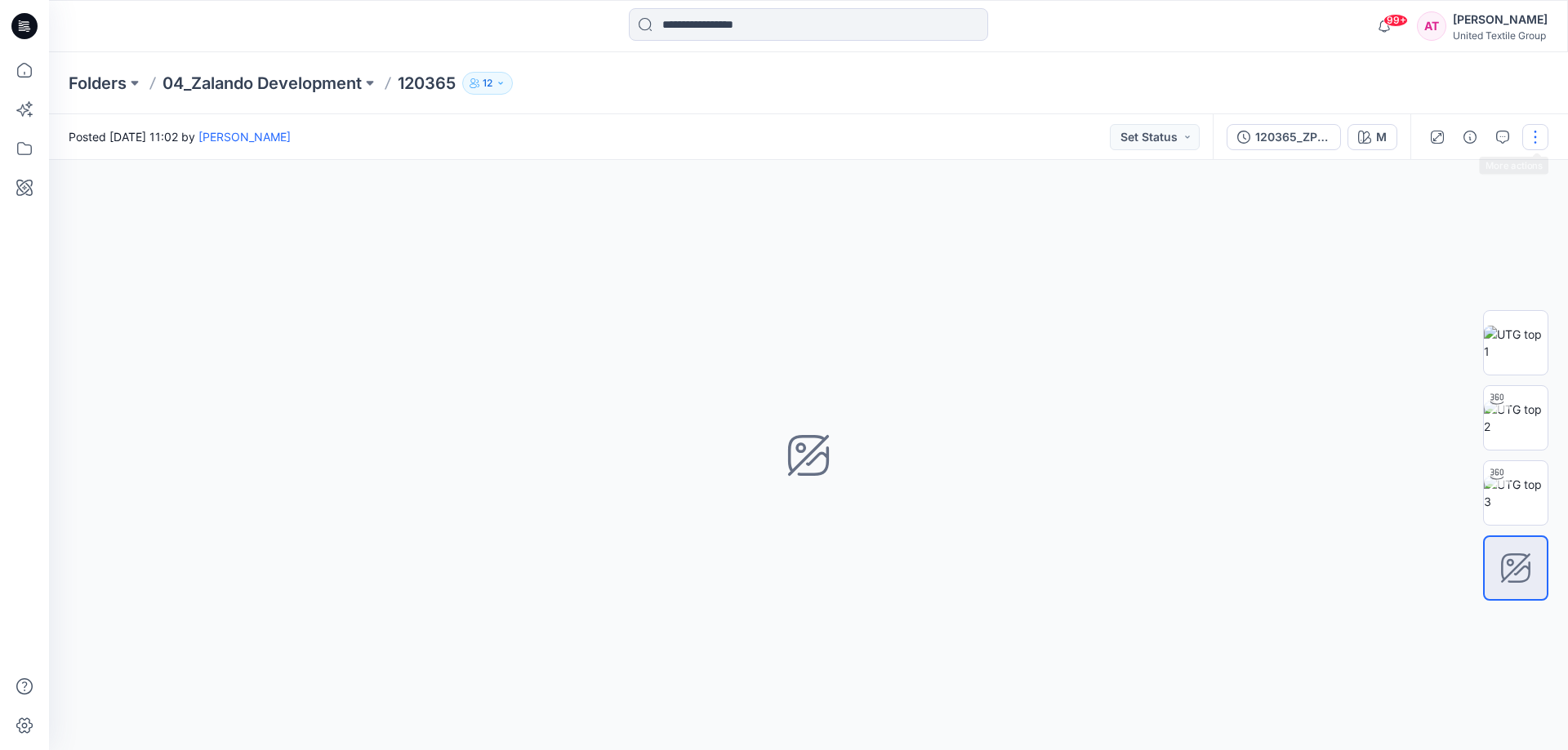
click at [1538, 131] on button "button" at bounding box center [1535, 137] width 26 height 26
click at [1216, 274] on div "M Loading... Material Properties Loading..." at bounding box center [808, 455] width 1519 height 591
click at [1286, 136] on div "120365_ZPL_2DEV_AT" at bounding box center [1292, 137] width 75 height 18
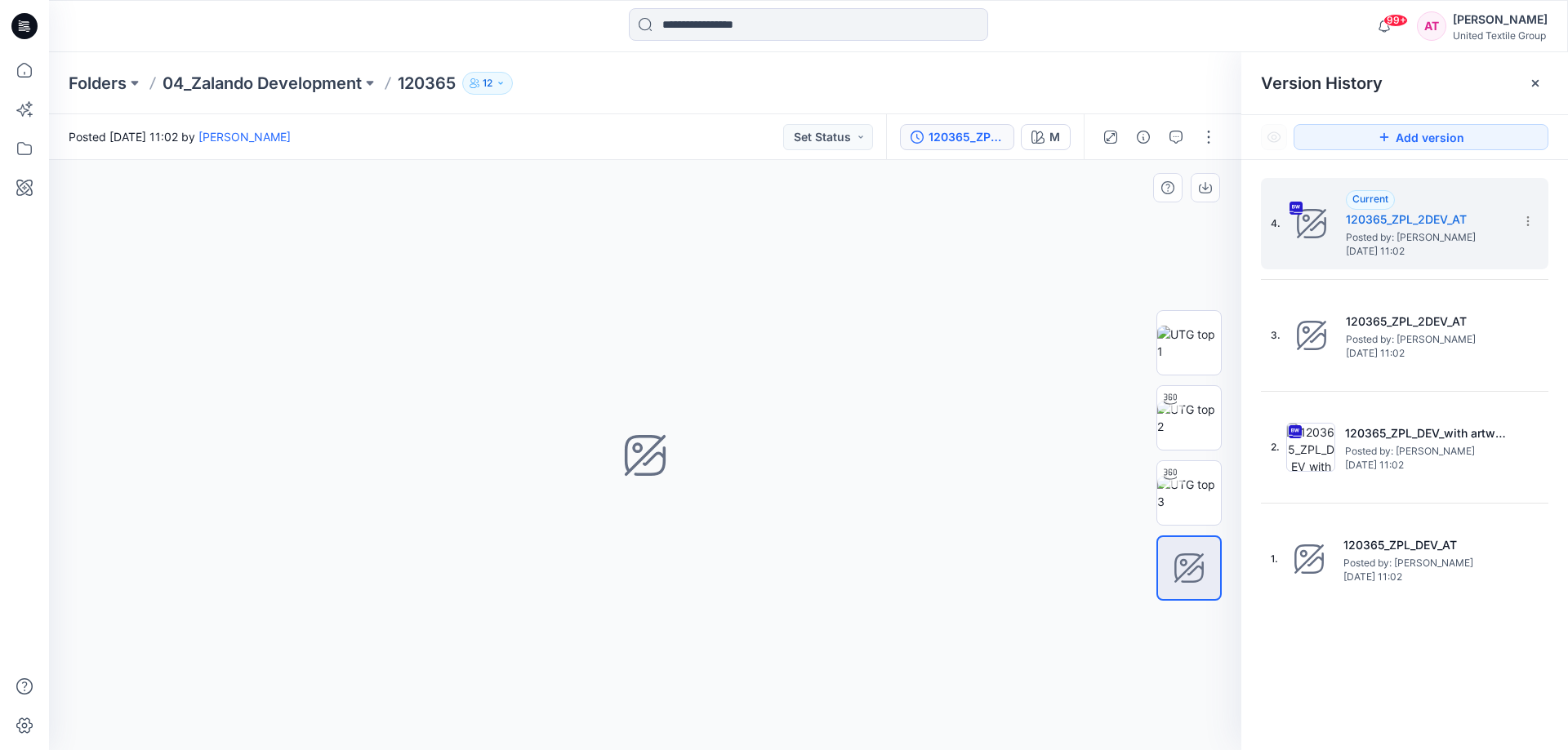
click at [1020, 379] on div "M Loading... Material Properties Loading..." at bounding box center [645, 455] width 1192 height 591
click at [25, 66] on icon at bounding box center [25, 70] width 36 height 36
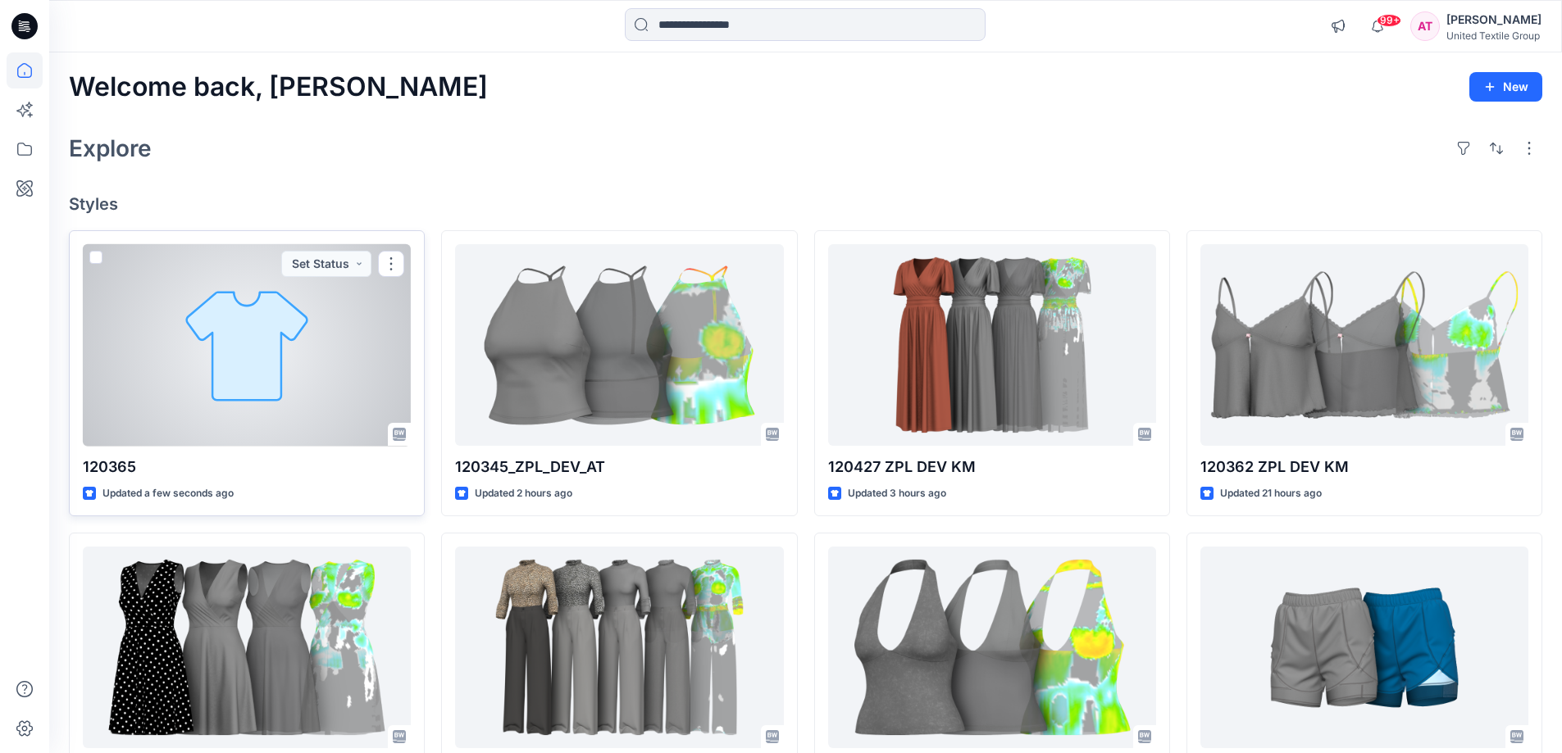
click at [277, 331] on div at bounding box center [247, 345] width 328 height 202
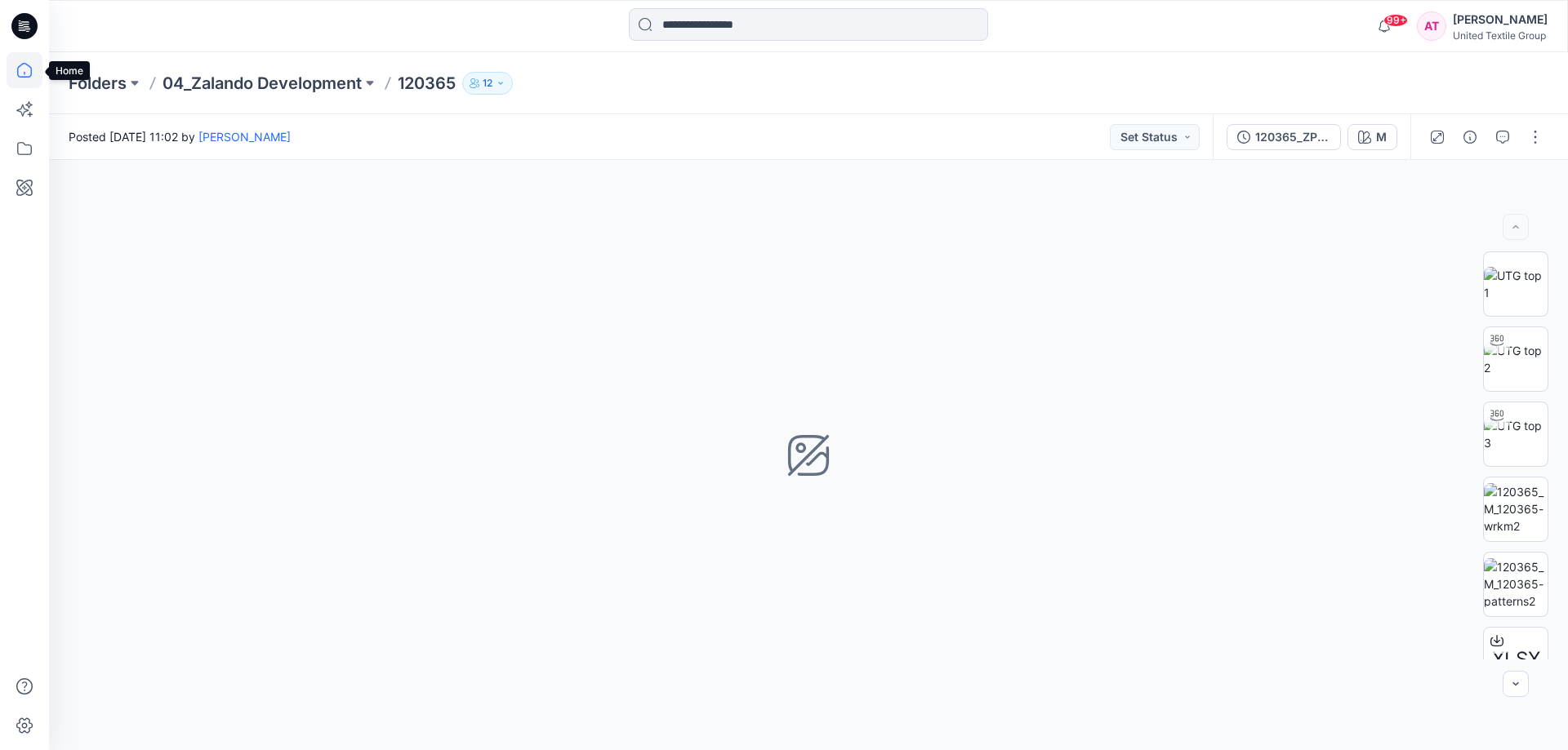
click at [26, 74] on icon at bounding box center [25, 70] width 36 height 36
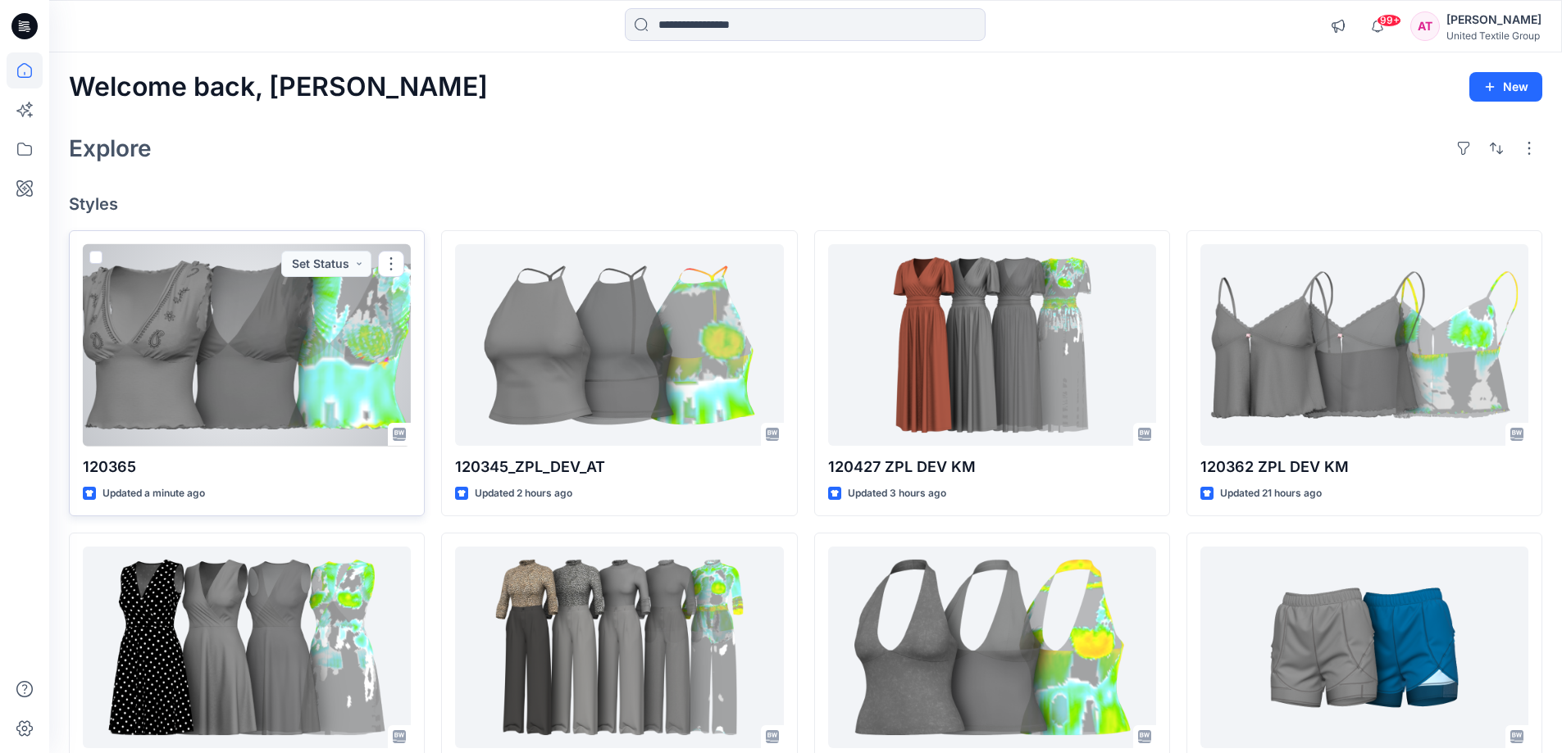
click at [268, 339] on div at bounding box center [247, 345] width 328 height 202
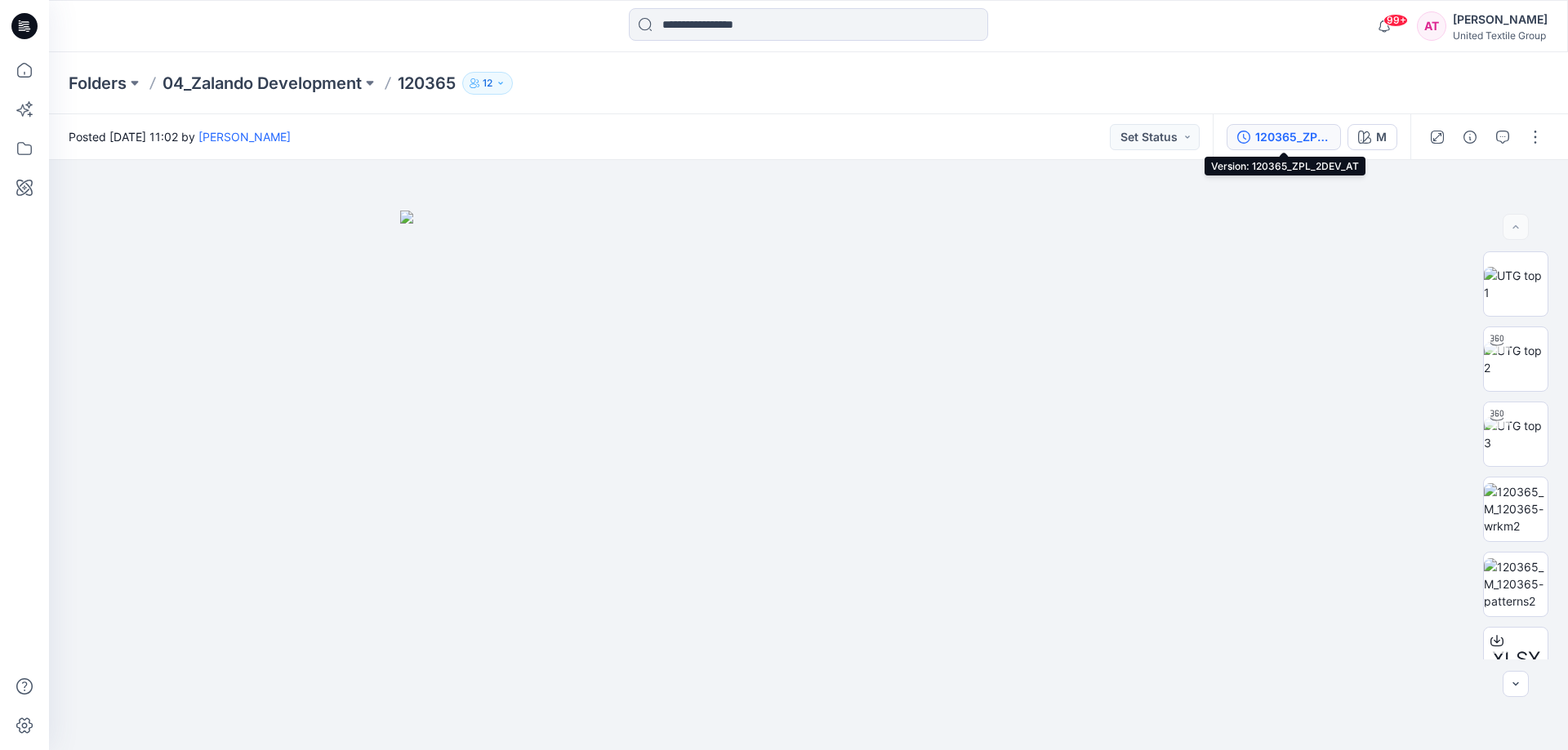
click at [1296, 138] on div "120365_ZPL_2DEV_AT" at bounding box center [1292, 137] width 75 height 18
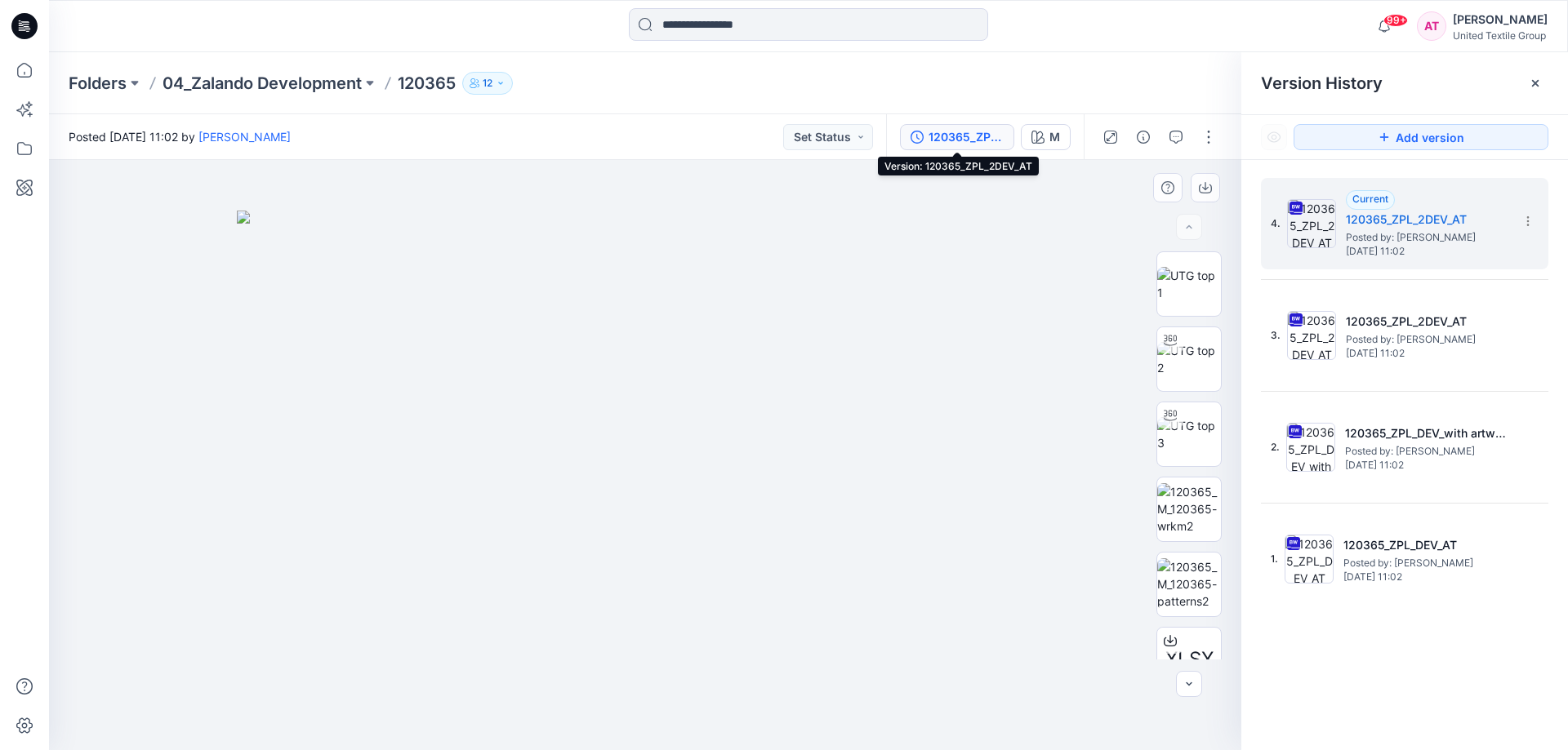
click at [559, 204] on div at bounding box center [645, 455] width 1192 height 591
click at [719, 23] on input at bounding box center [808, 24] width 360 height 33
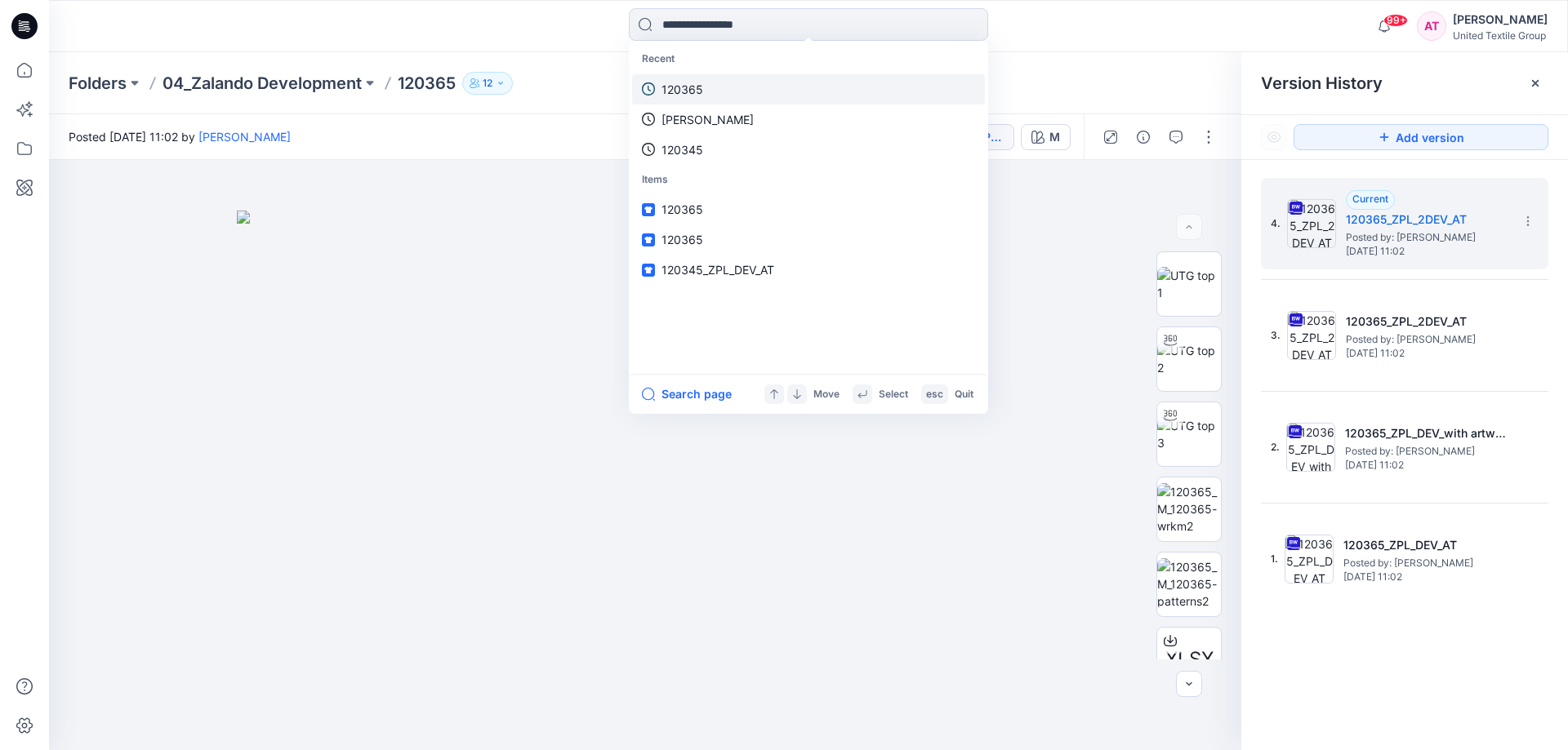
click at [689, 81] on p "120365" at bounding box center [682, 89] width 42 height 17
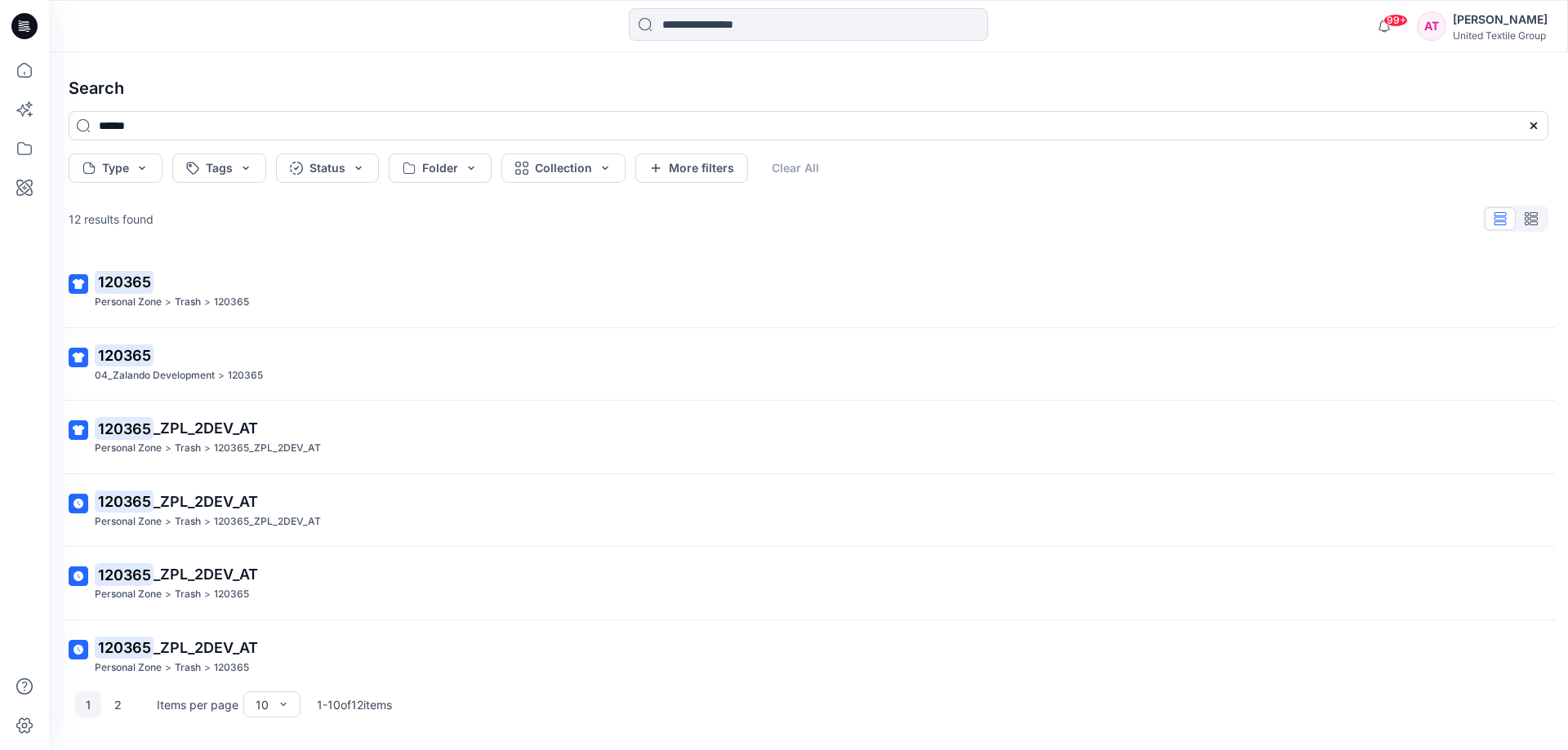
drag, startPoint x: 254, startPoint y: 288, endPoint x: 231, endPoint y: 288, distance: 23.0
click at [231, 288] on p "120365" at bounding box center [807, 282] width 1425 height 23
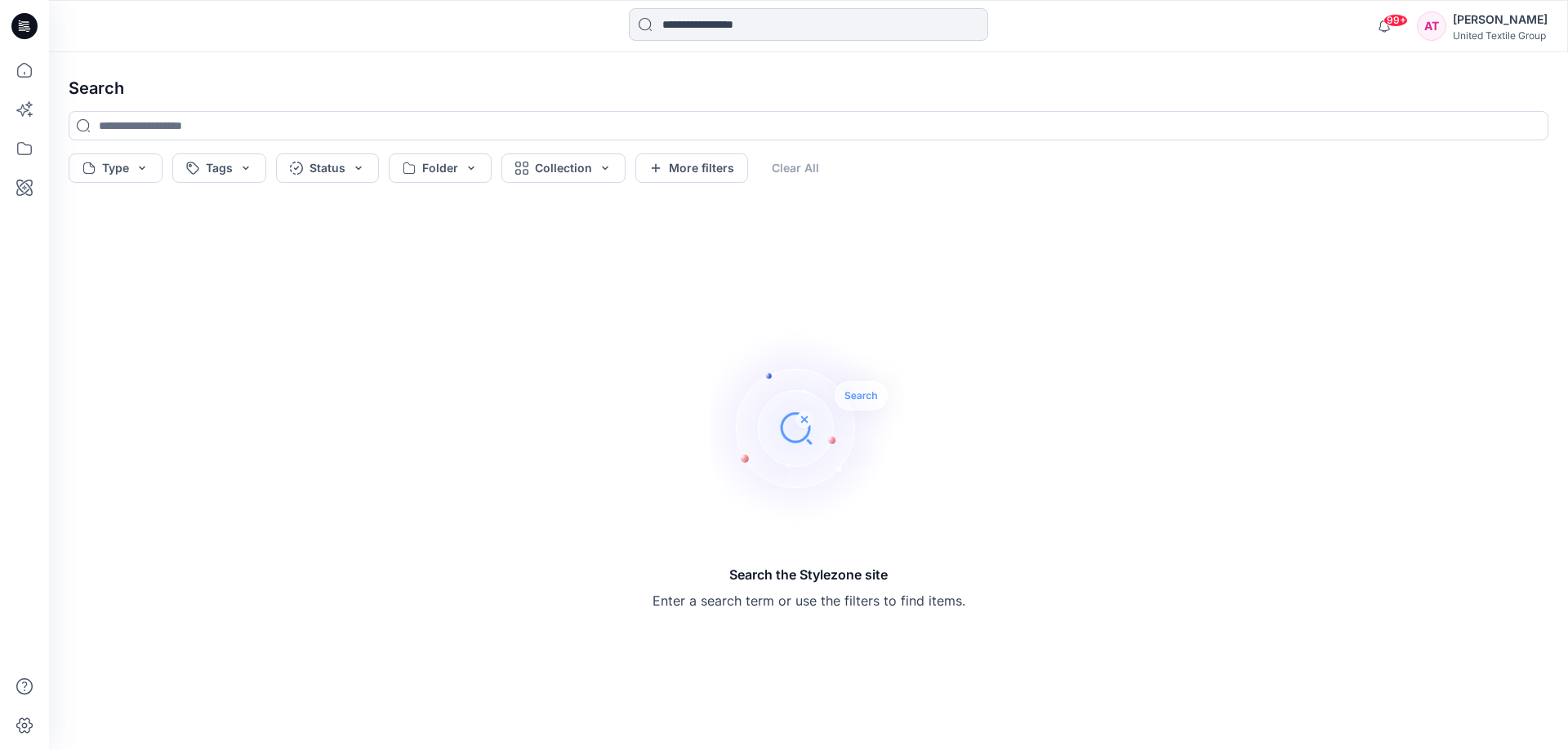
click at [728, 28] on input at bounding box center [808, 24] width 360 height 33
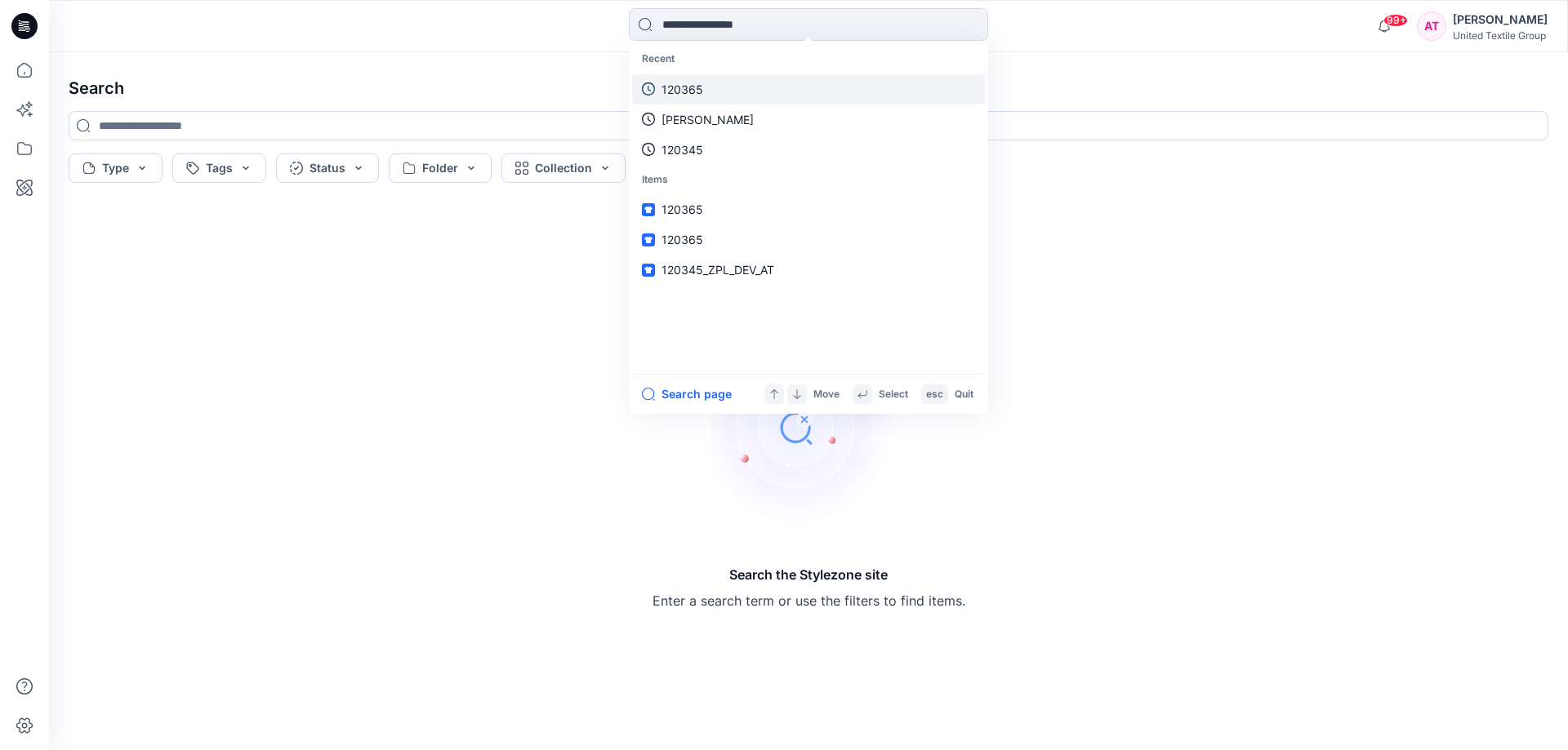
click at [734, 81] on link "120365" at bounding box center [808, 90] width 353 height 30
type input "******"
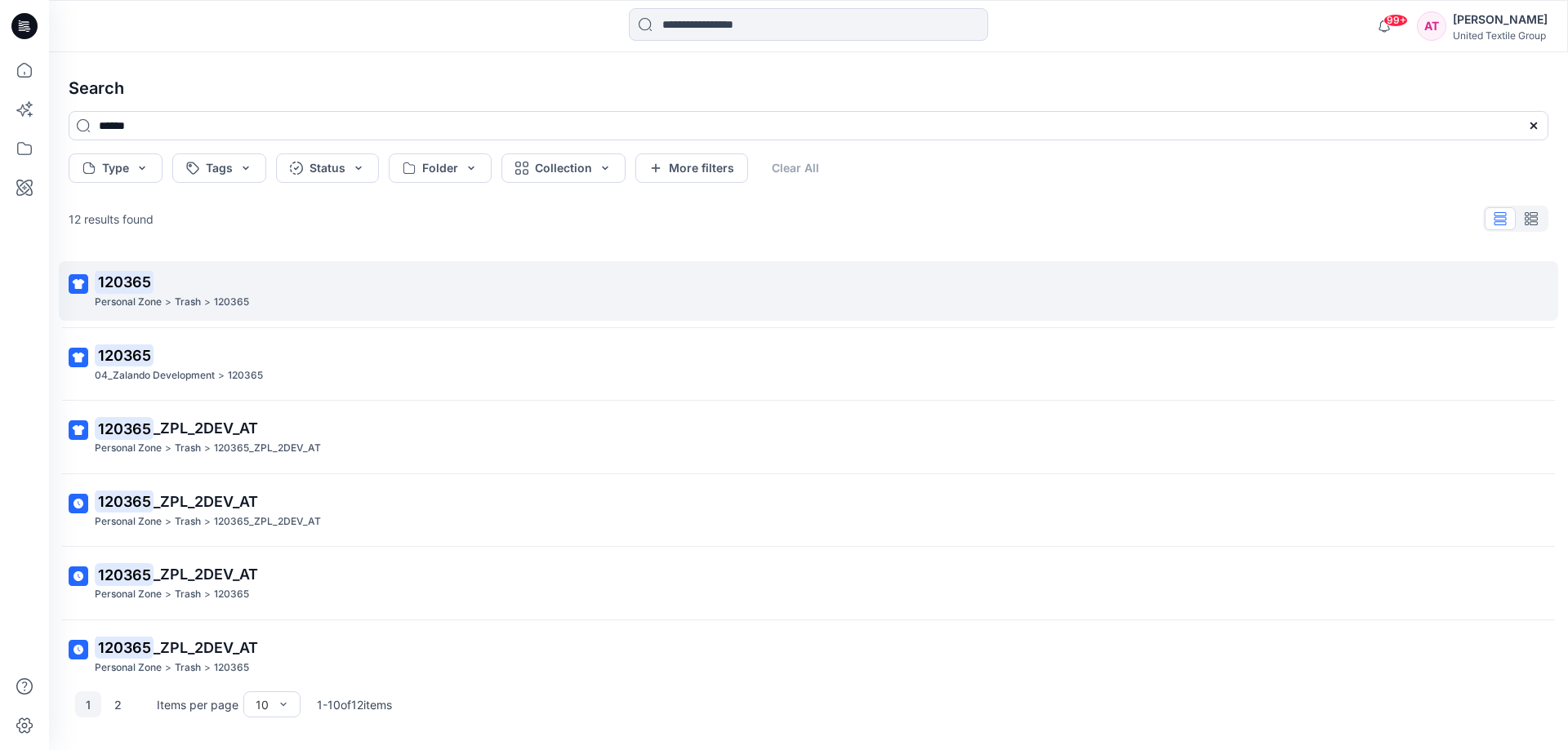
click at [467, 298] on div "Personal Zone > Trash > 120365" at bounding box center [807, 302] width 1425 height 17
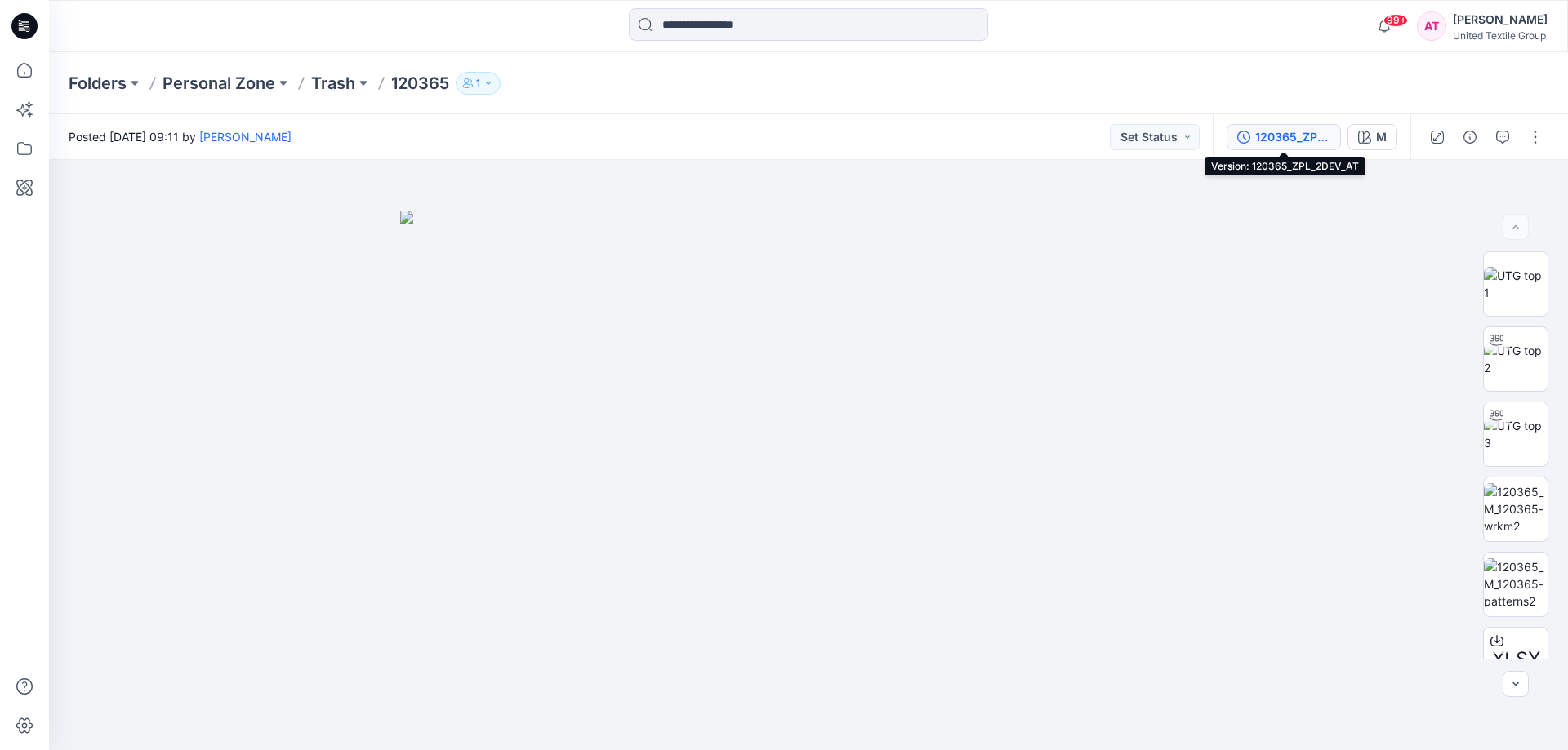
click at [1325, 137] on div "120365_ZPL_2DEV_AT" at bounding box center [1292, 137] width 75 height 18
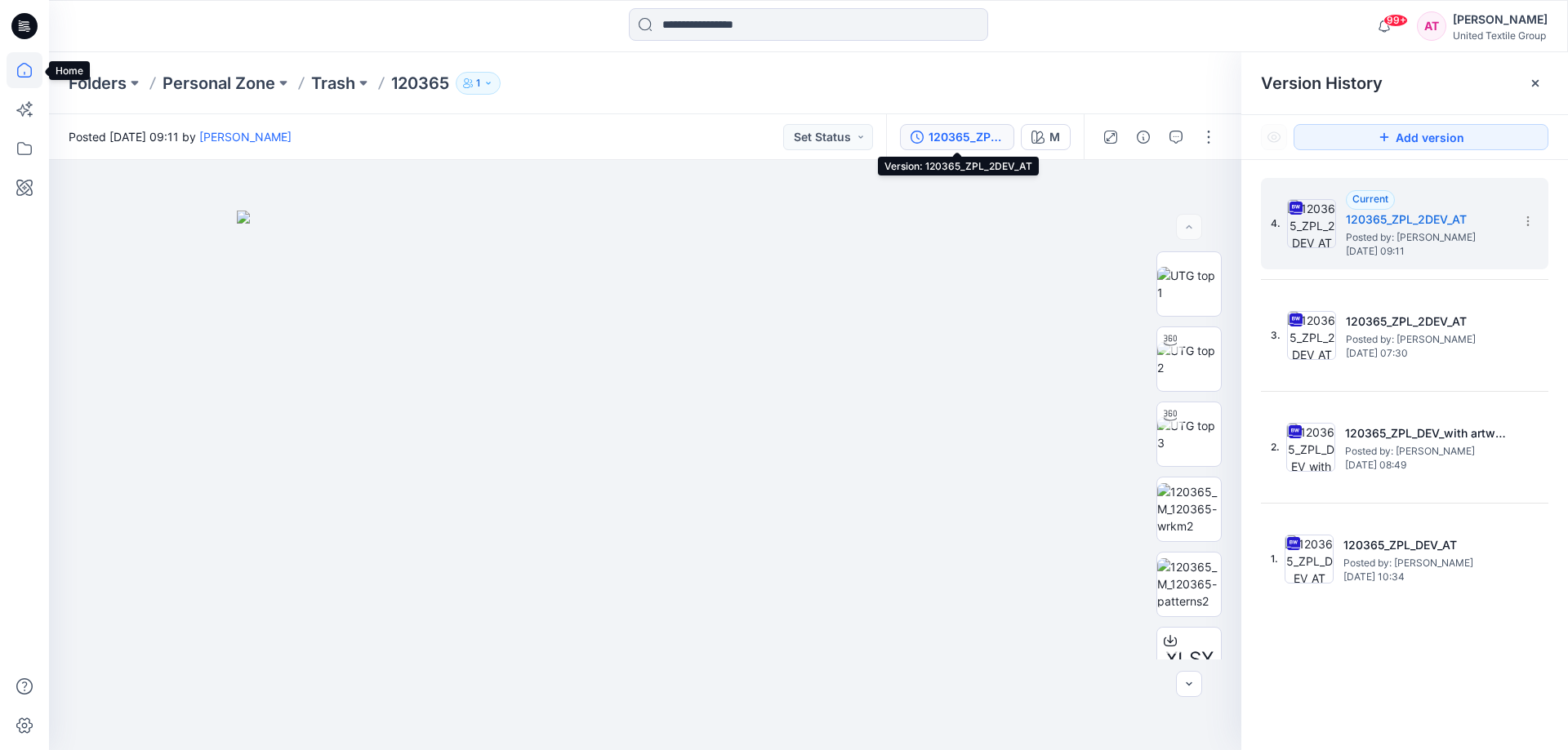
click at [28, 61] on icon at bounding box center [25, 70] width 36 height 36
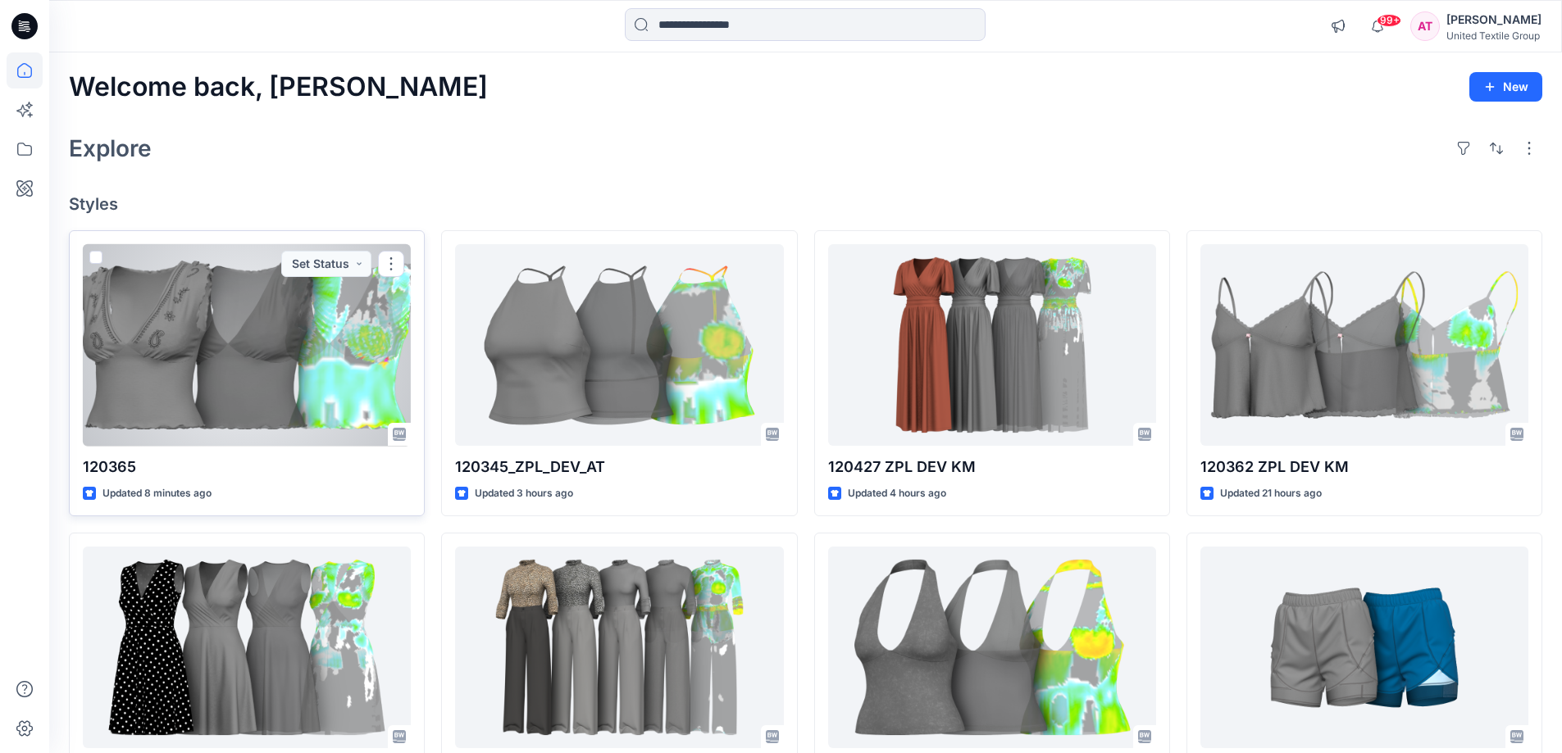
click at [366, 343] on div at bounding box center [247, 345] width 328 height 202
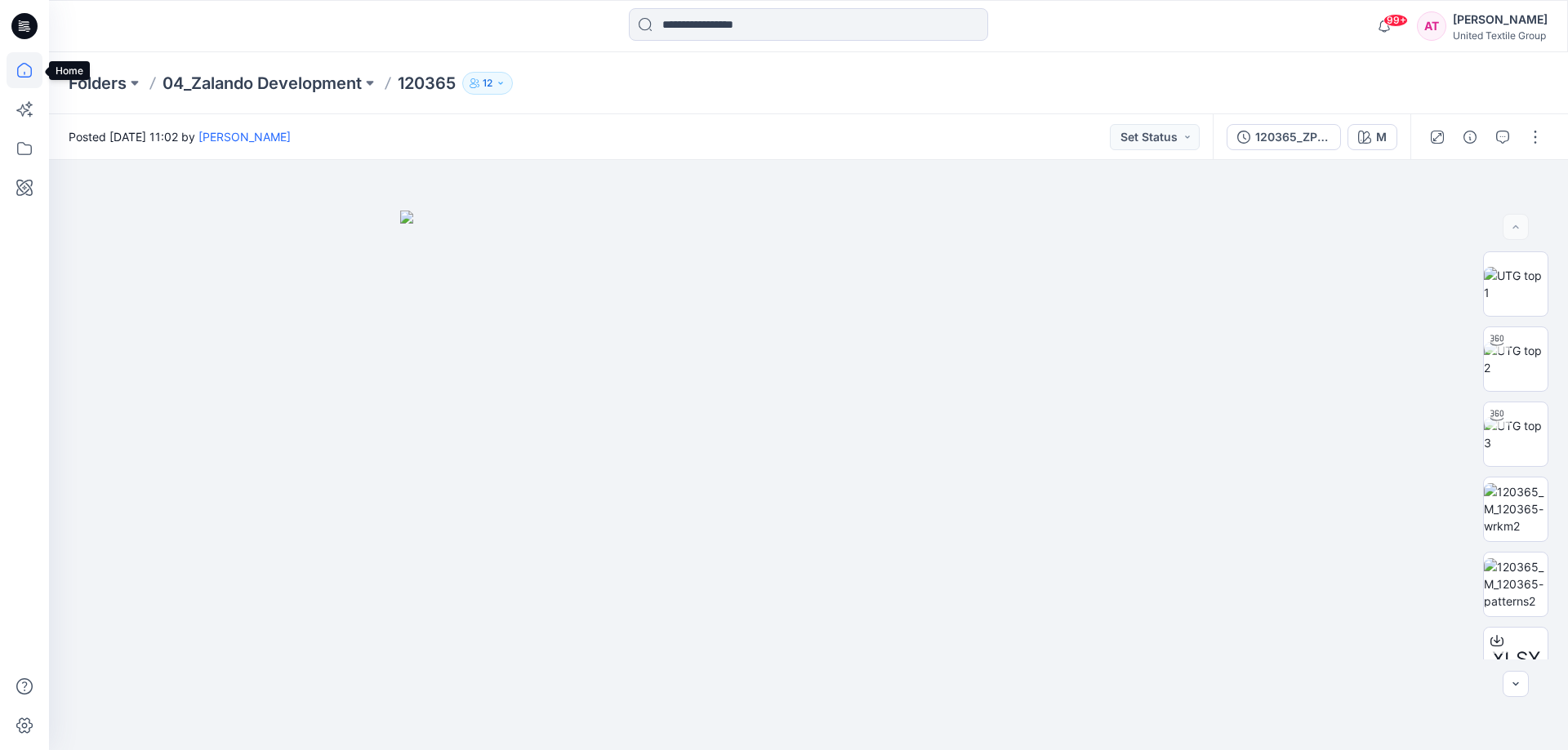
click at [24, 68] on icon at bounding box center [25, 70] width 36 height 36
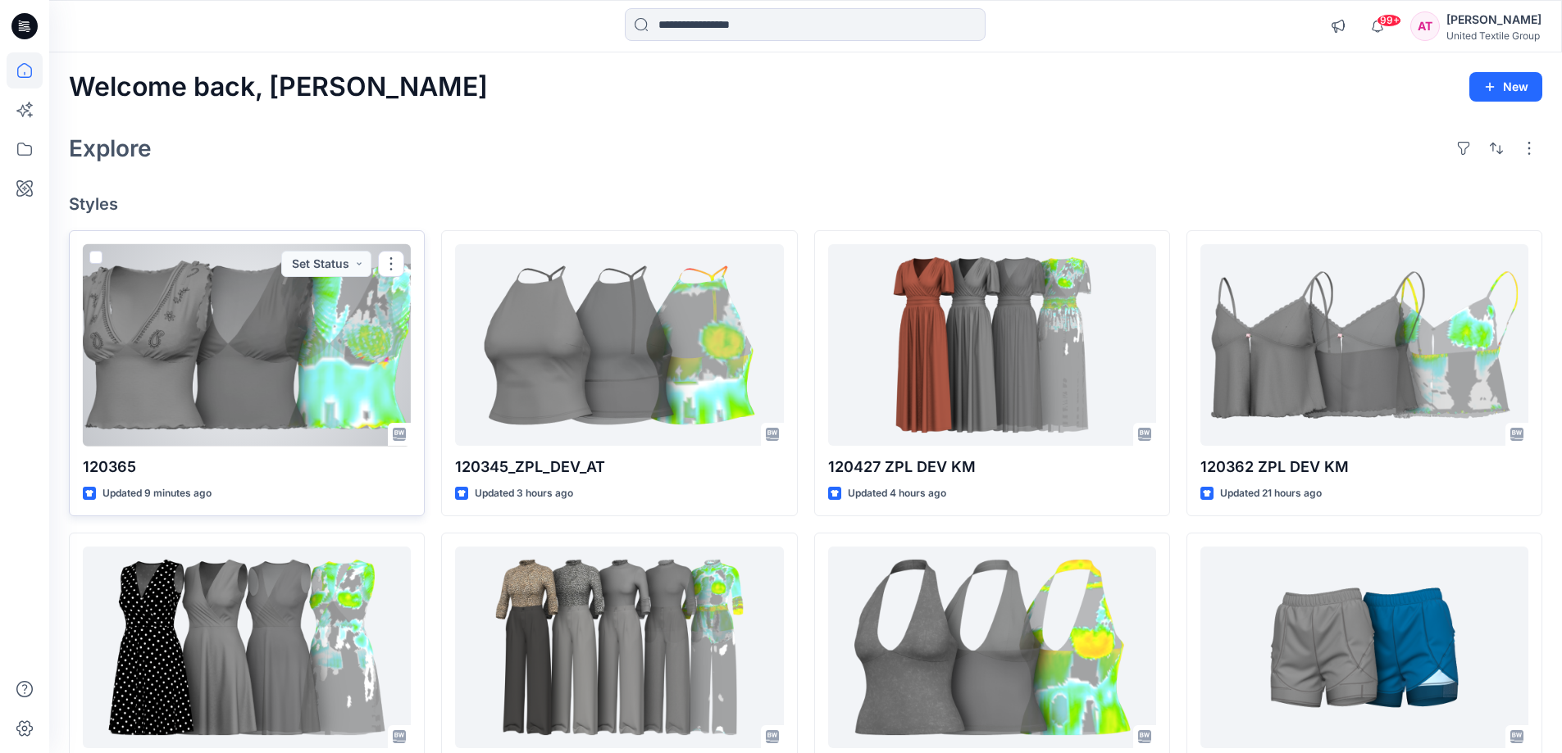
click at [316, 334] on div at bounding box center [247, 345] width 328 height 202
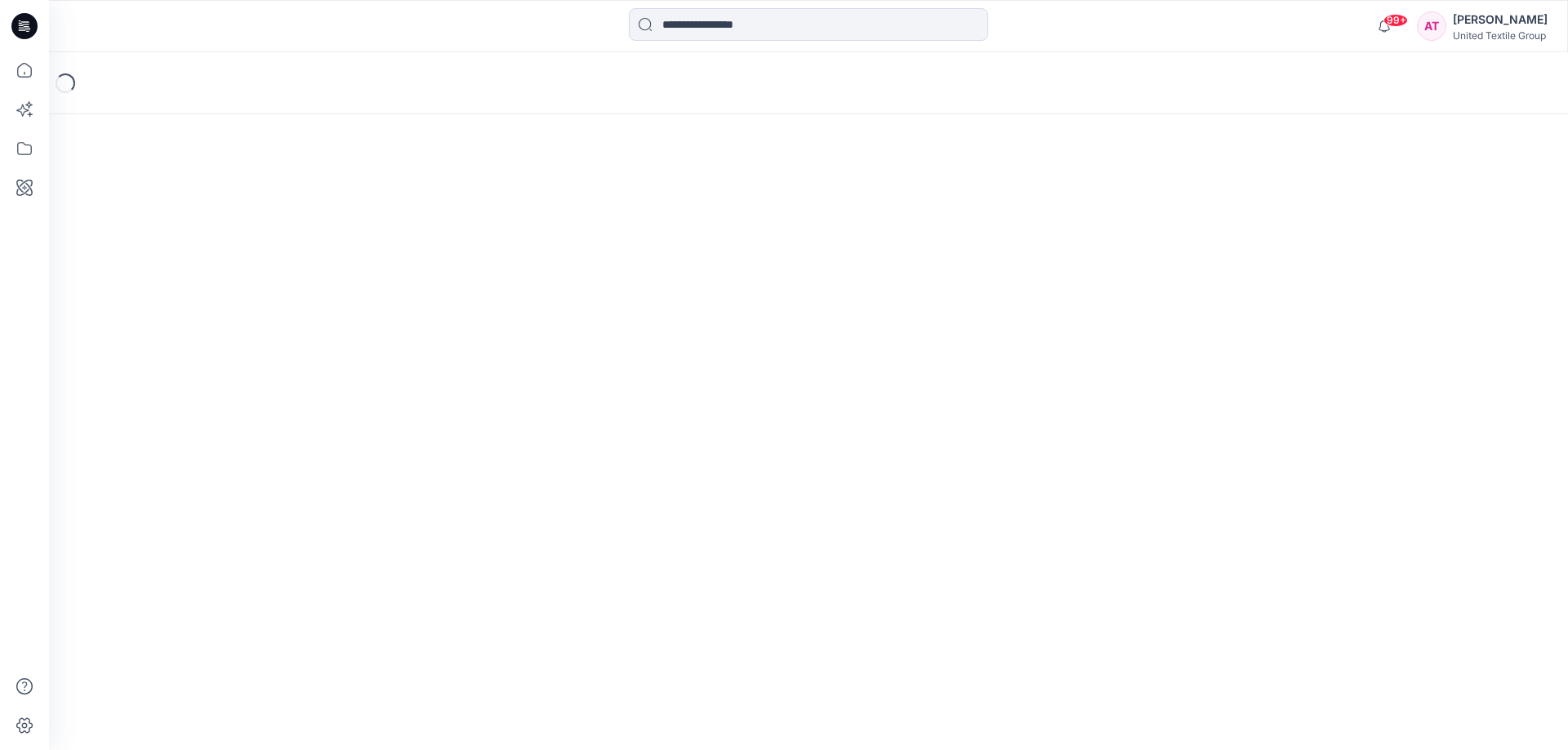
click at [315, 333] on div "Loading..." at bounding box center [808, 400] width 1519 height 698
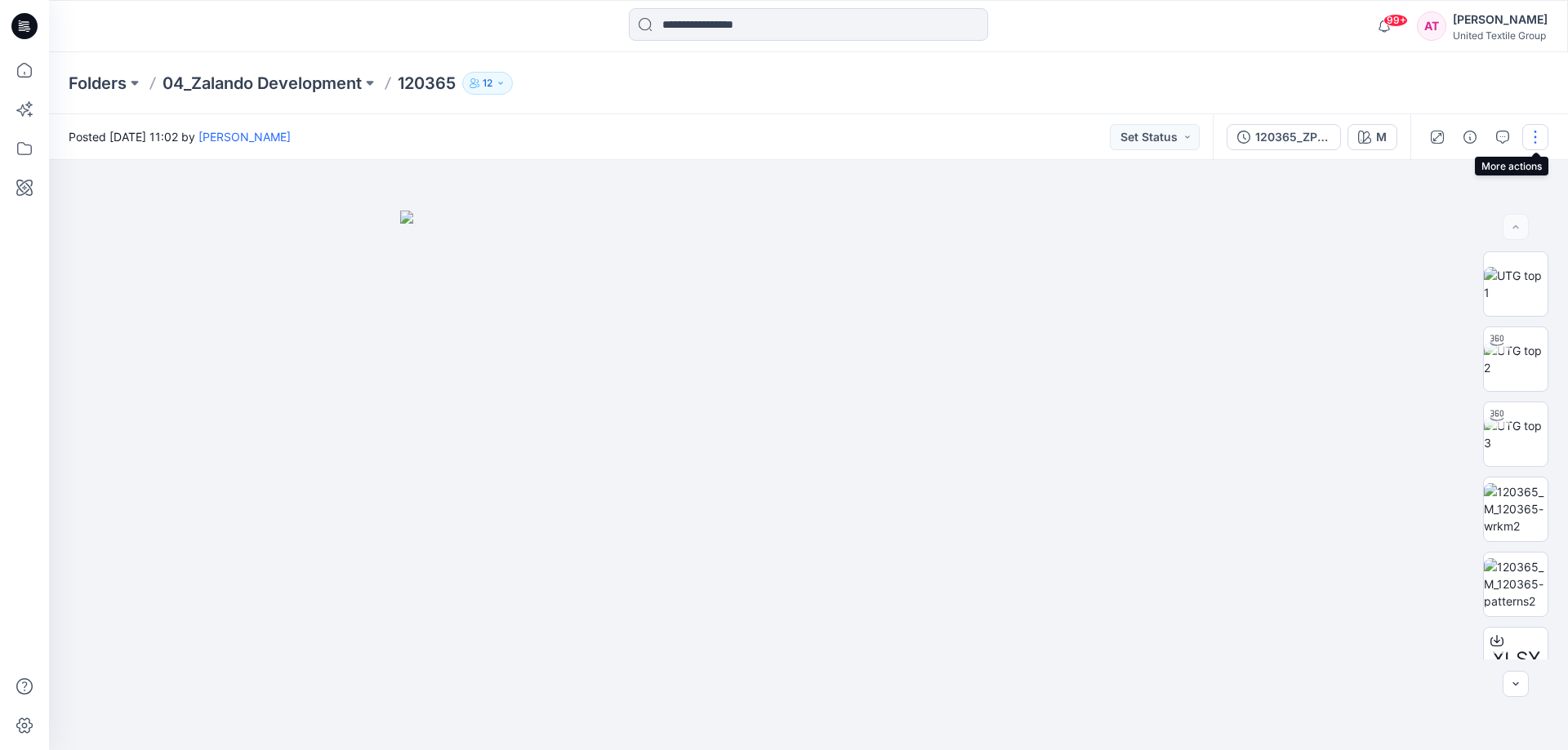
click at [1533, 134] on button "button" at bounding box center [1535, 137] width 26 height 26
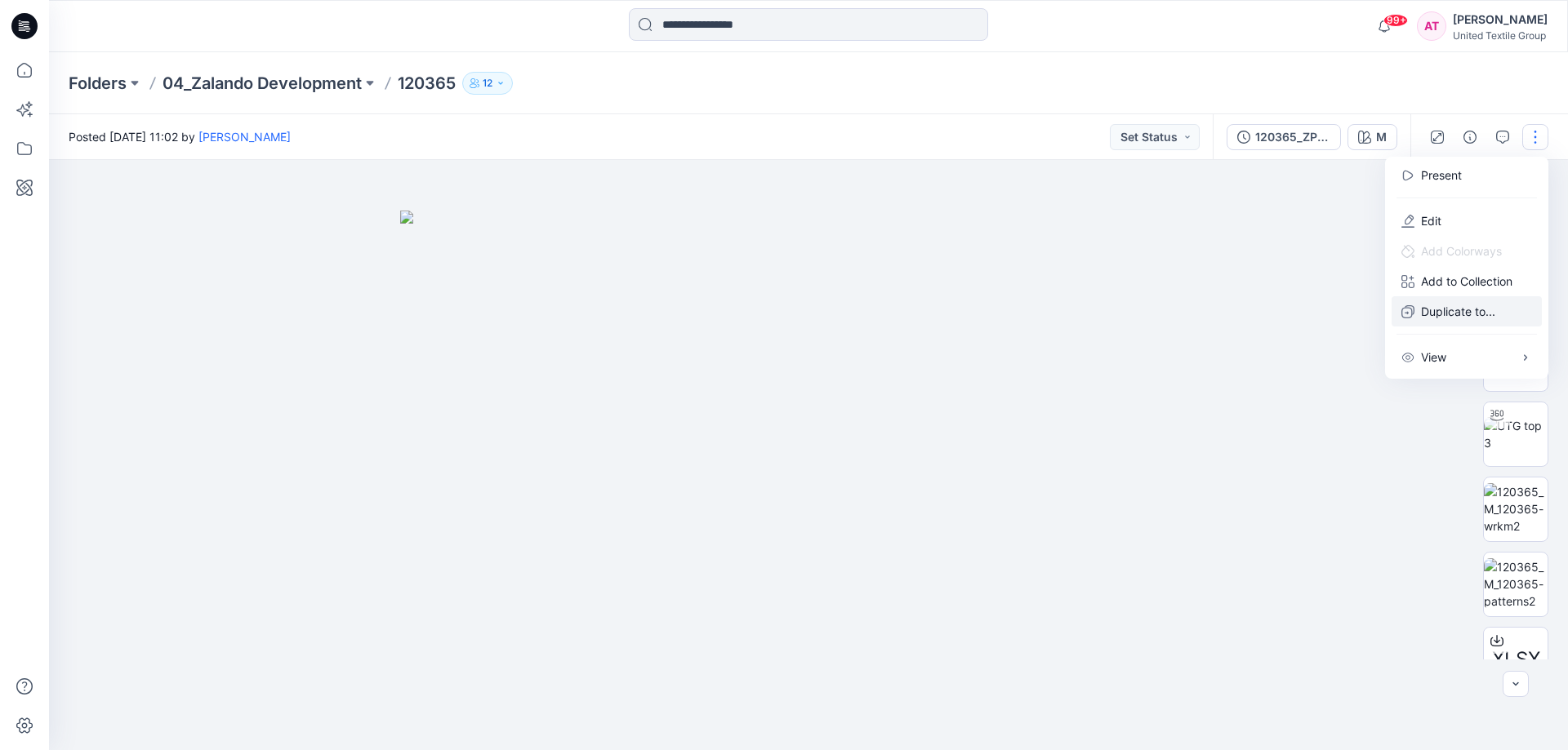
click at [1469, 316] on p "Duplicate to..." at bounding box center [1457, 311] width 75 height 17
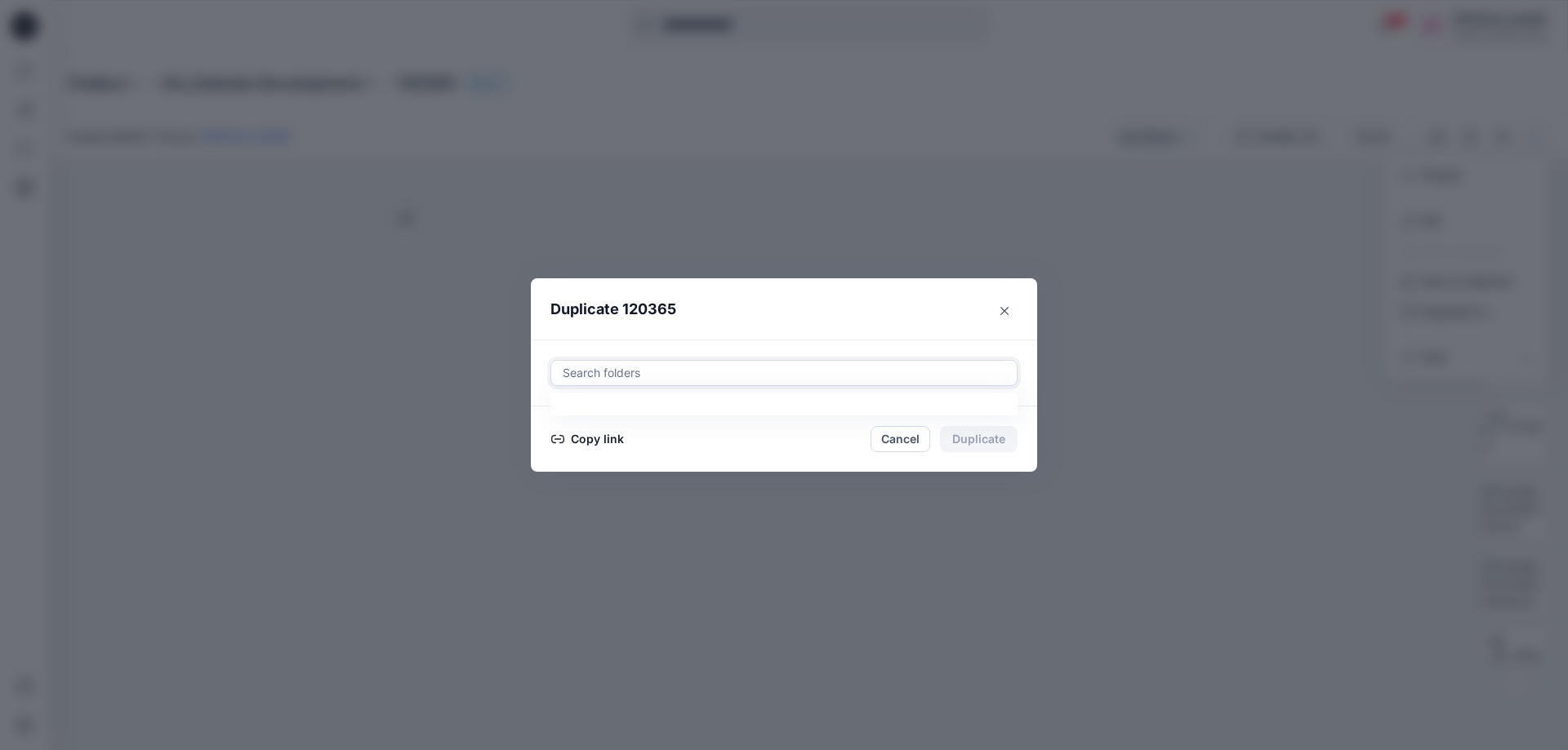
click at [675, 366] on div at bounding box center [784, 374] width 446 height 20
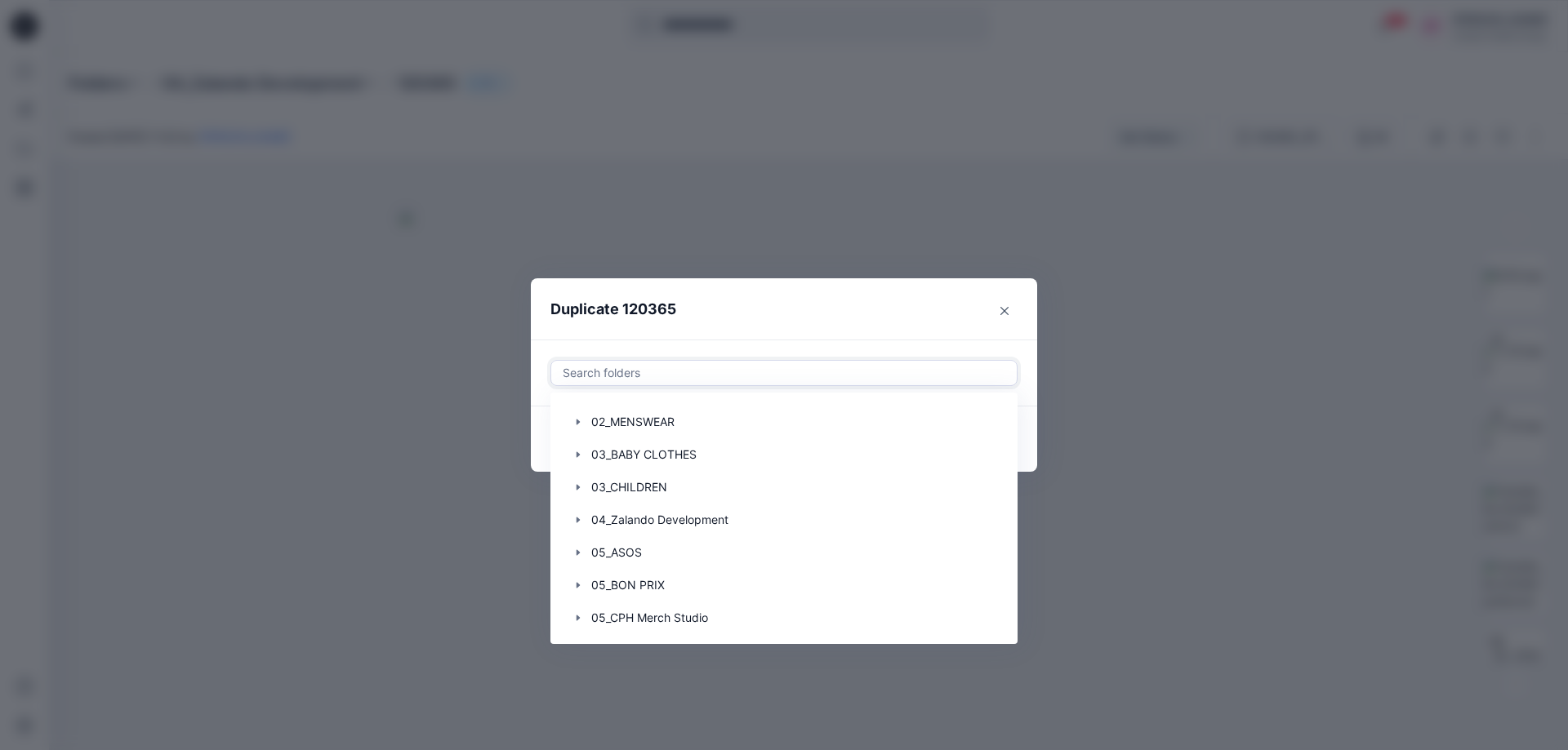
scroll to position [408, 0]
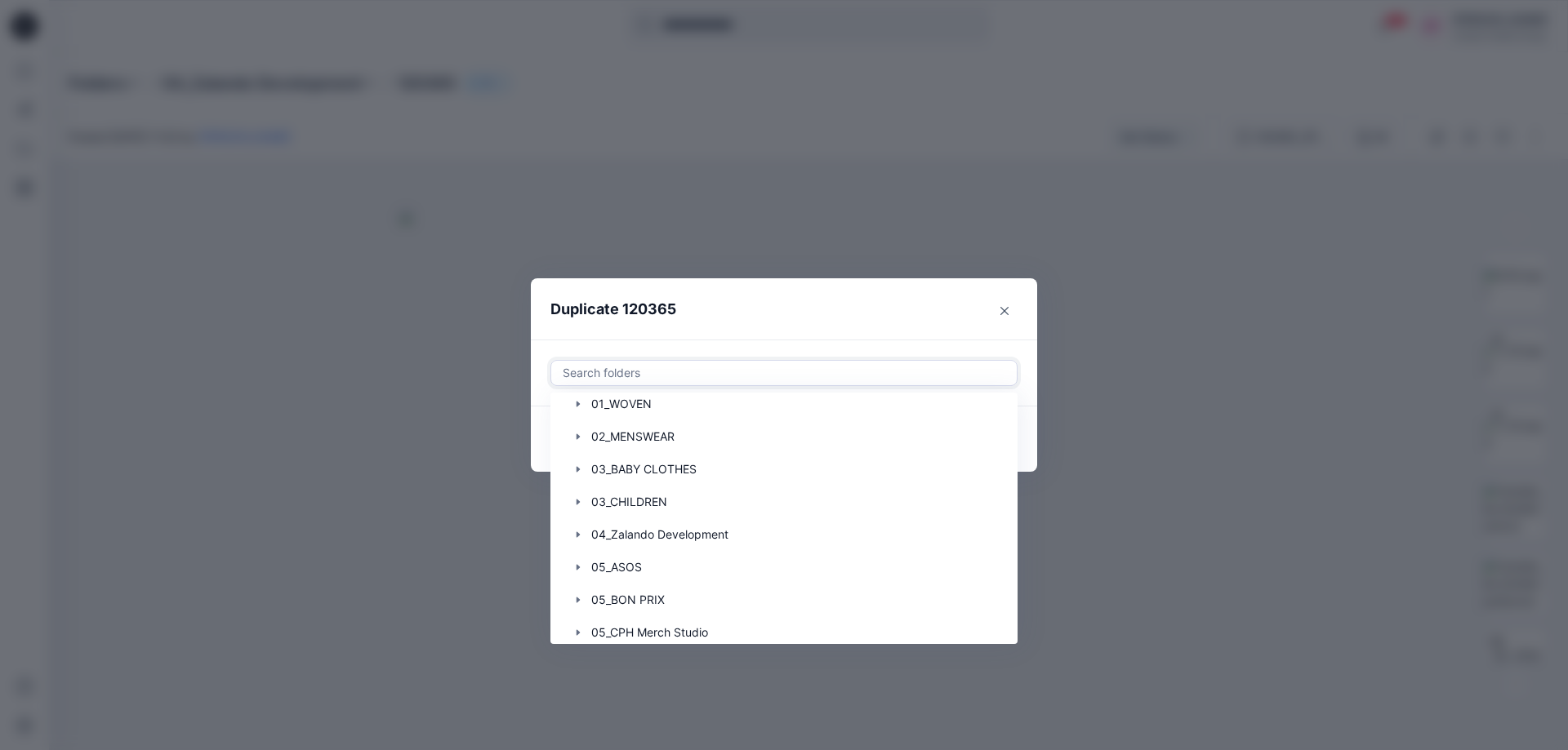
click at [1141, 518] on div "Duplicate 120365 Use Up and Down to choose options, press Enter to select the c…" at bounding box center [784, 375] width 1568 height 750
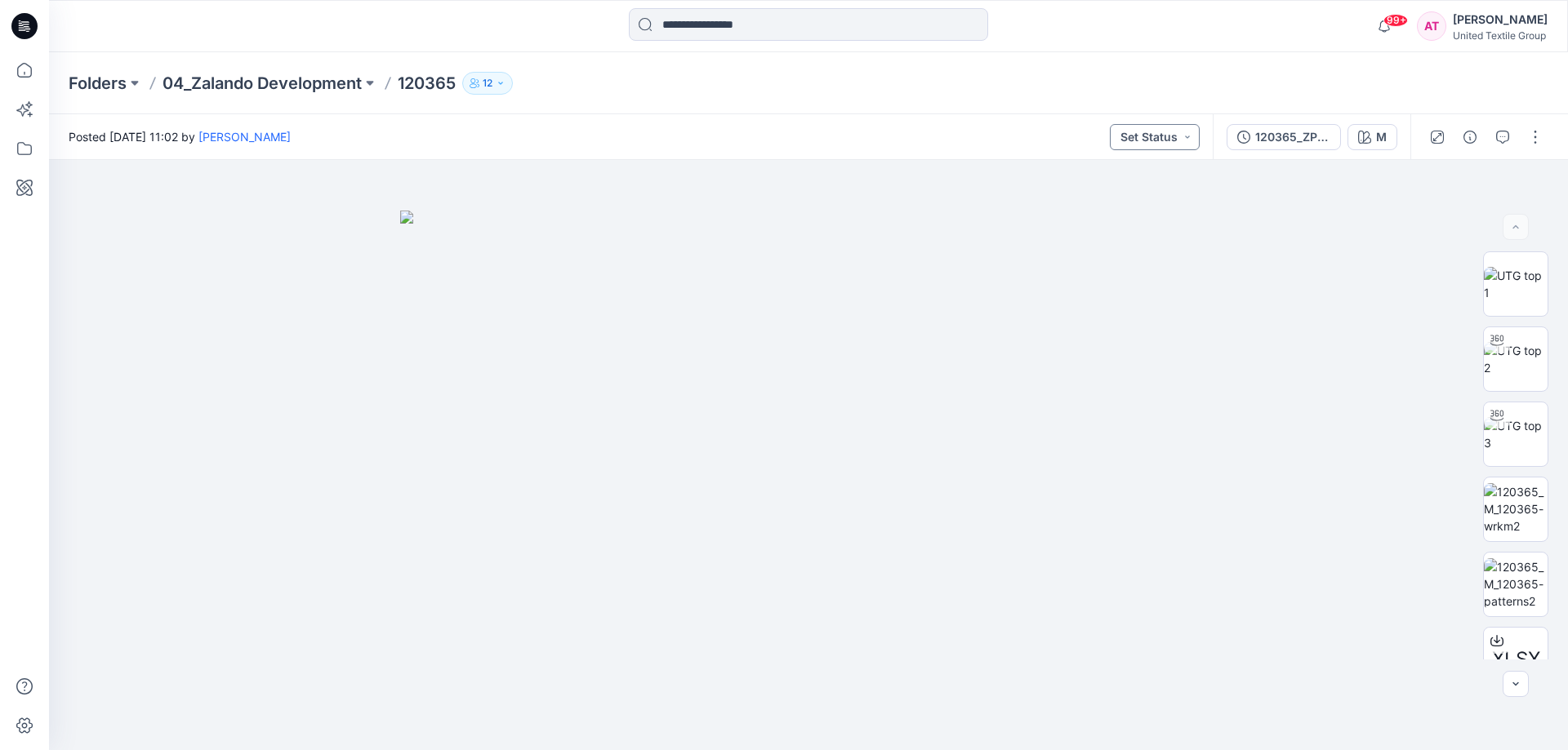
click at [1151, 137] on button "Set Status" at bounding box center [1155, 137] width 90 height 26
click at [1294, 225] on div at bounding box center [808, 455] width 1519 height 591
drag, startPoint x: 25, startPoint y: 73, endPoint x: 36, endPoint y: 70, distance: 11.4
click at [27, 72] on icon at bounding box center [25, 70] width 36 height 36
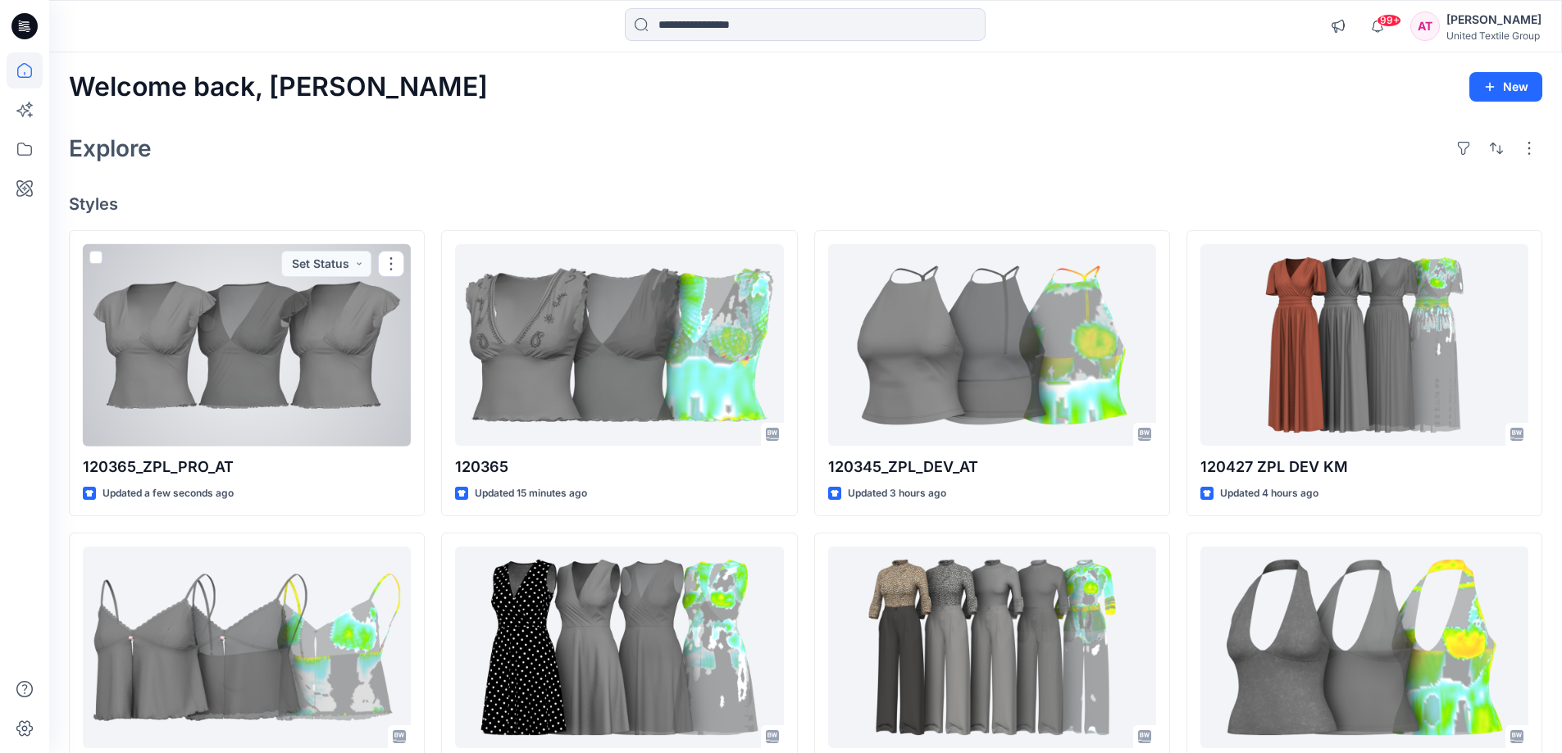
click at [374, 316] on div at bounding box center [247, 345] width 328 height 202
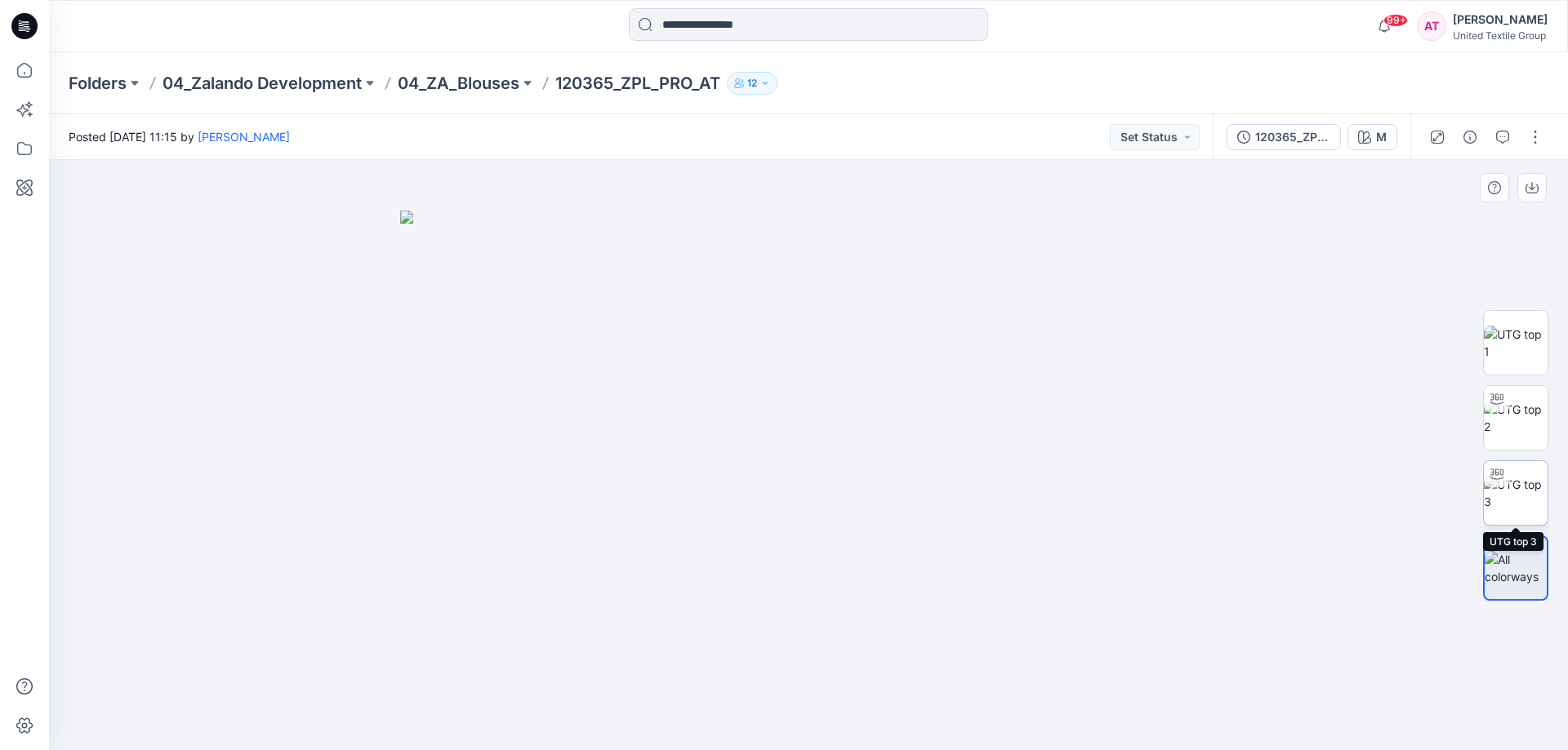
click at [1524, 500] on img at bounding box center [1515, 493] width 64 height 34
drag, startPoint x: 935, startPoint y: 716, endPoint x: 767, endPoint y: 703, distance: 168.5
click at [767, 703] on icon at bounding box center [811, 701] width 494 height 61
